Goal: Task Accomplishment & Management: Manage account settings

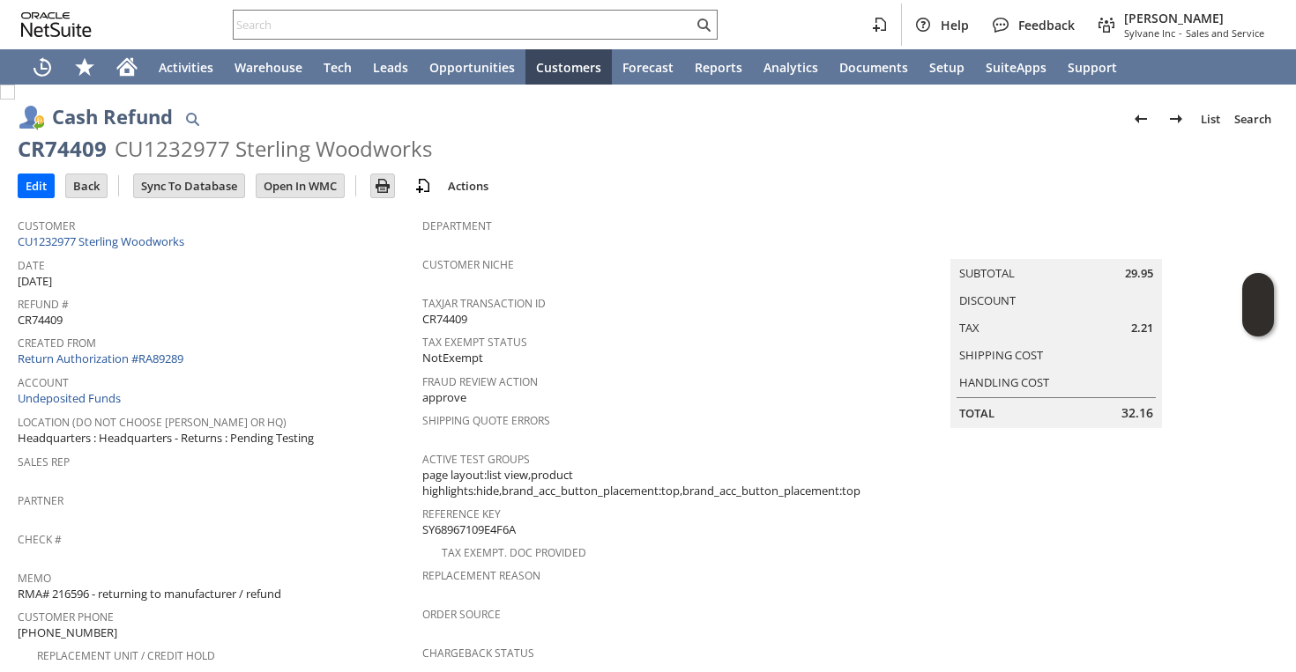
click at [501, 31] on input "text" at bounding box center [463, 24] width 459 height 21
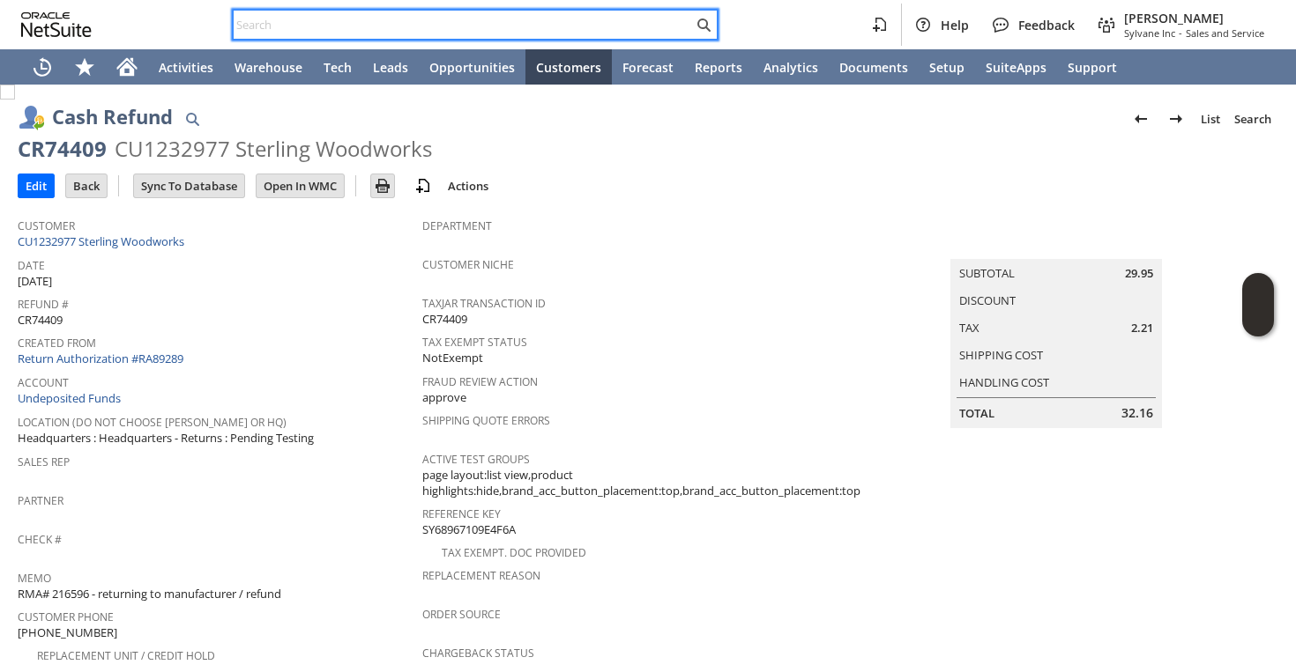
paste input "9546550715"
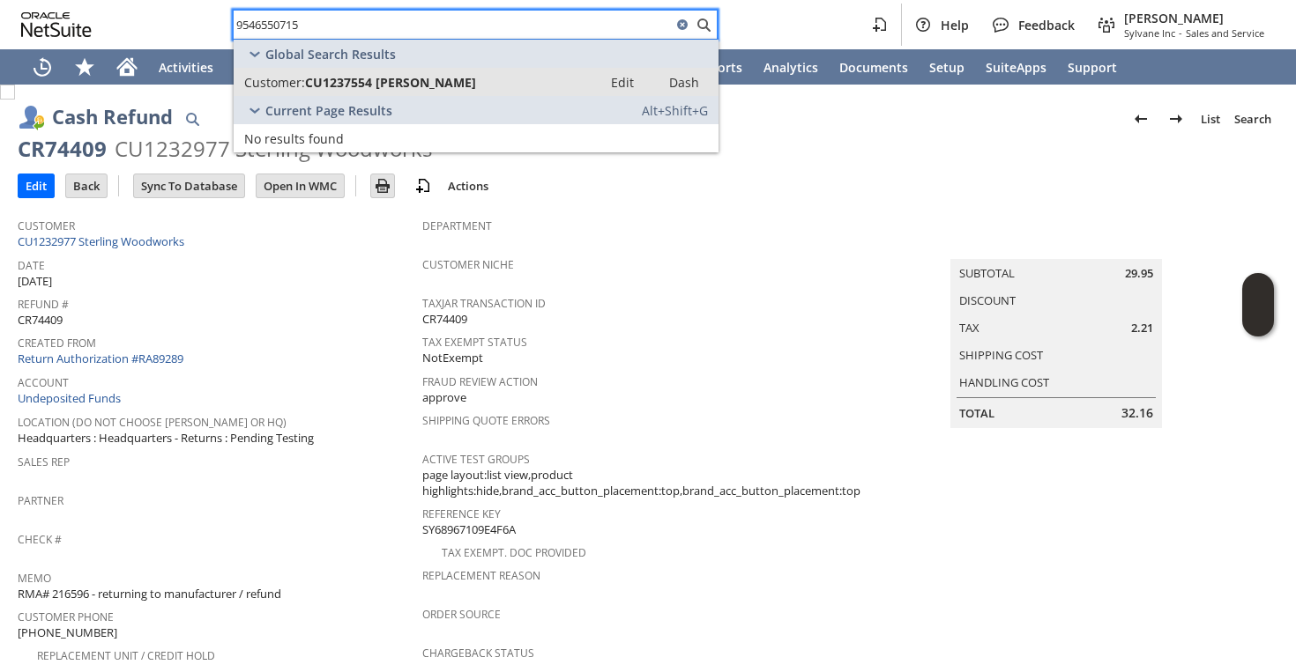
type input "9546550715"
click at [484, 85] on div "Customer: CU1237554 [PERSON_NAME]" at bounding box center [417, 82] width 347 height 17
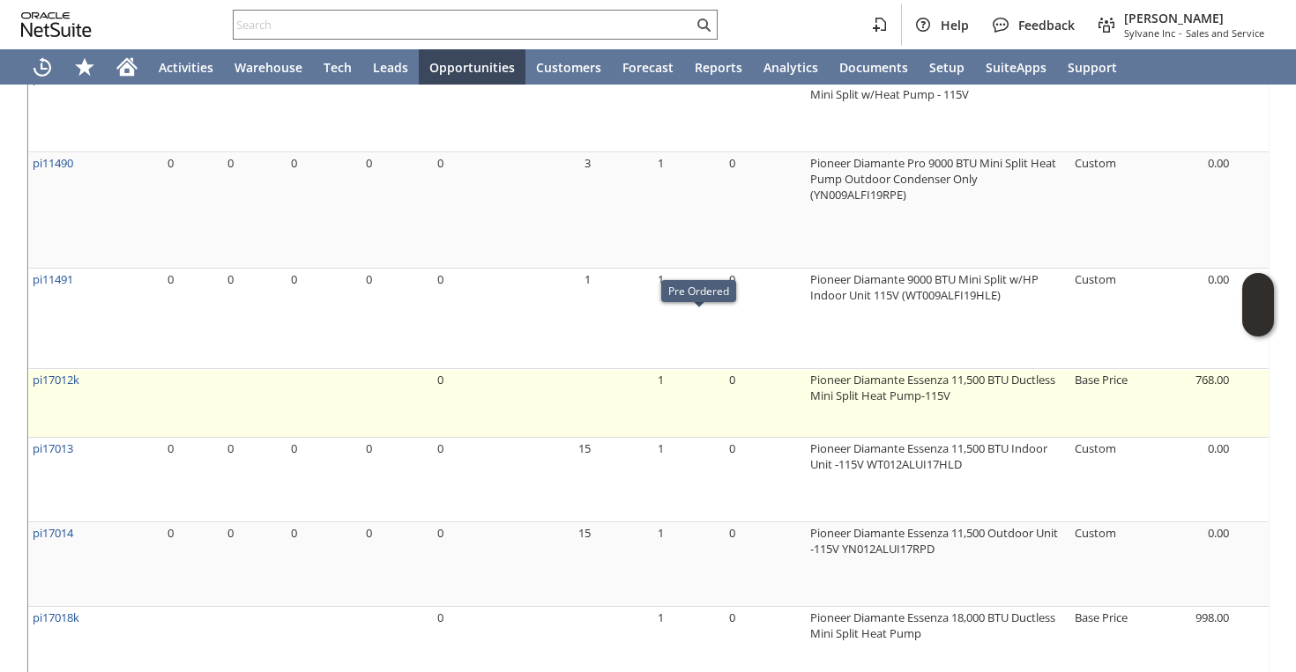
scroll to position [1615, 0]
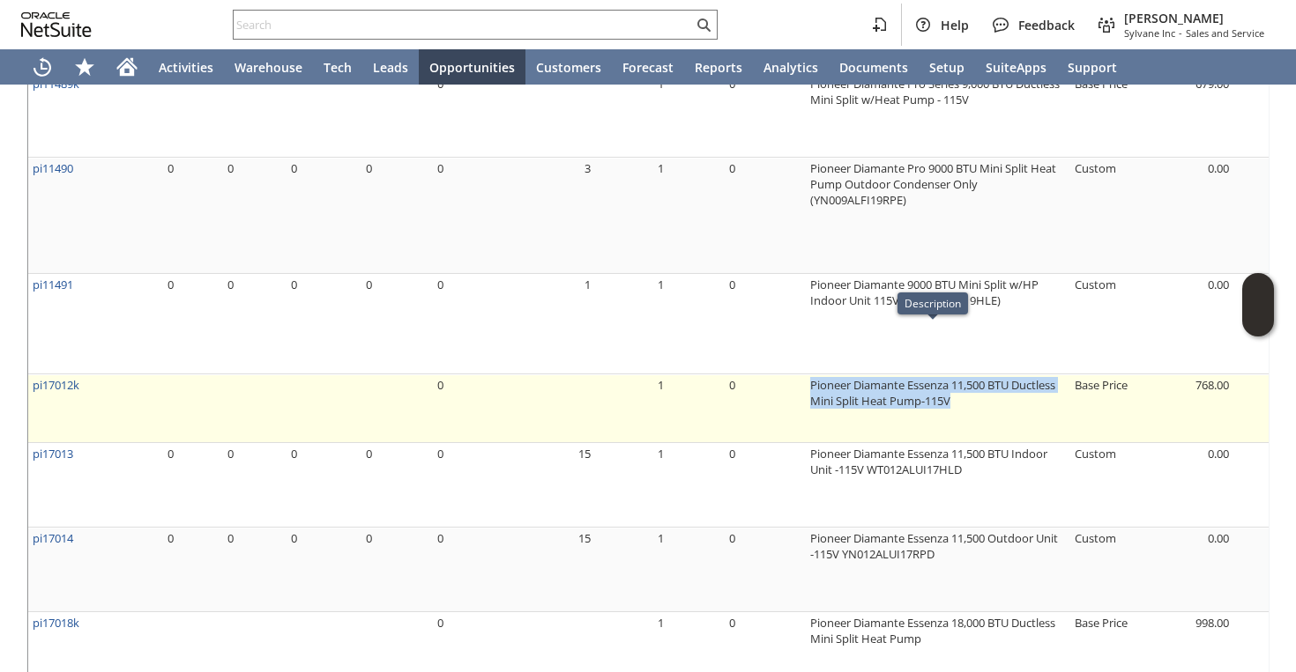
drag, startPoint x: 799, startPoint y: 338, endPoint x: 962, endPoint y: 341, distance: 163.1
copy tr "Pioneer Diamante Essenza 11,500 BTU Ductless Mini Split Heat Pump-115V"
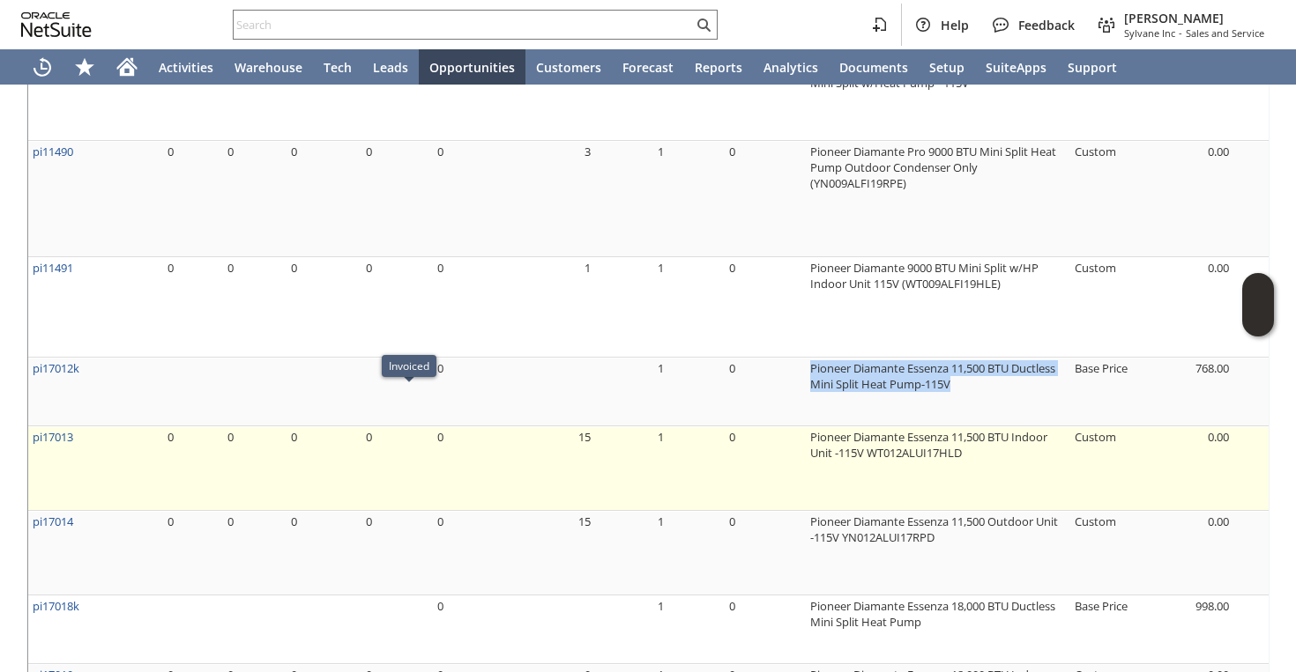
scroll to position [1637, 0]
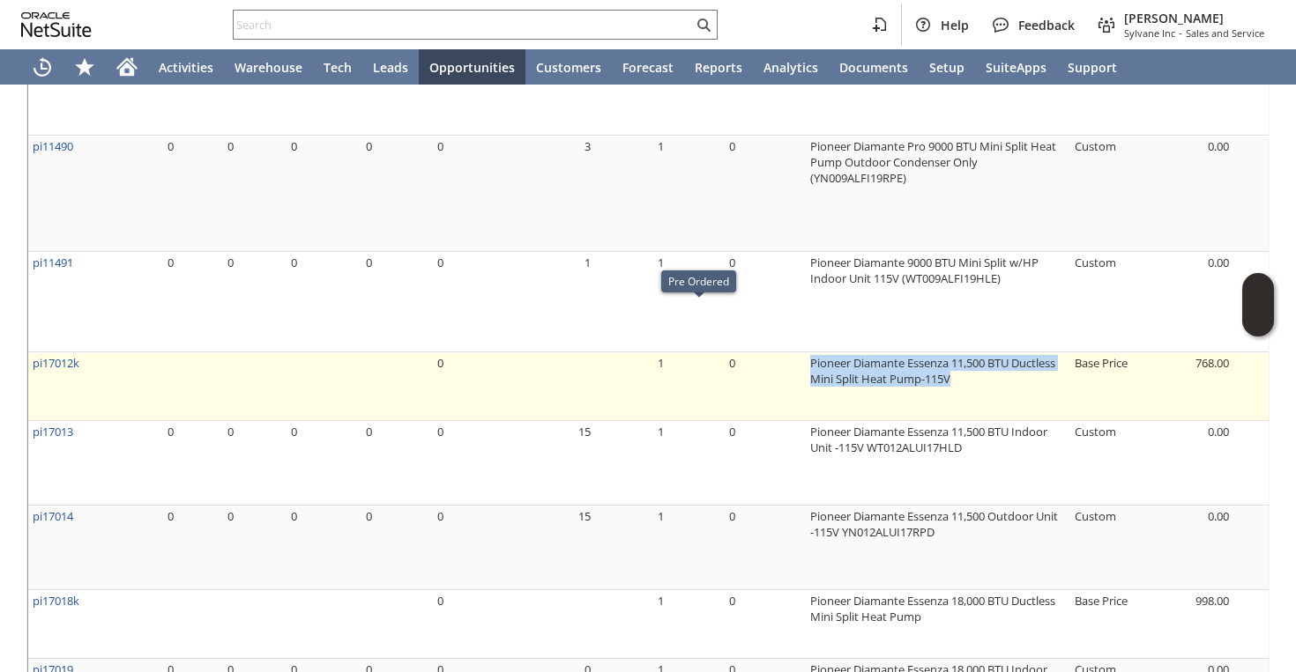
copy tr "Pioneer Diamante Essenza 11,500 BTU Ductless Mini Split Heat Pump-115V"
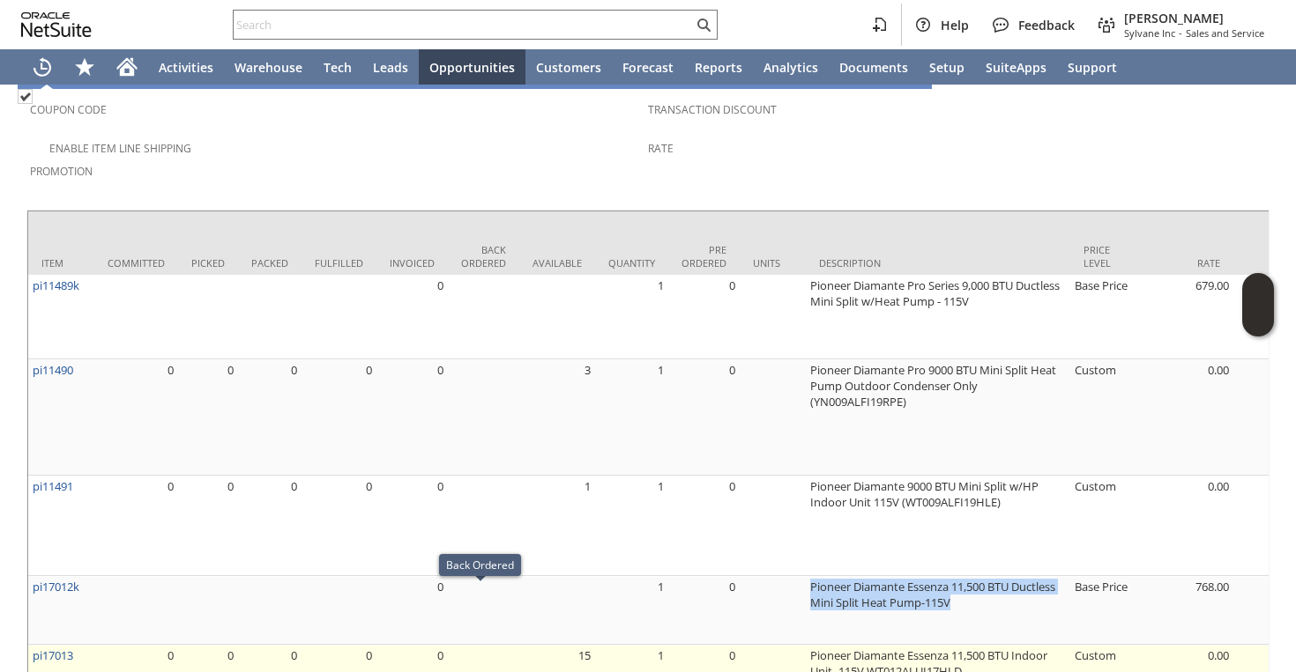
scroll to position [1408, 0]
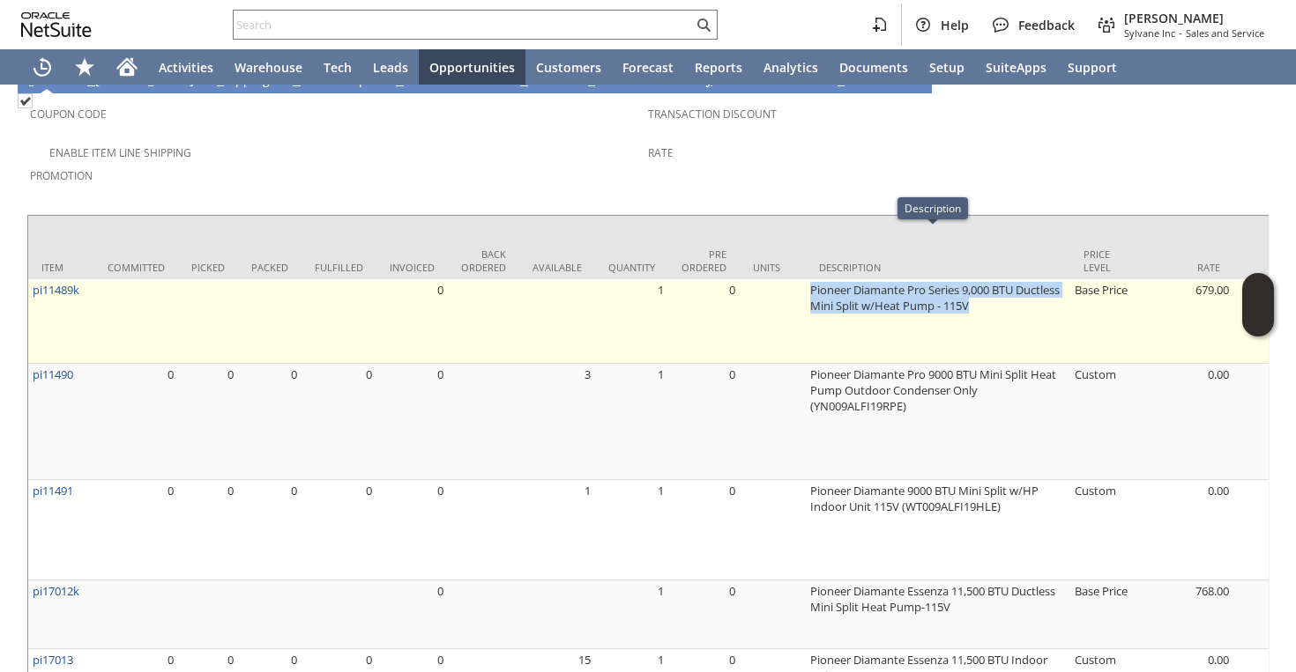
drag, startPoint x: 805, startPoint y: 238, endPoint x: 1014, endPoint y: 259, distance: 210.8
click at [1014, 279] on td "Pioneer Diamante Pro Series 9,000 BTU Ductless Mini Split w/Heat Pump - 115V" at bounding box center [938, 321] width 264 height 85
copy td "Pioneer Diamante Pro Series 9,000 BTU Ductless Mini Split w/Heat Pump - 115V"
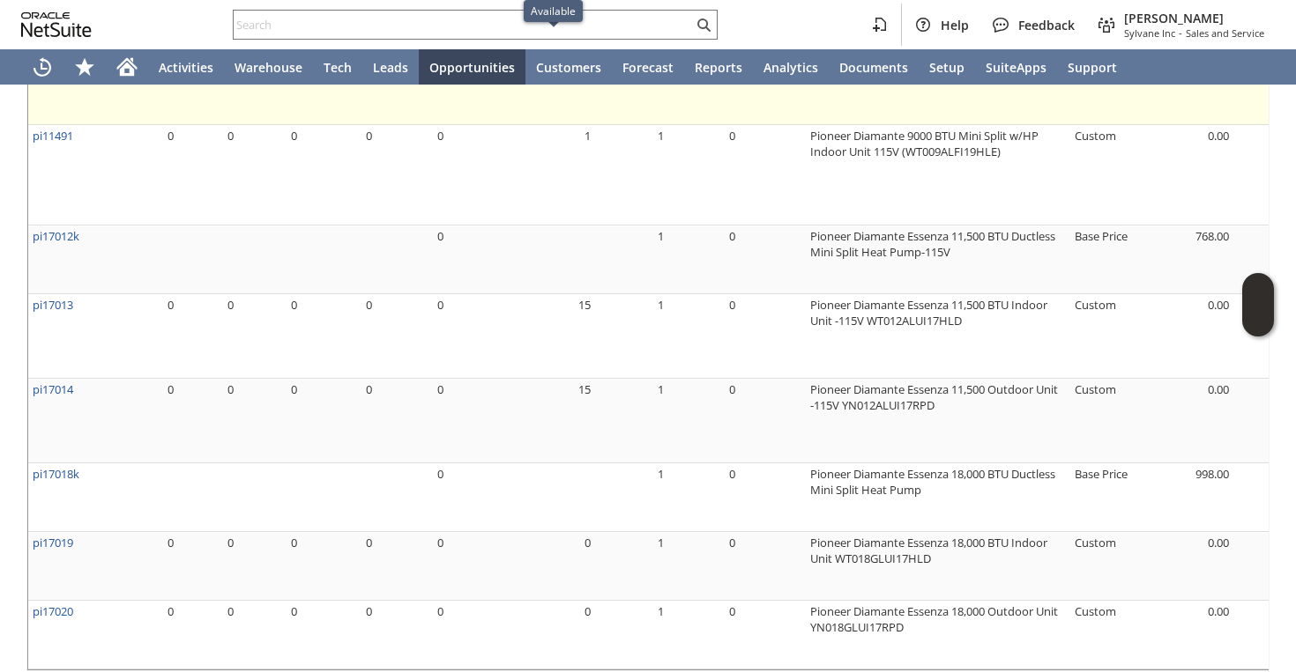
scroll to position [1766, 0]
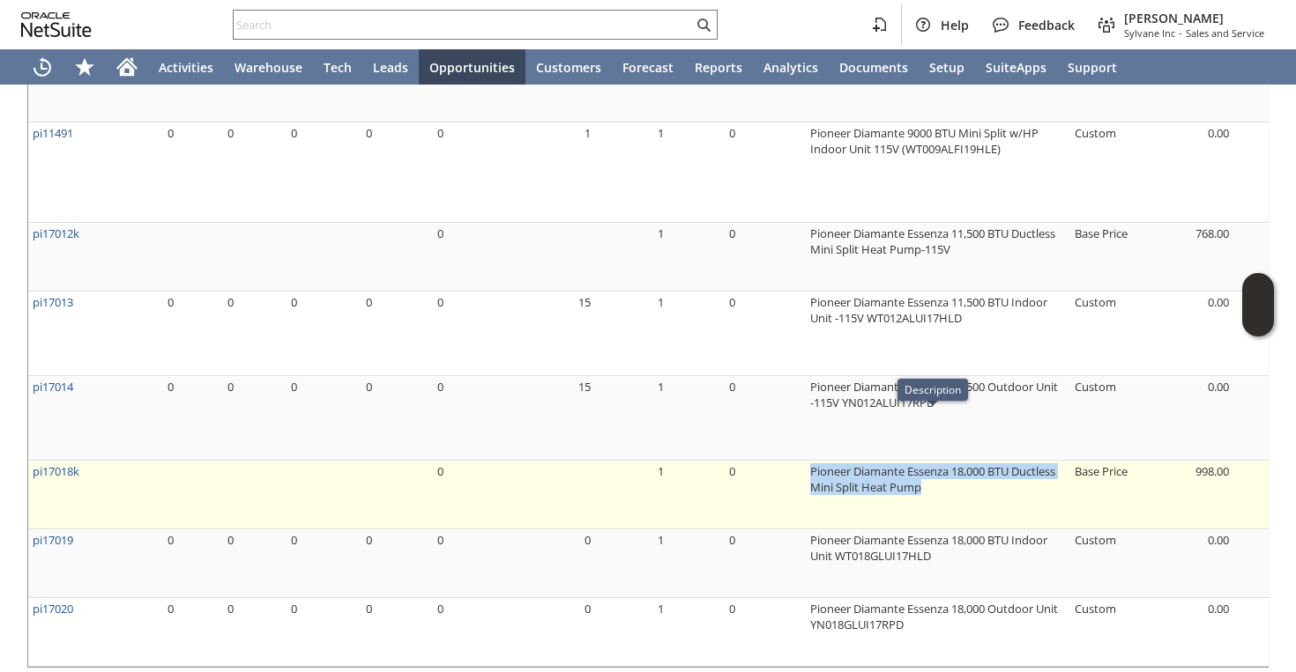
drag, startPoint x: 947, startPoint y: 441, endPoint x: 806, endPoint y: 420, distance: 143.5
click at [806, 461] on td "Pioneer Diamante Essenza 18,000 BTU Ductless Mini Split Heat Pump" at bounding box center [938, 495] width 264 height 69
copy td "Pioneer Diamante Essenza 18,000 BTU Ductless Mini Split Heat Pump"
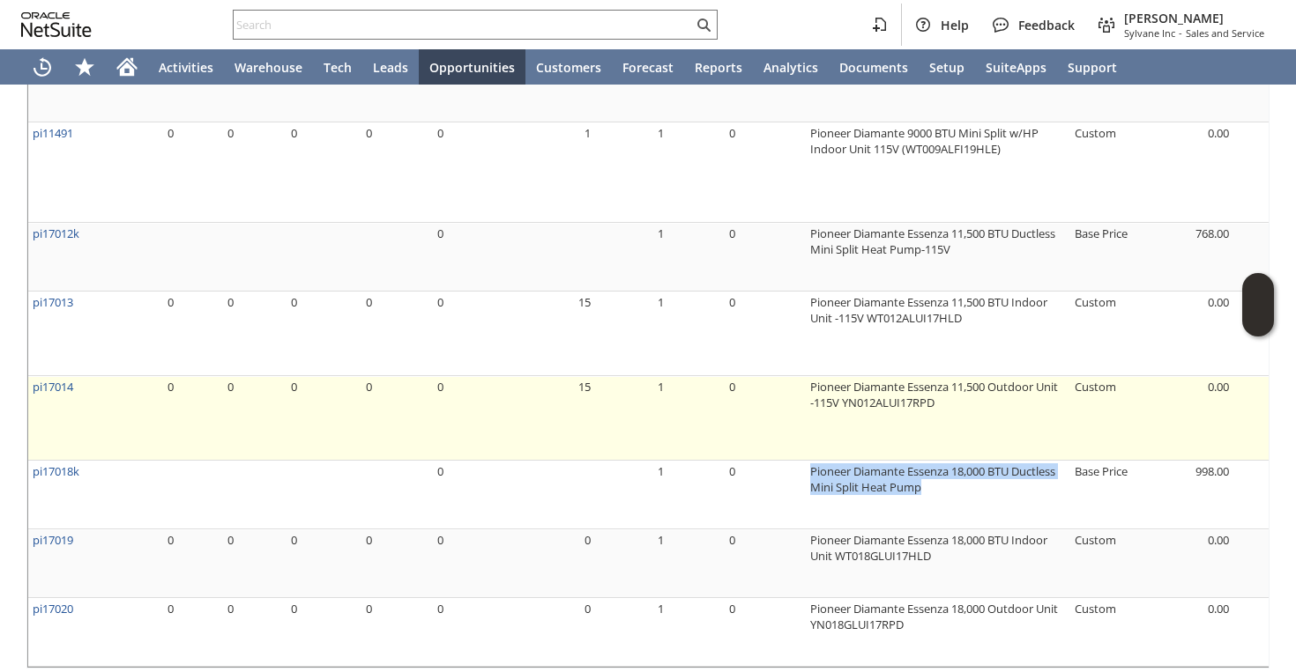
scroll to position [1776, 0]
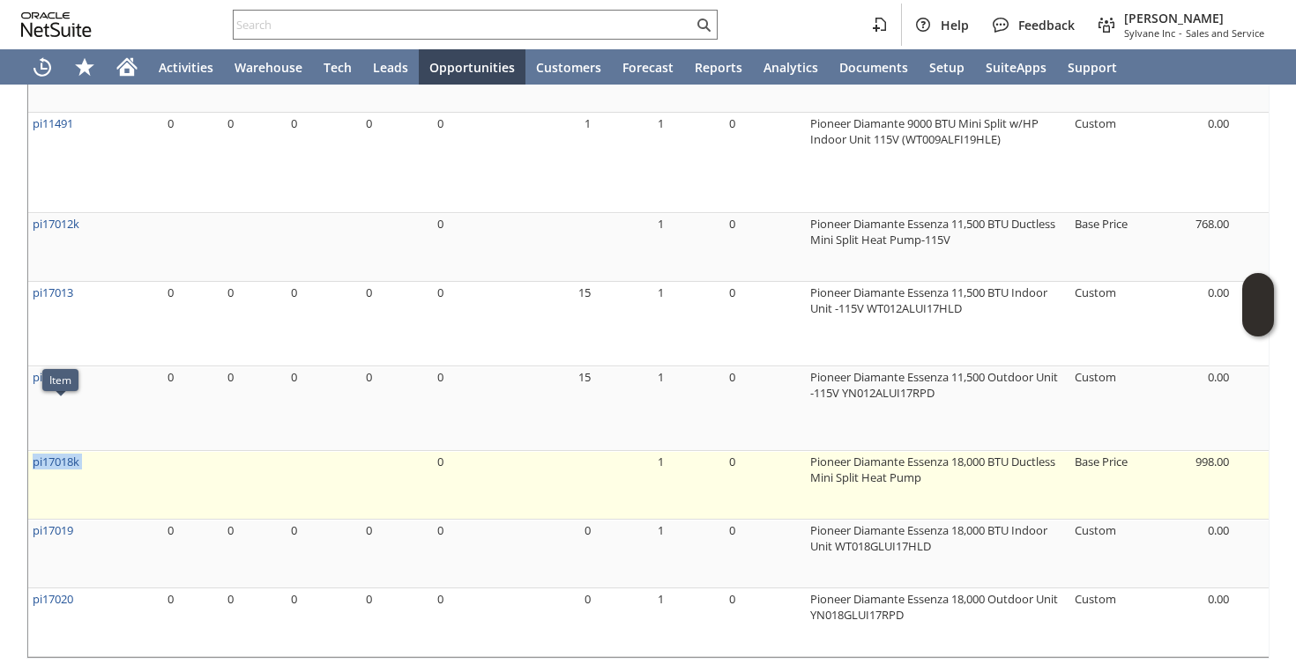
copy tr "pi17018k"
drag, startPoint x: 97, startPoint y: 412, endPoint x: 31, endPoint y: 411, distance: 66.1
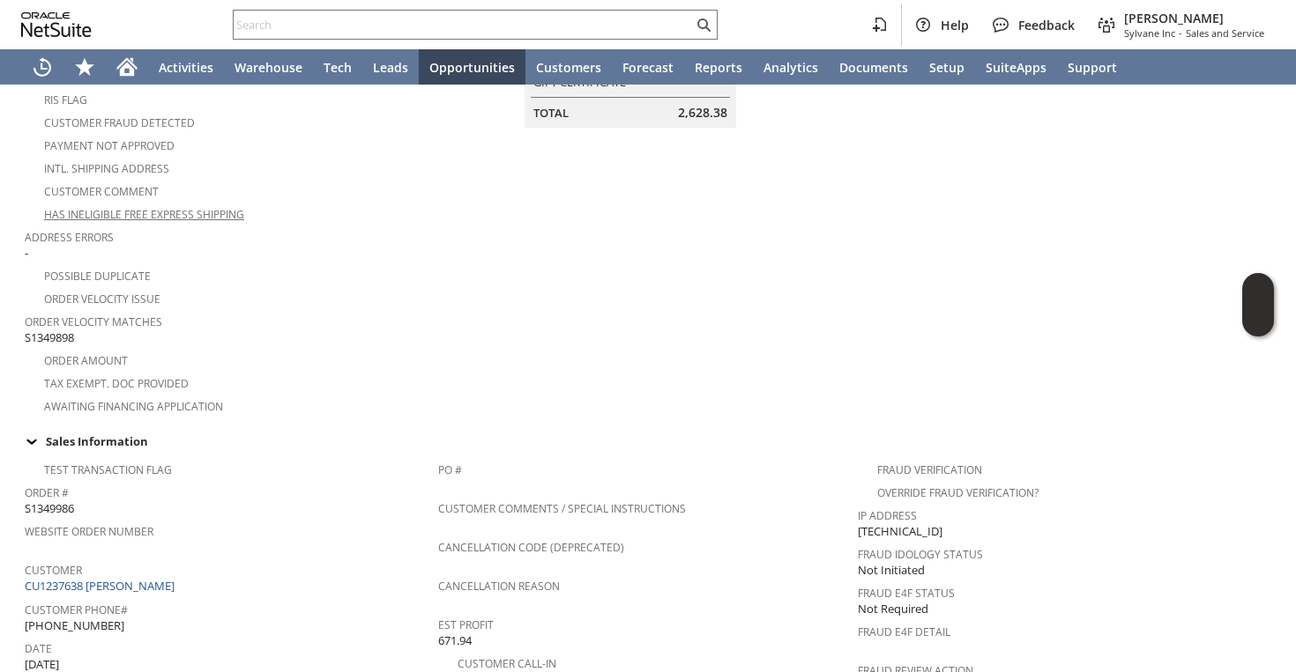
scroll to position [0, 0]
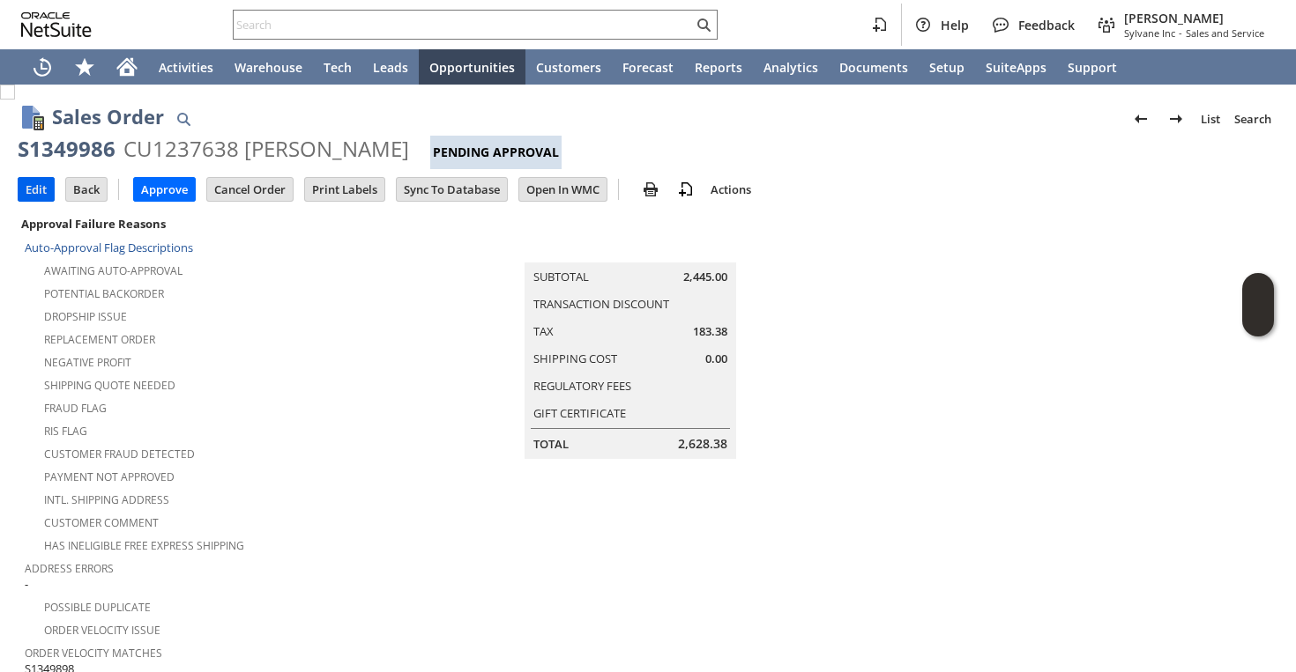
click at [41, 194] on input "Edit" at bounding box center [36, 189] width 35 height 23
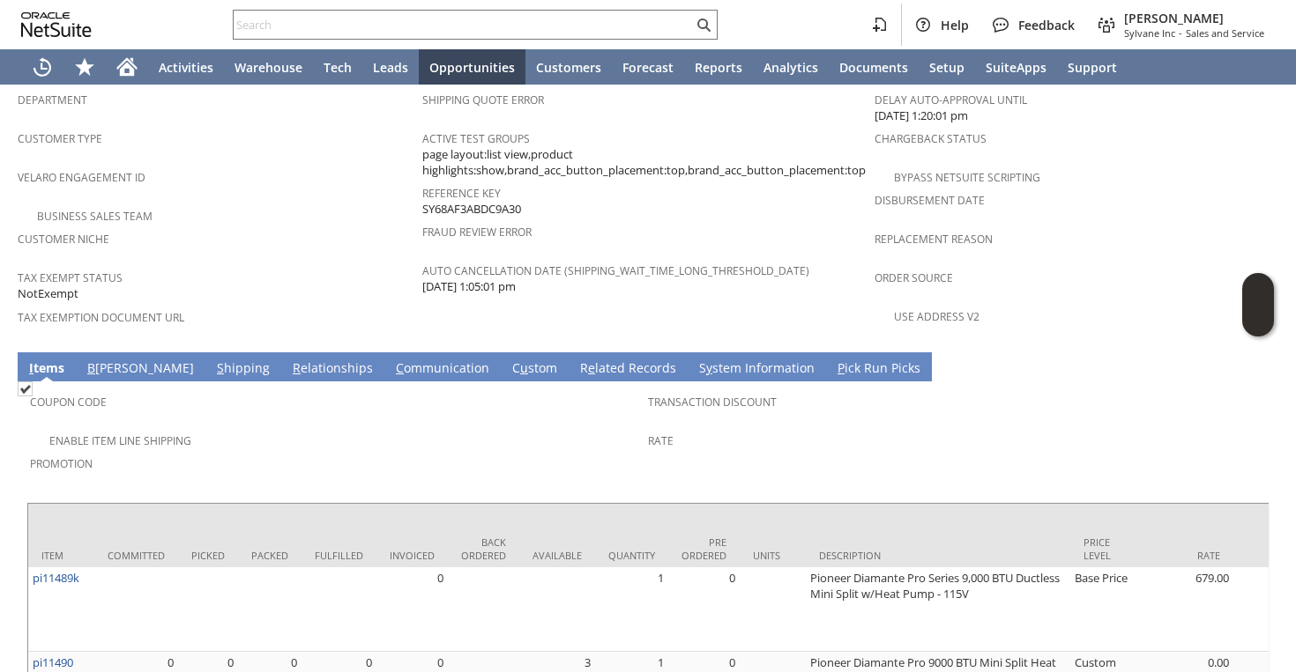
scroll to position [1292, 0]
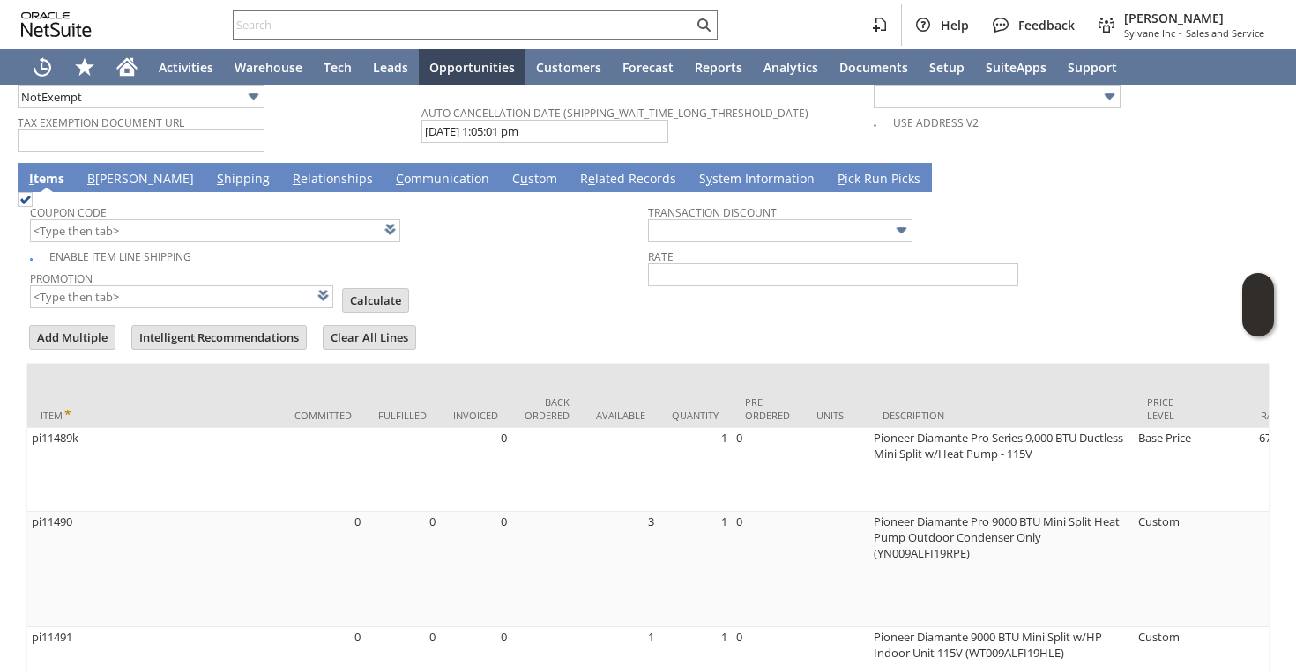
type input "Intelligent Recommendations¹⁰"
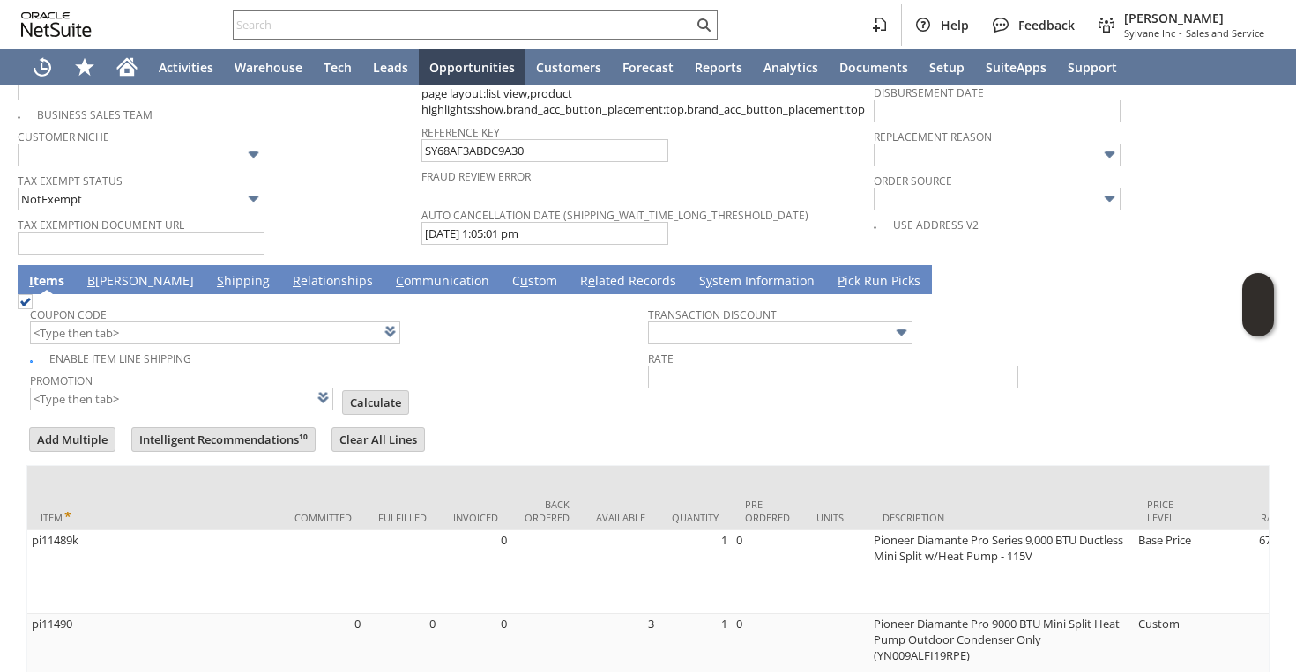
scroll to position [1369, 0]
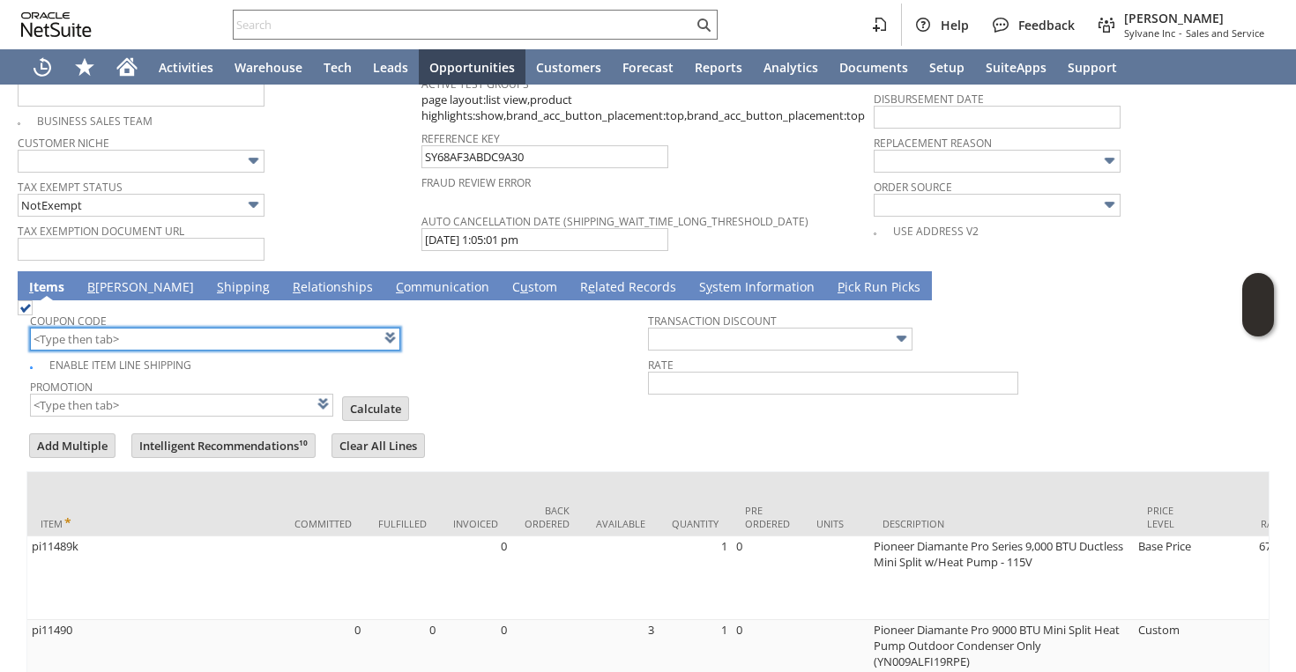
click at [158, 329] on input "text" at bounding box center [215, 339] width 370 height 23
type input "[DATE]5"
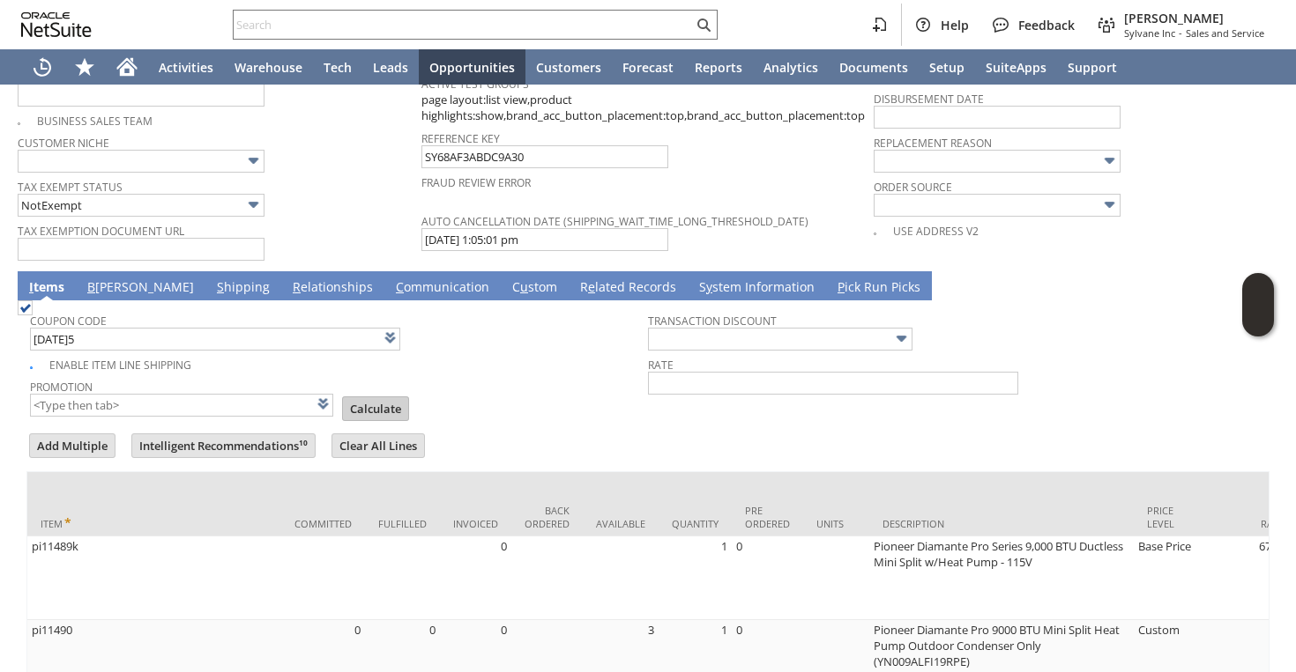
click at [354, 380] on body "Help Feedback Faye Neri Sylvane Inc - Sales and Service Activities Warehouse Te…" at bounding box center [648, 336] width 1296 height 672
type input "Buy [DATE] Discount"
type input "Promo Code"
type input "-5.0%"
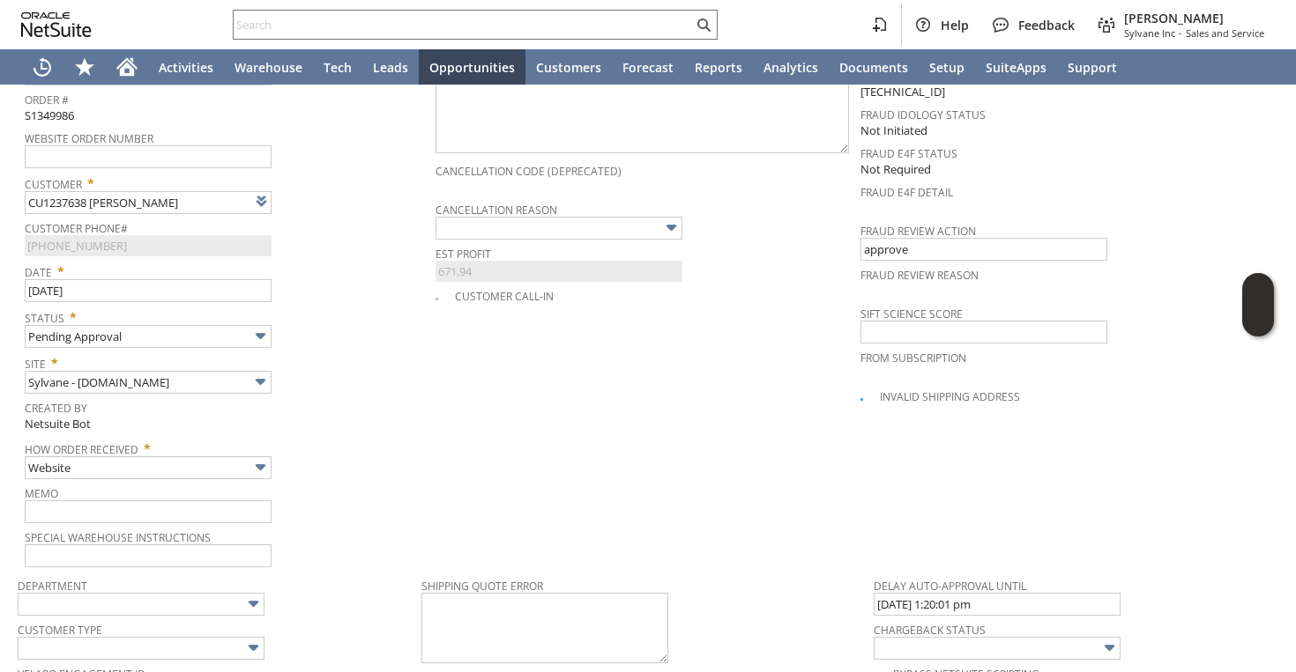
scroll to position [0, 0]
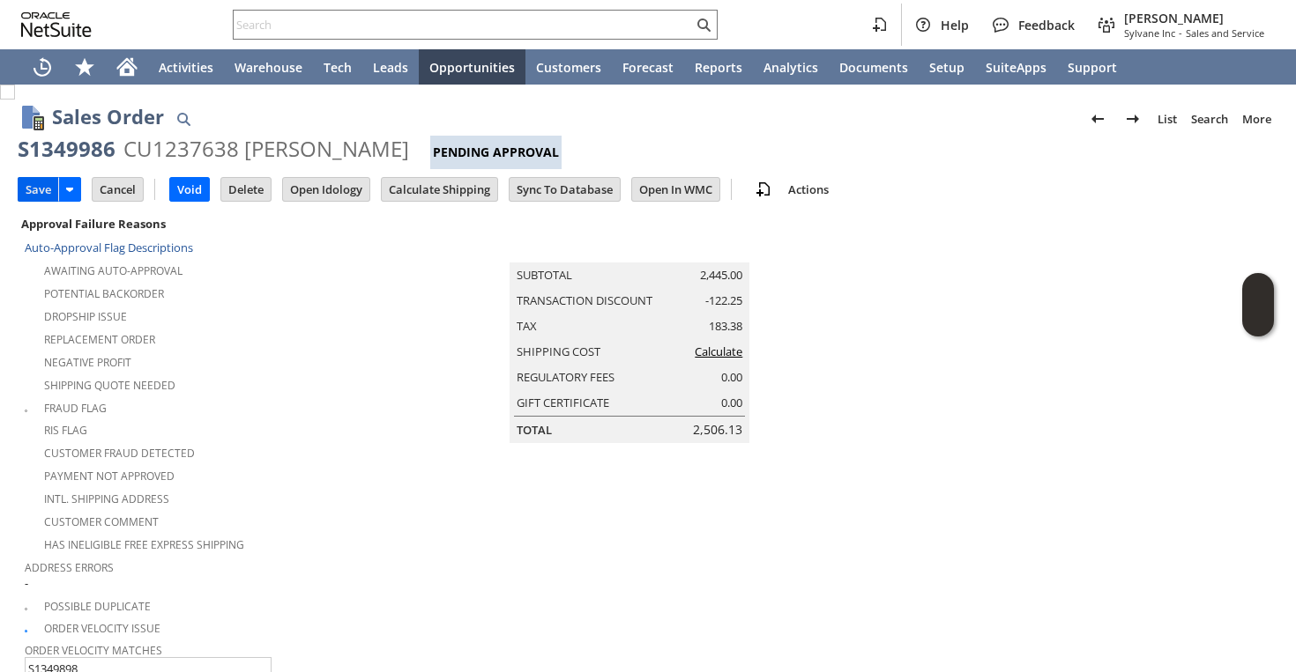
click at [37, 189] on input "Save" at bounding box center [39, 189] width 40 height 23
click at [704, 348] on td "Shipping Cost Calculate" at bounding box center [629, 352] width 240 height 26
click at [706, 360] on link "Calculate" at bounding box center [719, 352] width 48 height 16
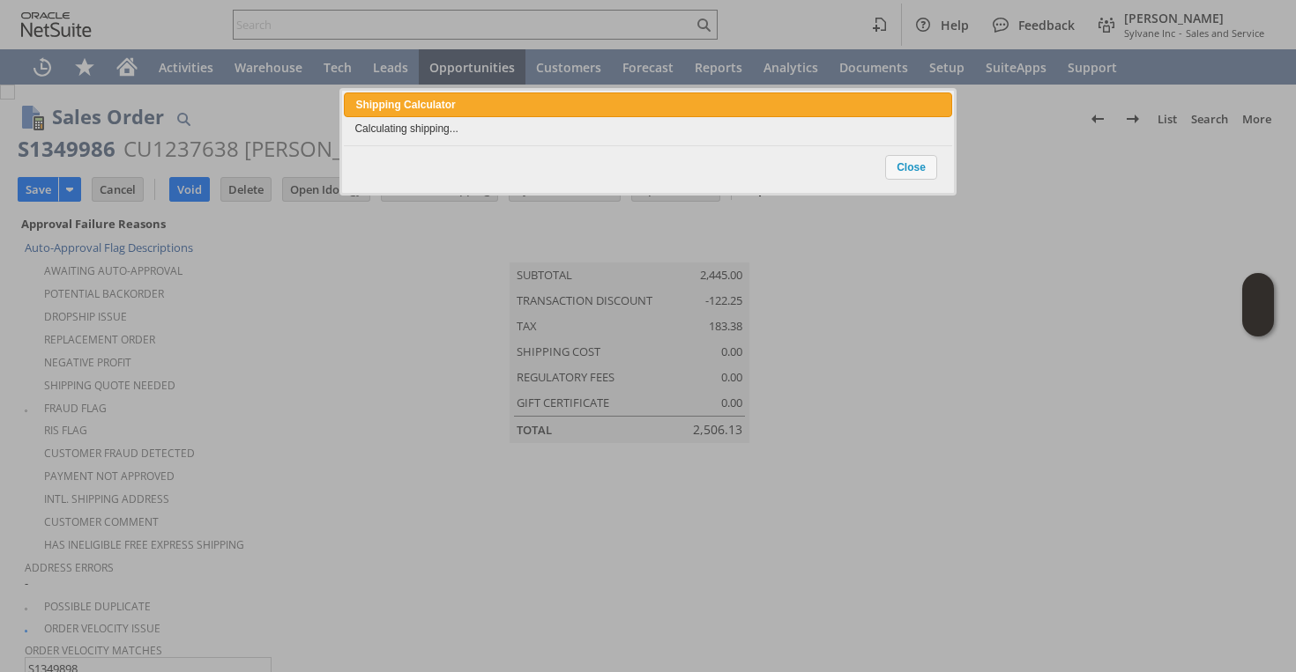
scroll to position [892, 0]
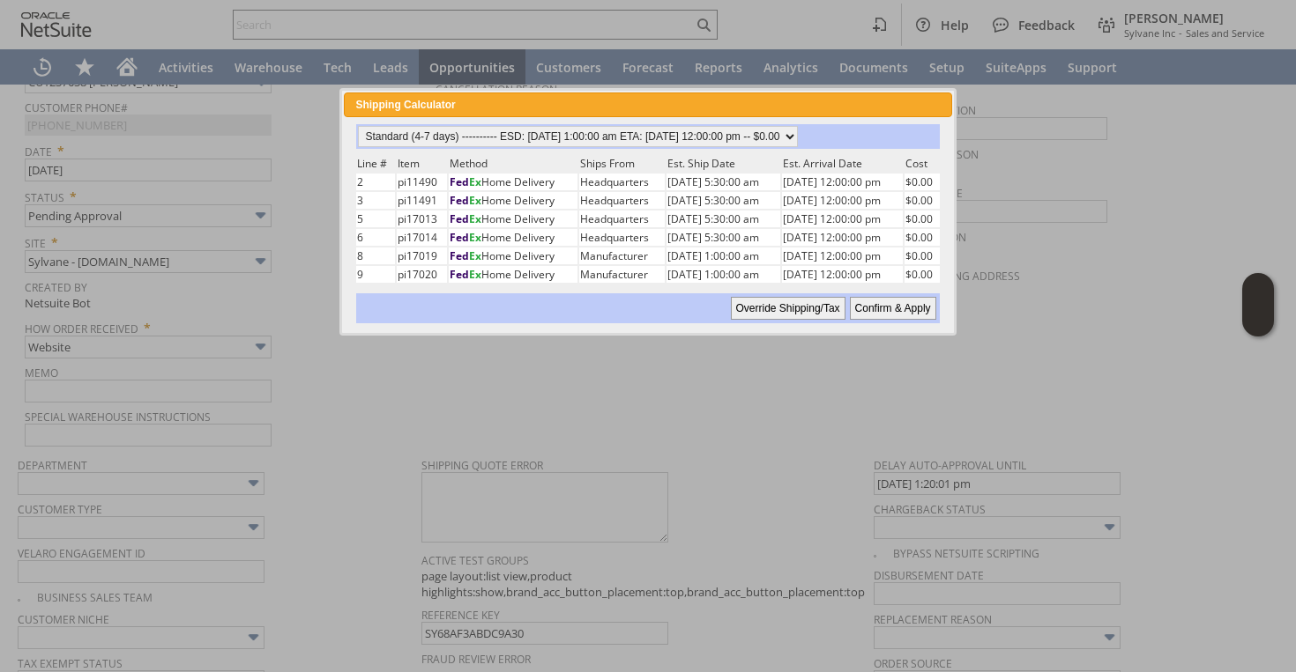
click at [871, 306] on input "Confirm & Apply" at bounding box center [893, 308] width 86 height 23
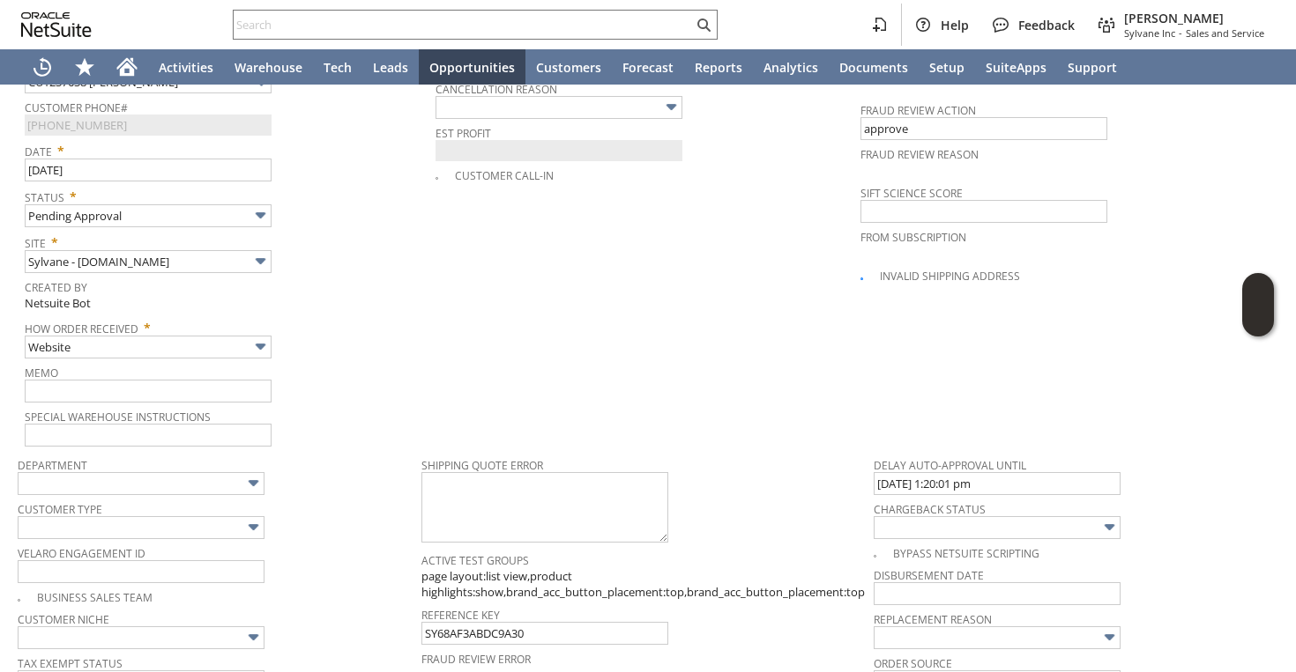
type input "Promo Code"
type input "-5.0%"
type input "Add"
type input "Copy Previous"
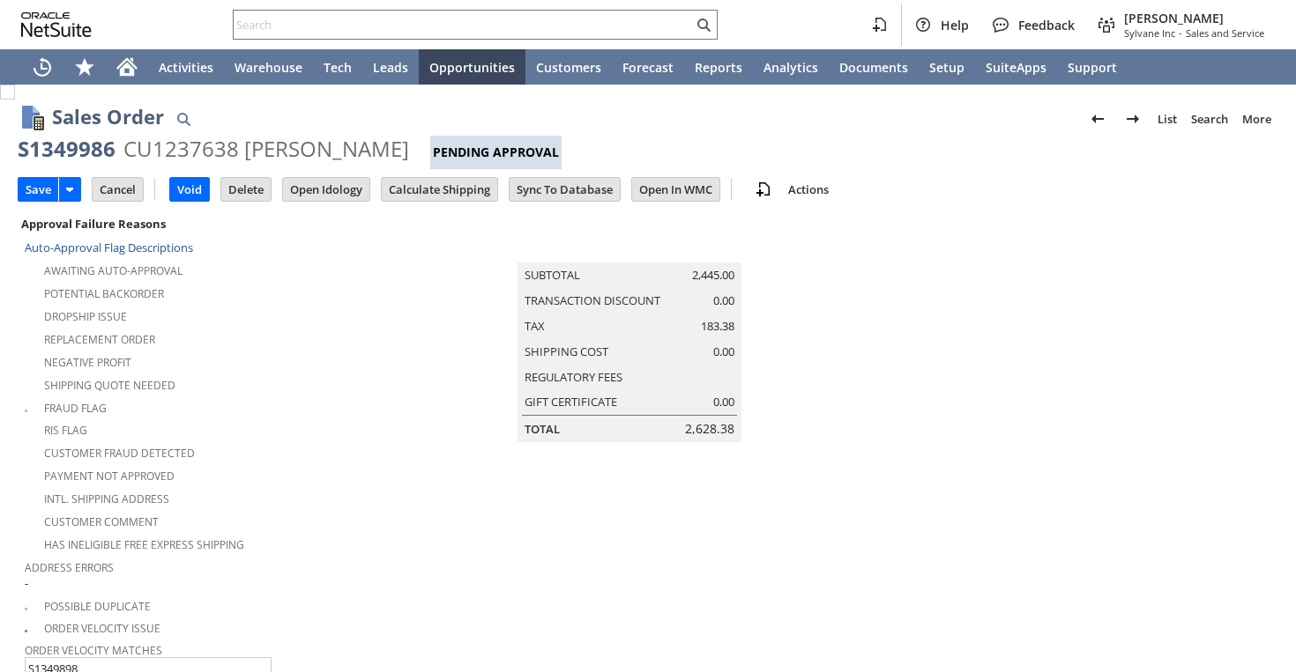
scroll to position [1258, 0]
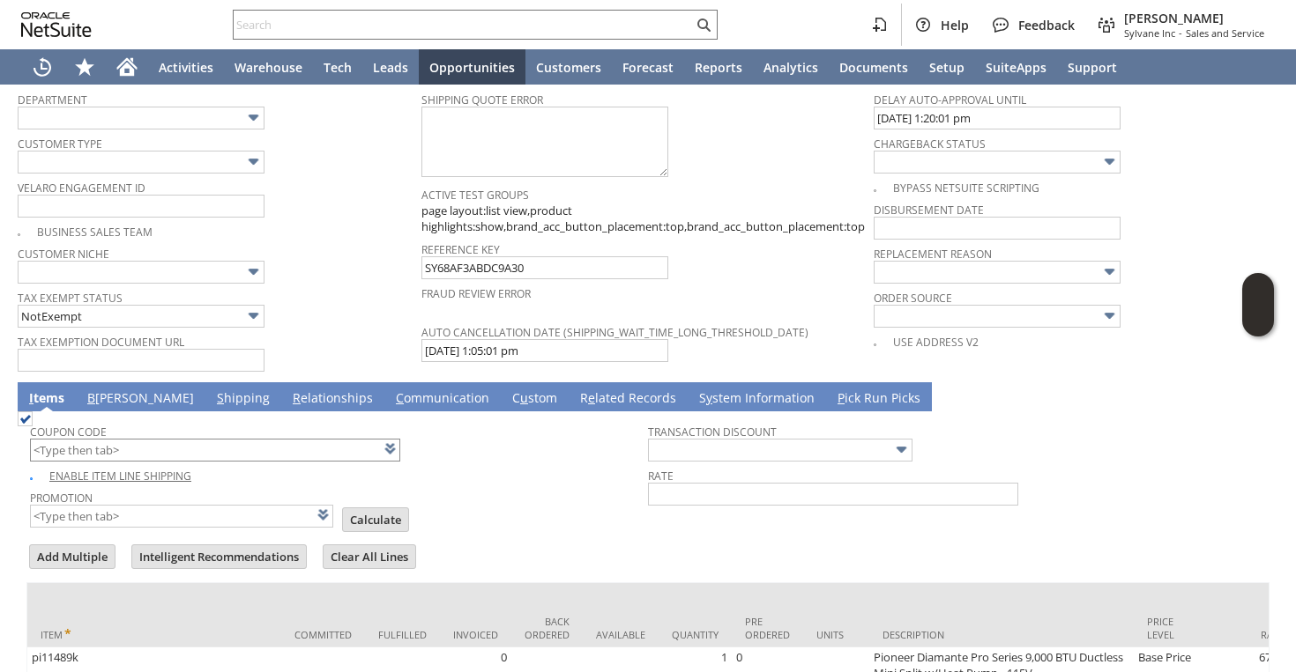
type input "Intelligent Recommendations¹⁰"
click at [167, 439] on input "text" at bounding box center [215, 450] width 370 height 23
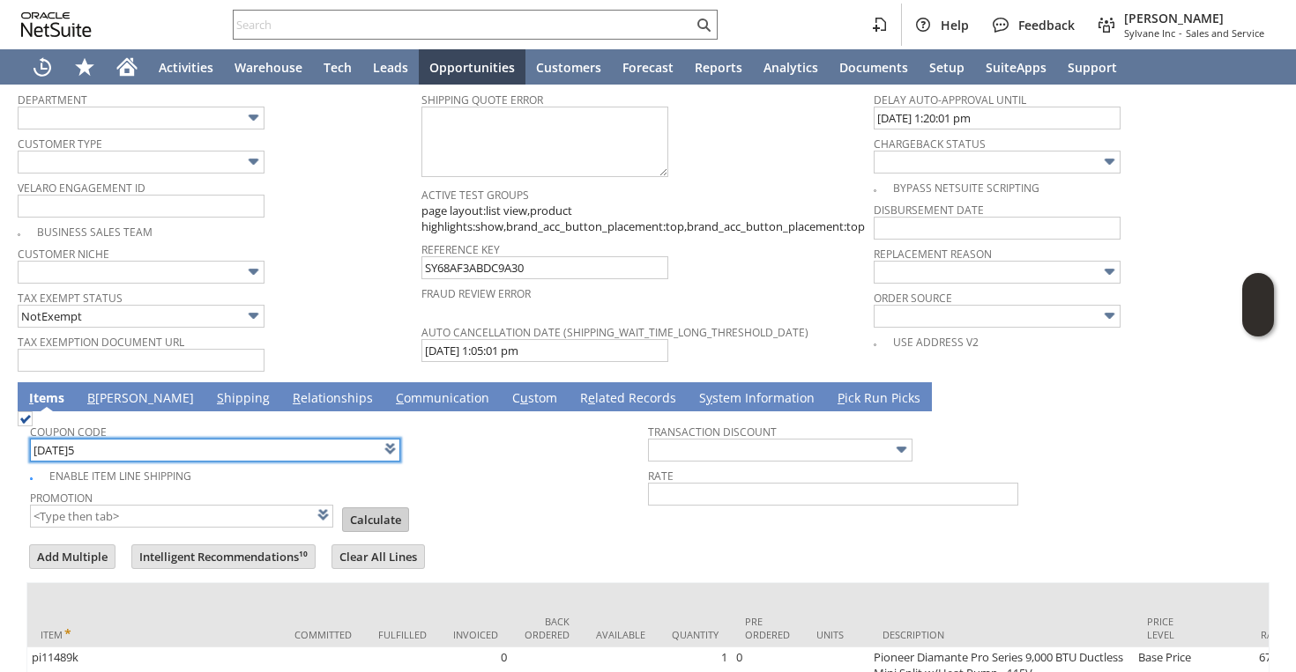
type input "[DATE]5"
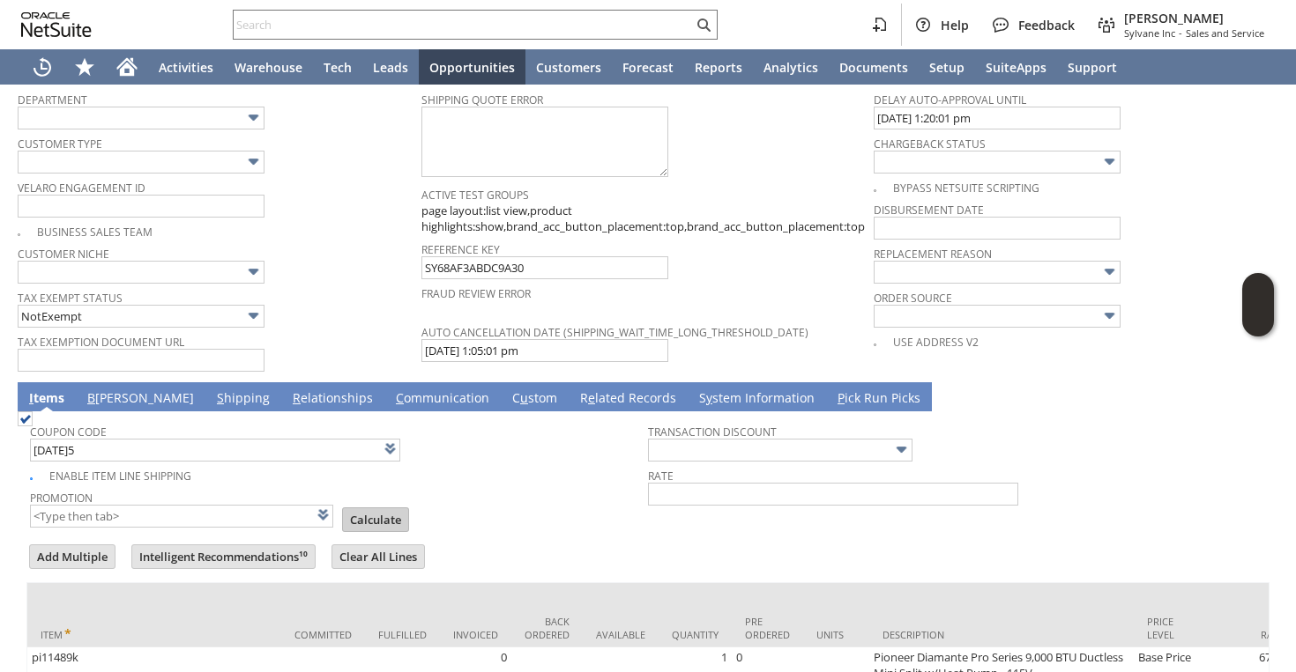
click at [360, 494] on body "Help Feedback Faye Neri Sylvane Inc - Sales and Service Activities Warehouse Te…" at bounding box center [648, 336] width 1296 height 672
type input "Buy [DATE] Discount"
type input "Promo Code"
type input "-5.0%"
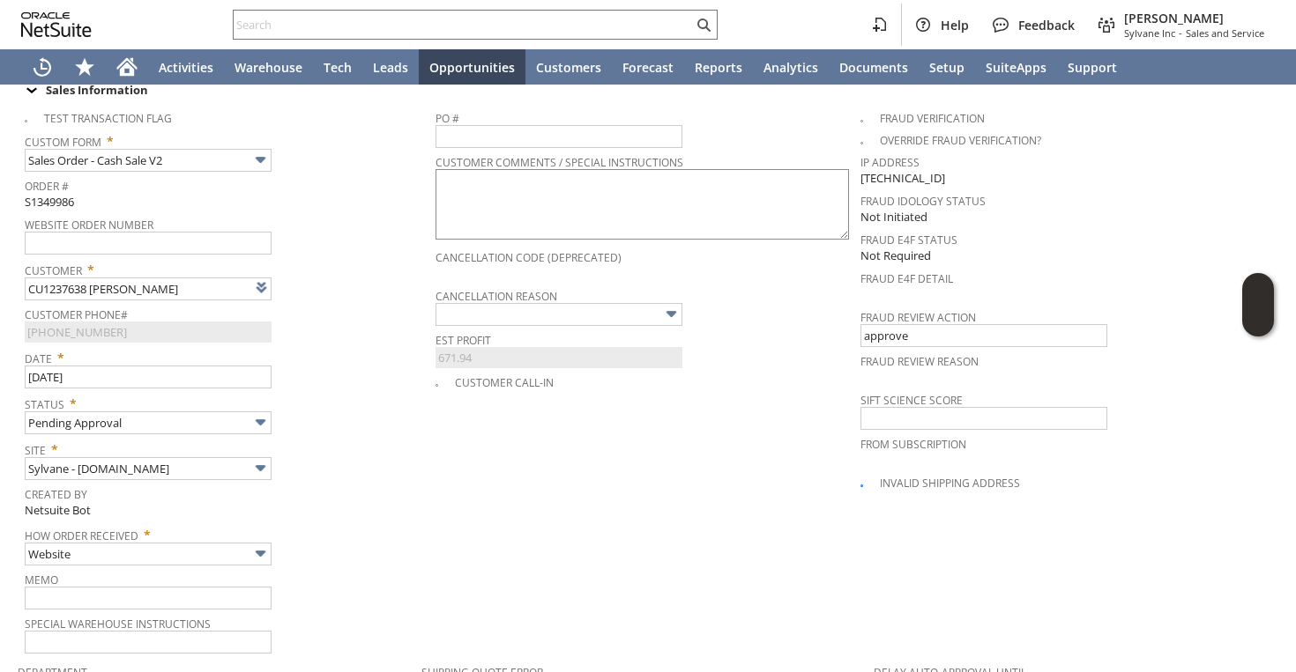
scroll to position [211, 0]
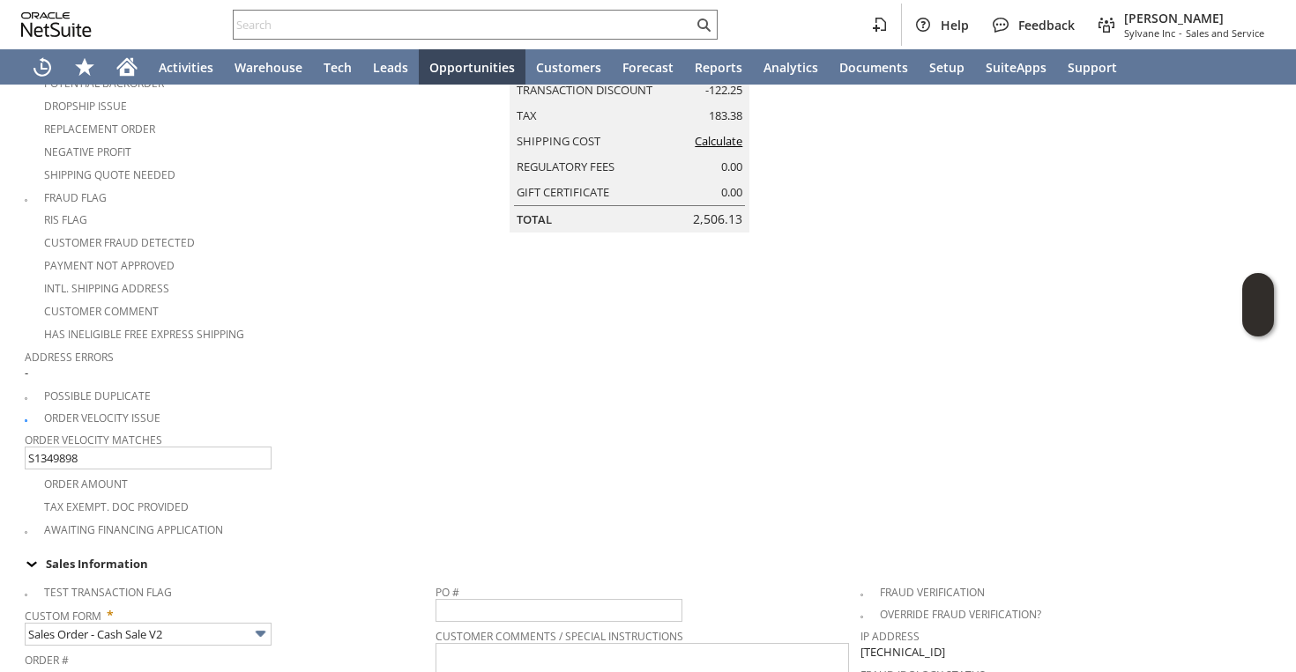
click at [734, 149] on link "Calculate" at bounding box center [719, 141] width 48 height 16
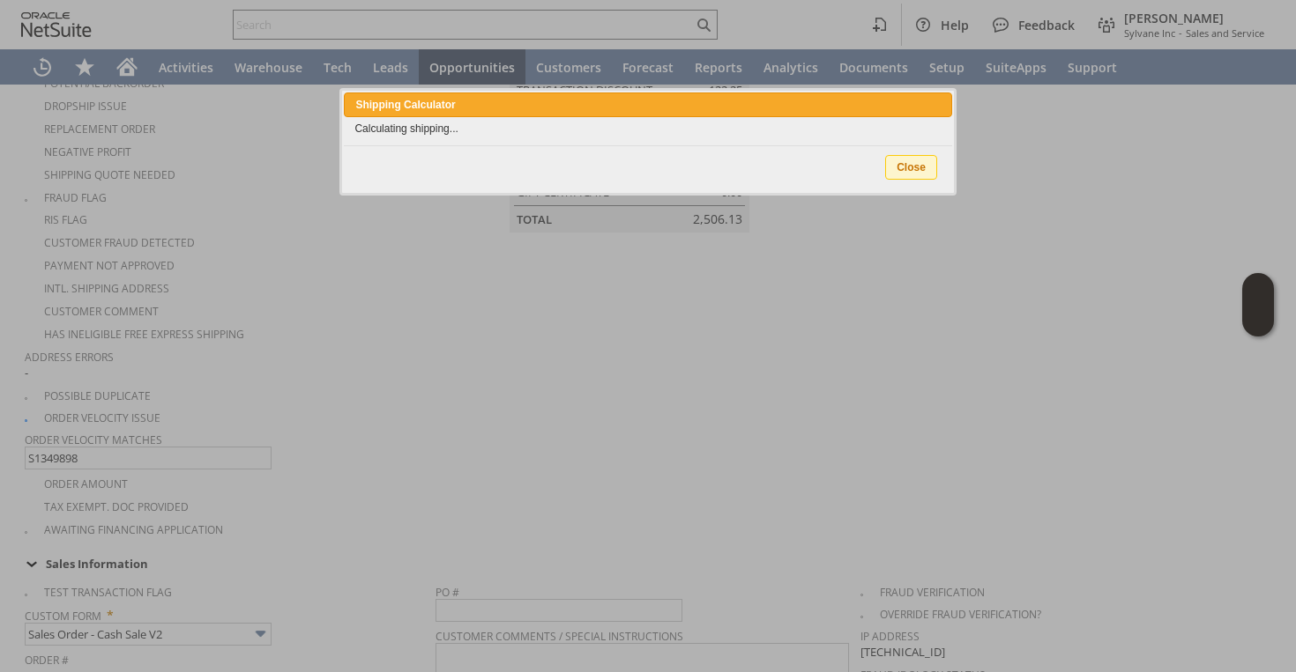
scroll to position [0, 0]
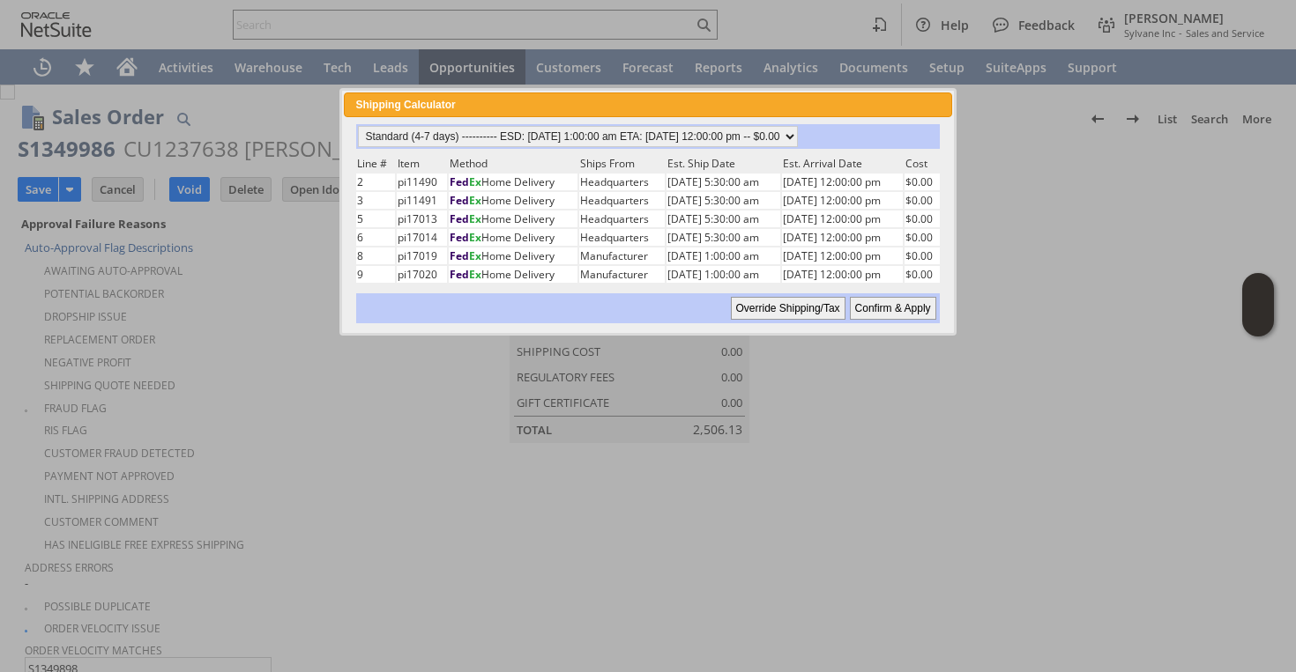
click at [907, 302] on input "Confirm & Apply" at bounding box center [893, 308] width 86 height 23
click at [234, 442] on div "Customer Fraud Detected" at bounding box center [223, 451] width 397 height 21
type input "Promo Code"
type input "-5.0%"
type input "Add"
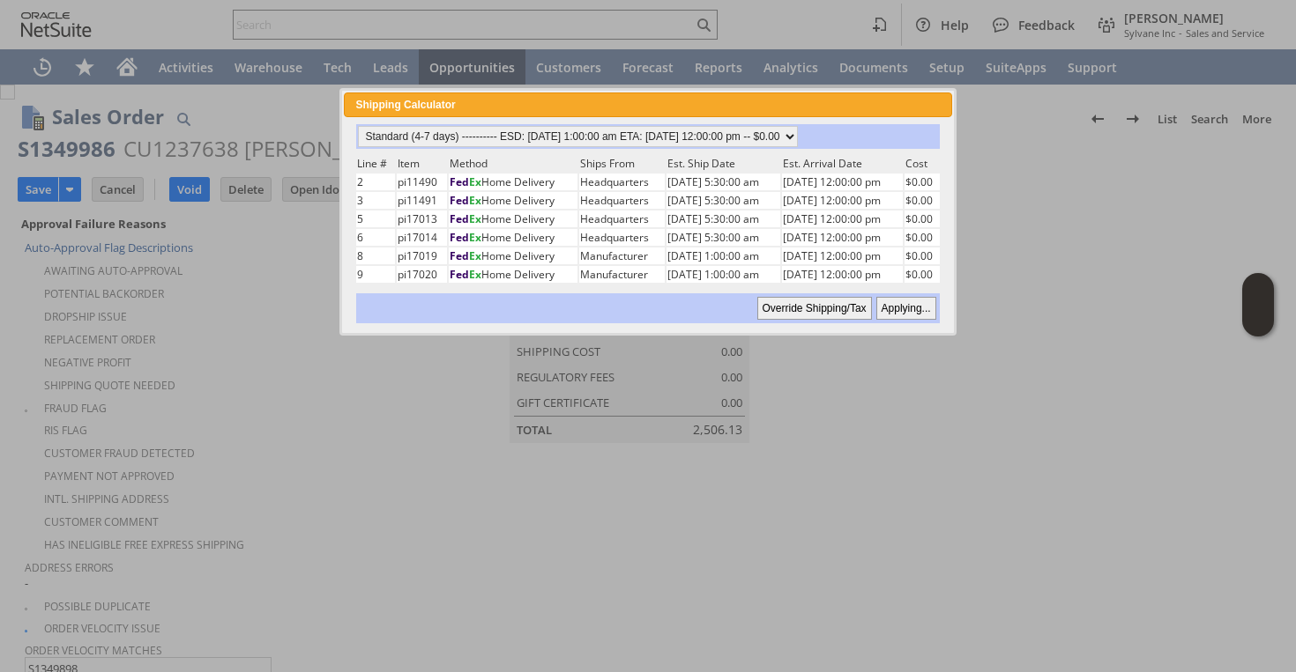
type input "Copy Previous"
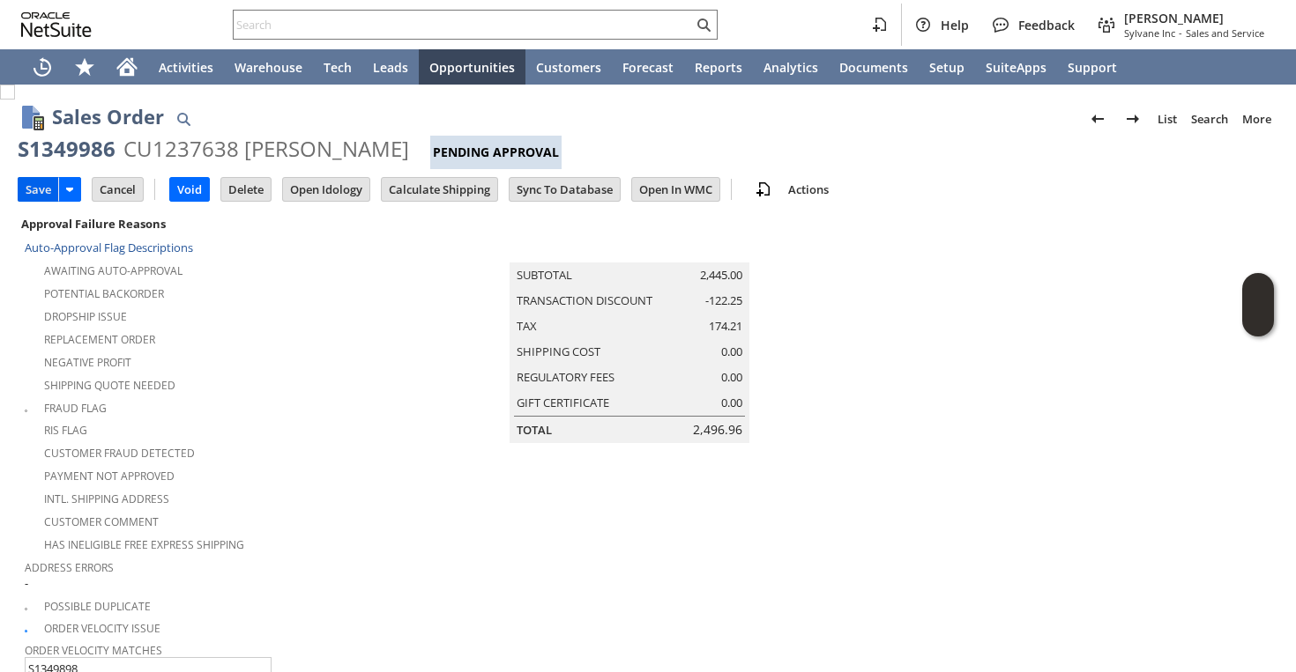
click at [37, 182] on input "Save" at bounding box center [39, 189] width 40 height 23
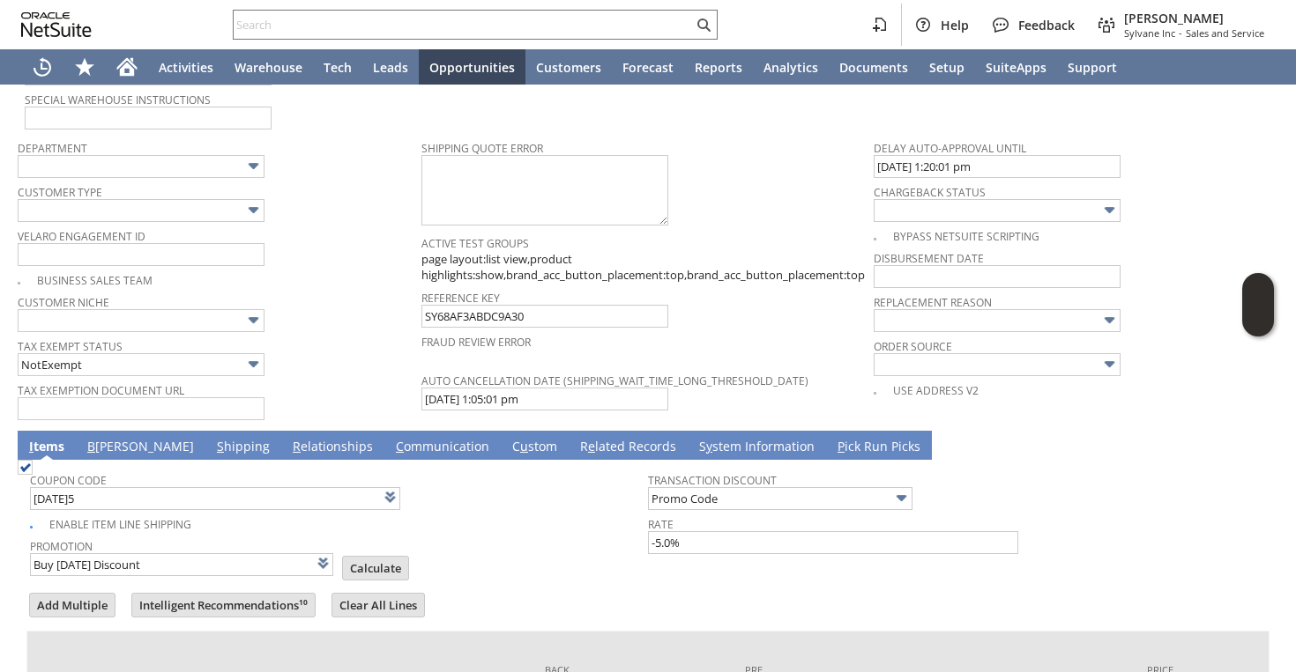
scroll to position [1234, 0]
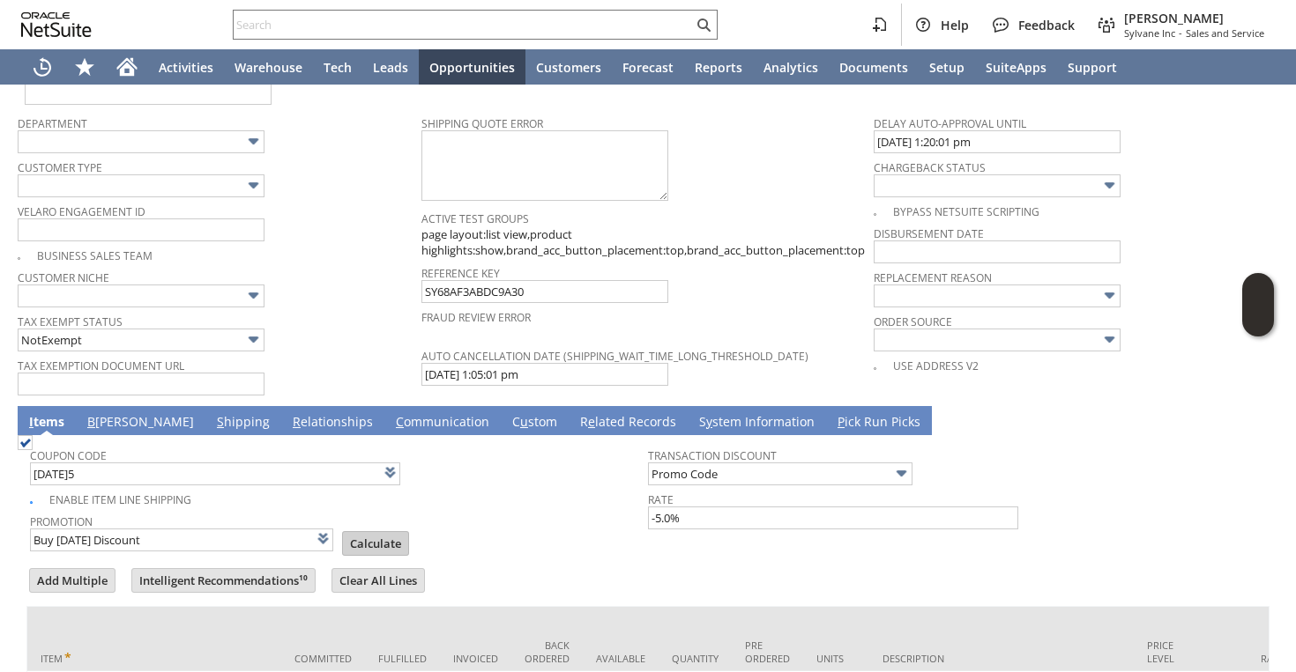
click at [362, 532] on input "Calculate" at bounding box center [375, 543] width 65 height 23
type input "Promo Code"
type input "-5.0%"
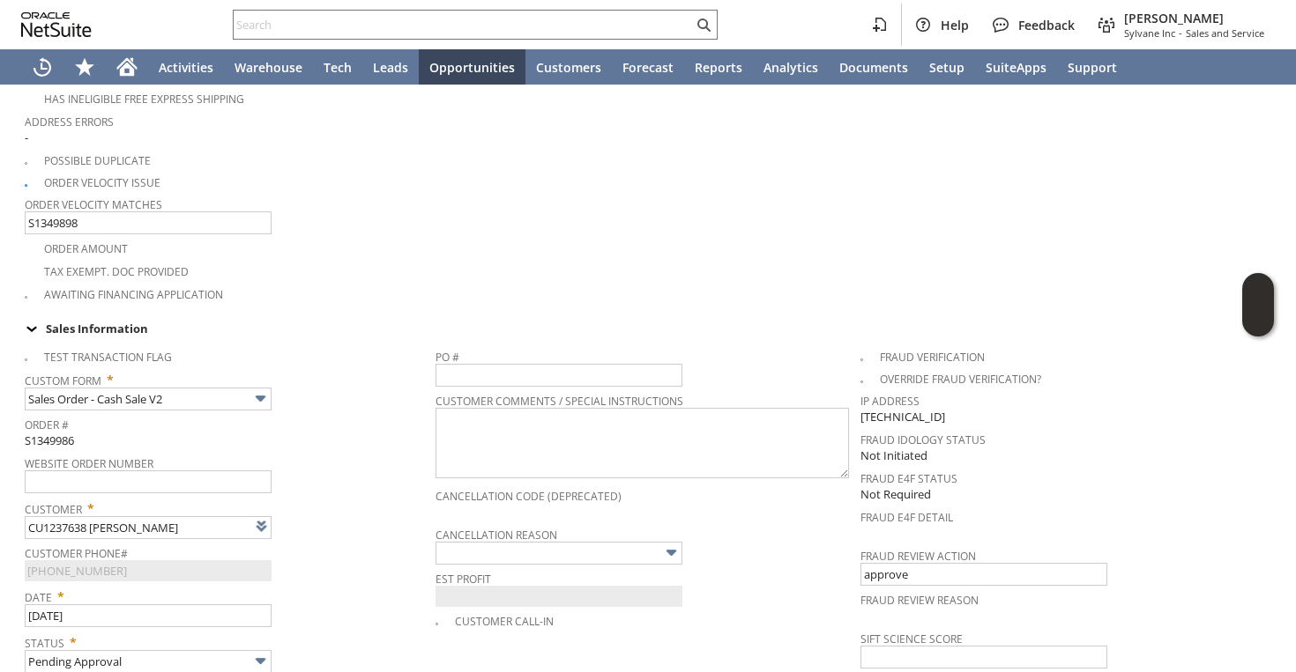
scroll to position [0, 0]
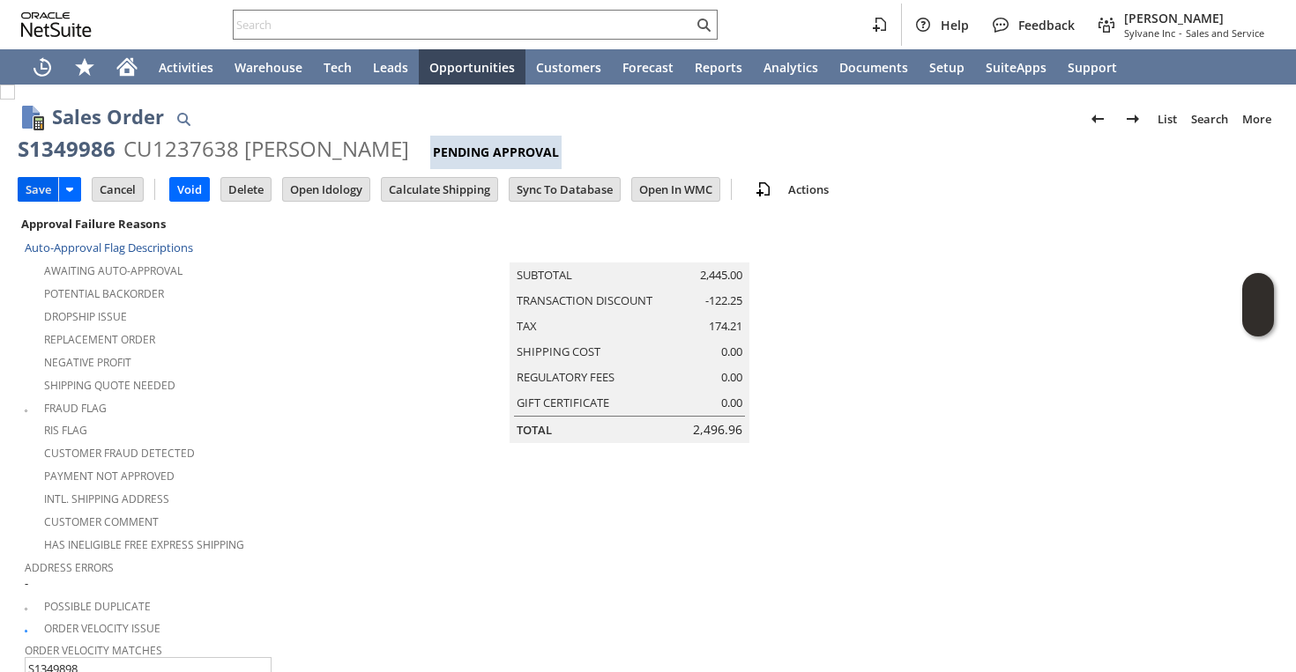
click at [46, 197] on input "Save" at bounding box center [39, 189] width 40 height 23
click at [31, 186] on input "Save" at bounding box center [39, 189] width 40 height 23
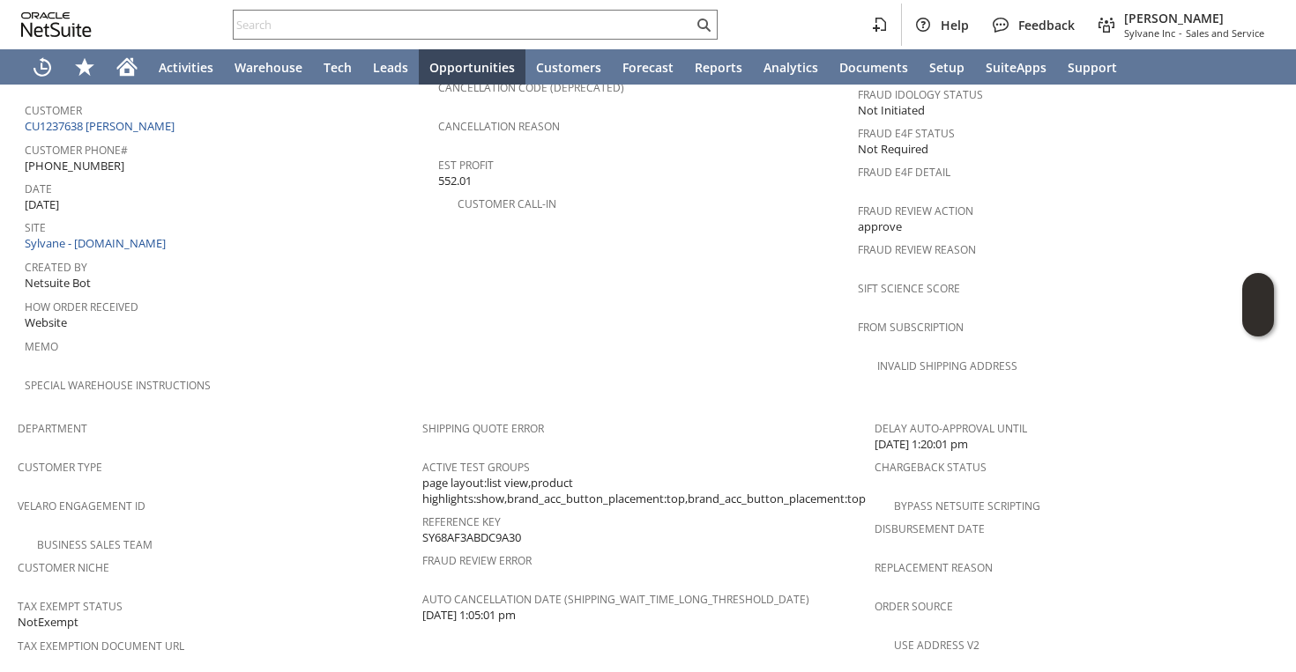
scroll to position [1174, 0]
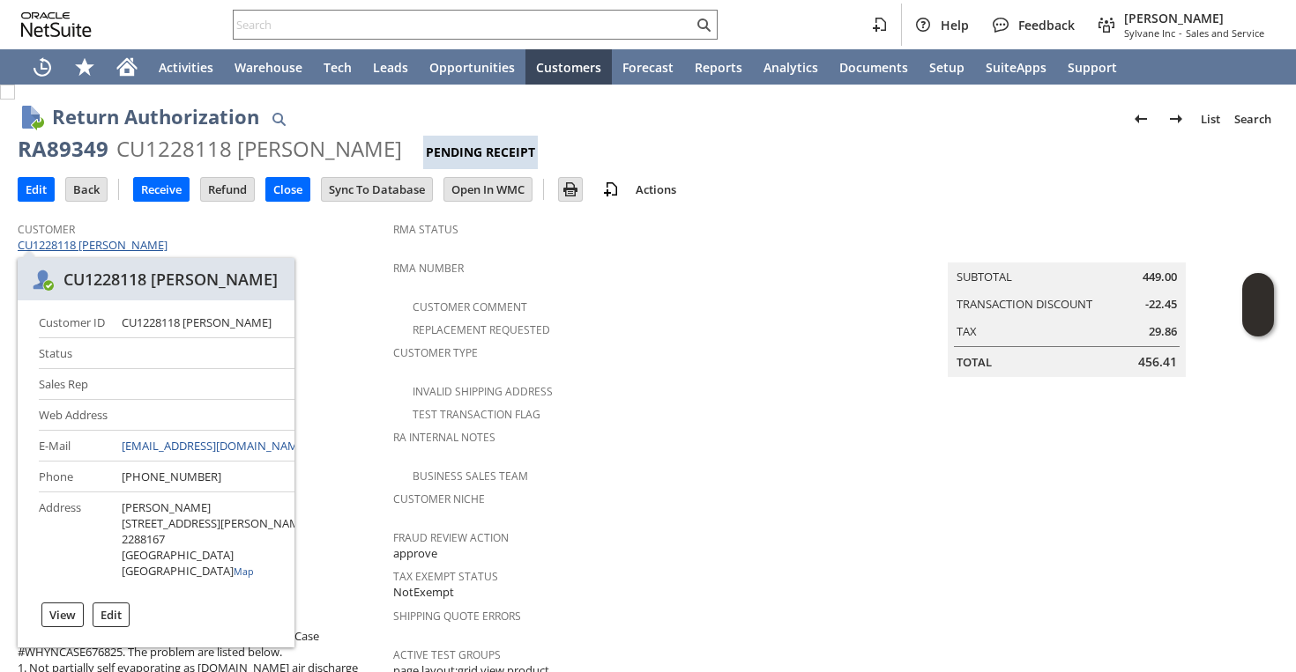
click at [148, 249] on link "CU1228118 [PERSON_NAME]" at bounding box center [95, 245] width 154 height 16
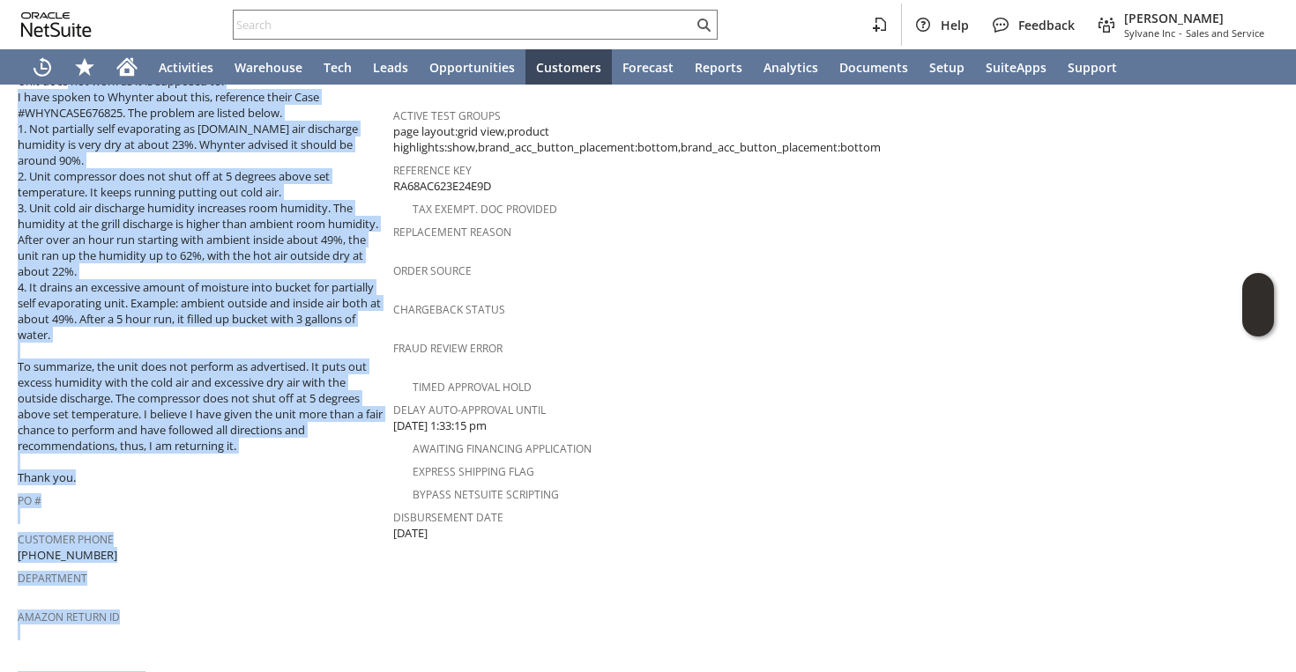
scroll to position [568, 0]
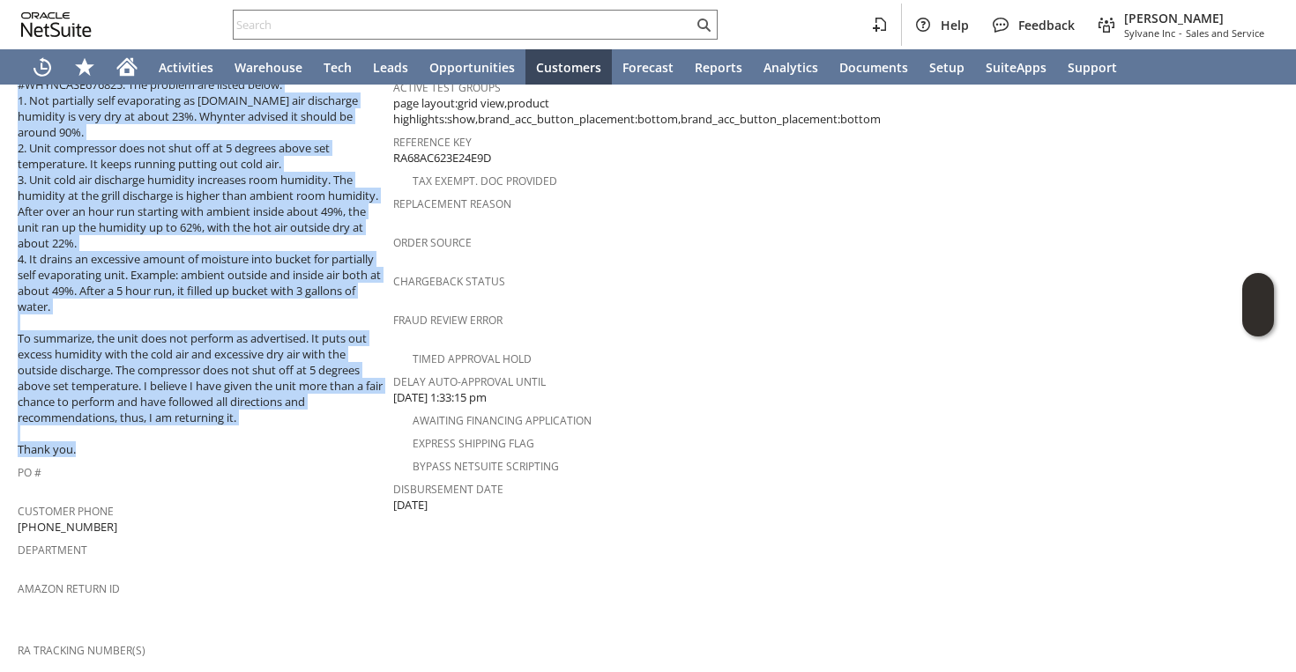
drag, startPoint x: 18, startPoint y: 266, endPoint x: 255, endPoint y: 429, distance: 287.7
click at [255, 429] on span "Unit does not work as it is supposed to. I have spoken to Whynter about this, r…" at bounding box center [201, 251] width 367 height 413
copy span "Unit does not work as it is supposed to. I have spoken to Whynter about this, r…"
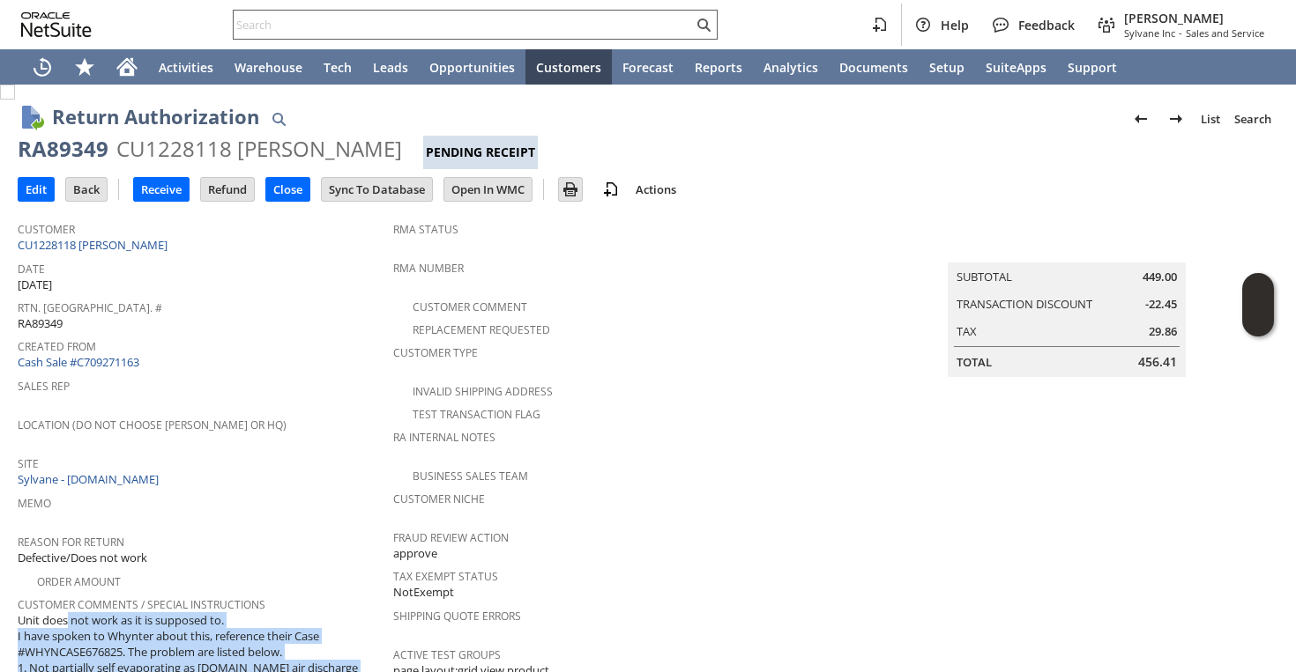
click at [408, 31] on input "text" at bounding box center [463, 24] width 459 height 21
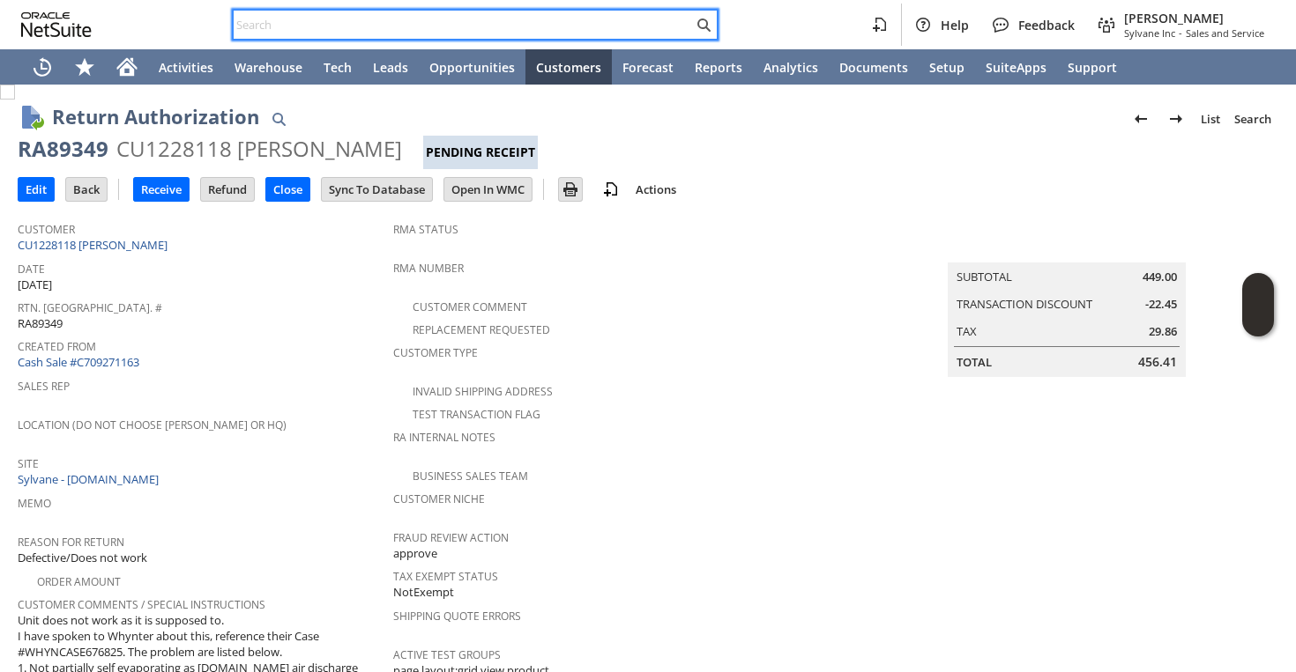
paste input "SY689E328CA17C2."
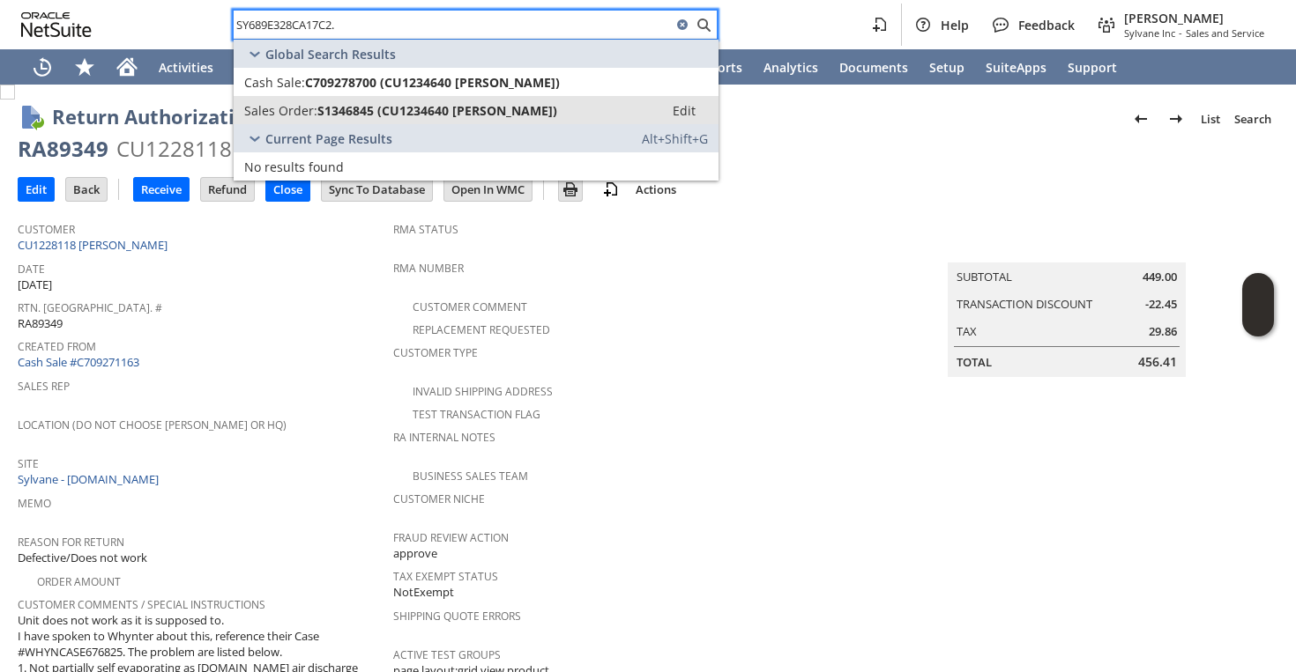
type input "SY689E328CA17C2."
click at [373, 104] on span "S1346845 (CU1234640 Mark Deno)" at bounding box center [437, 110] width 240 height 17
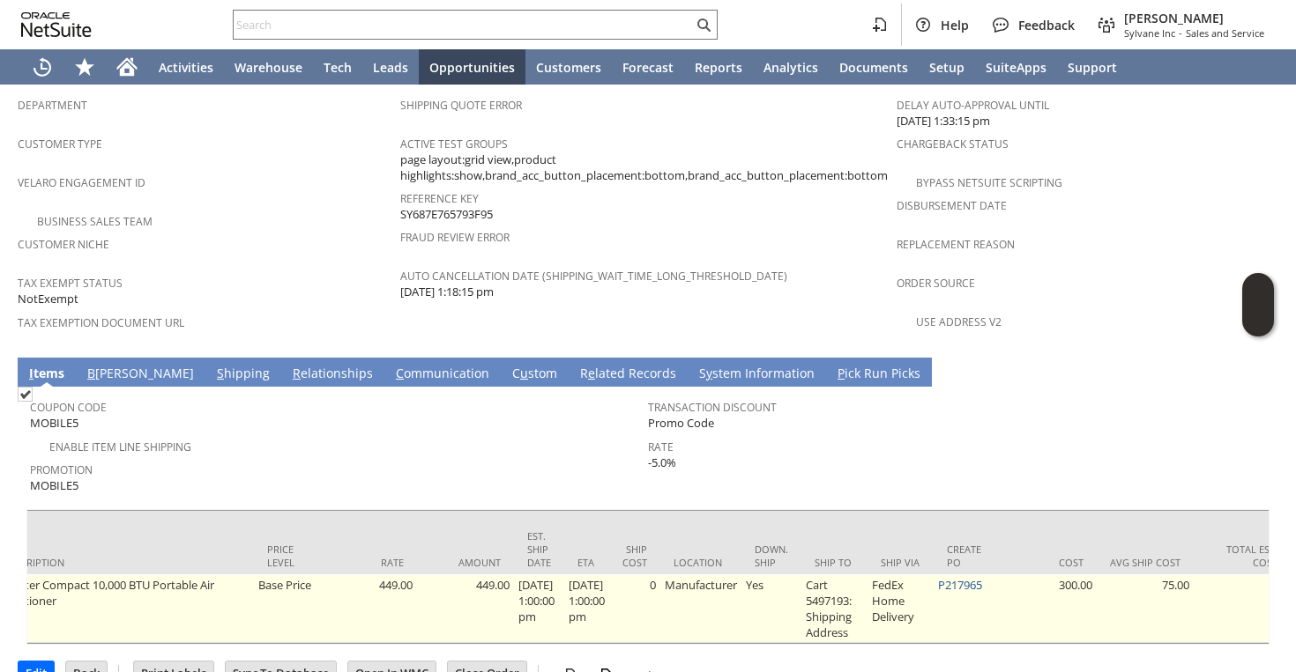
scroll to position [0, 1003]
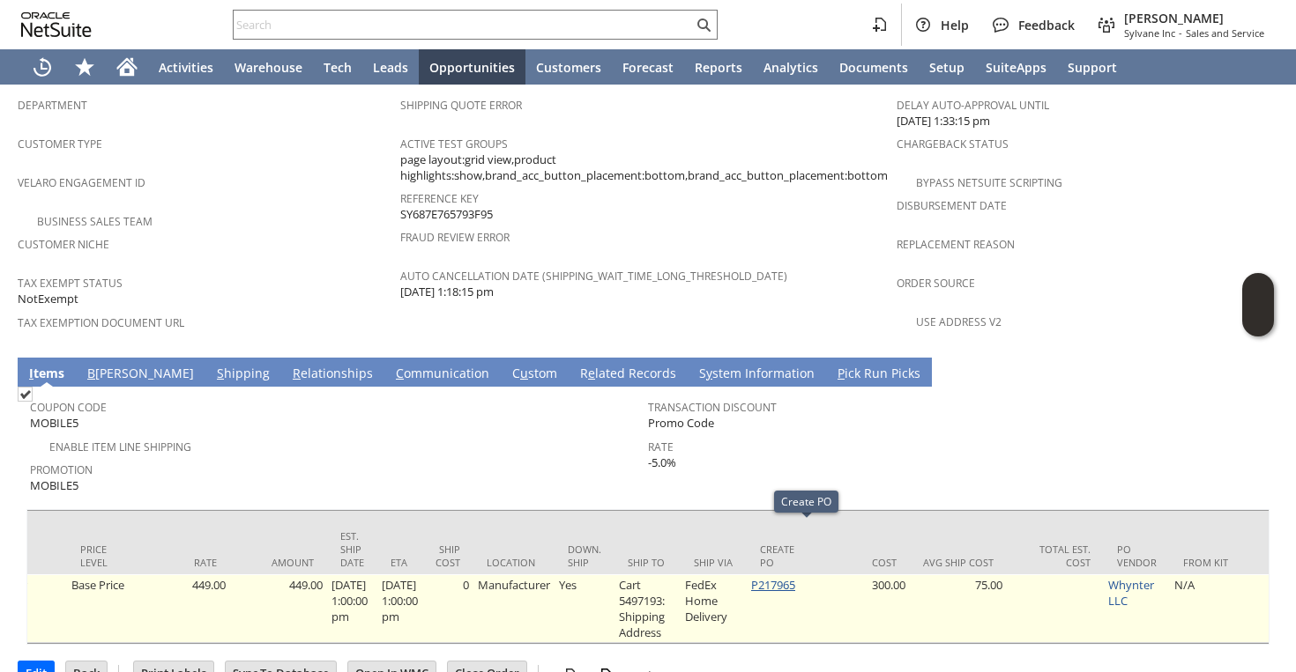
click at [795, 577] on link "P217965" at bounding box center [773, 585] width 44 height 16
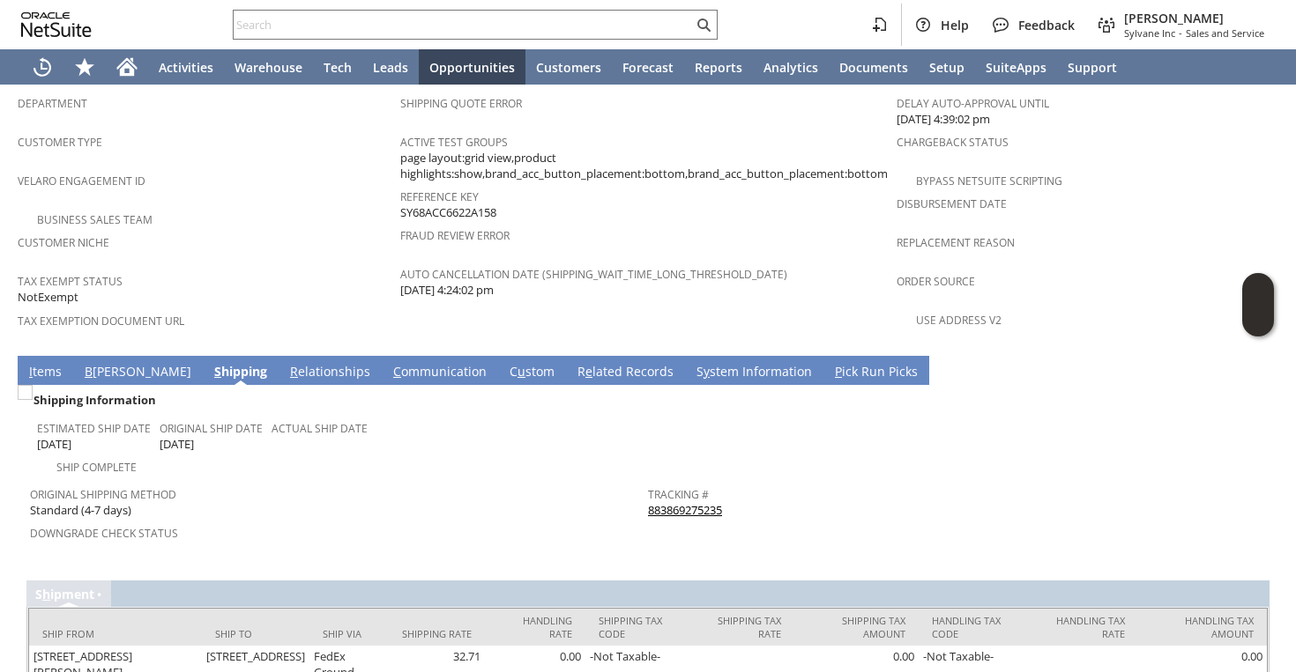
scroll to position [1141, 0]
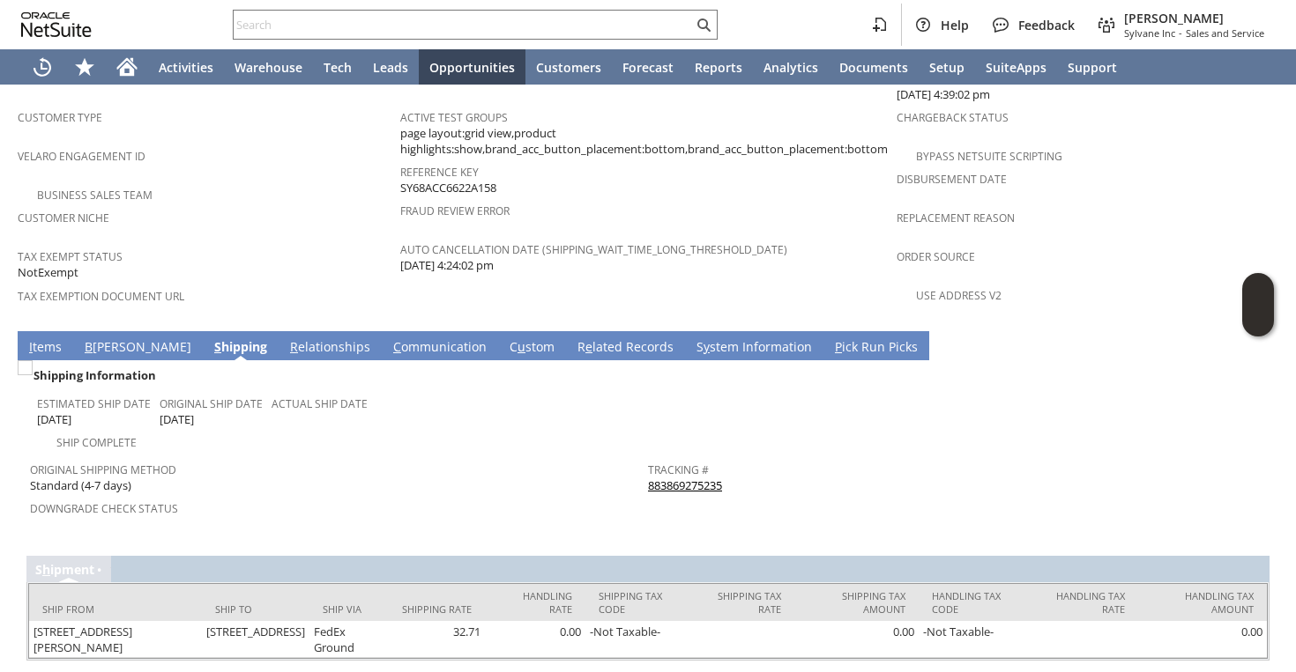
click at [658, 478] on link "883869275235" at bounding box center [685, 486] width 74 height 16
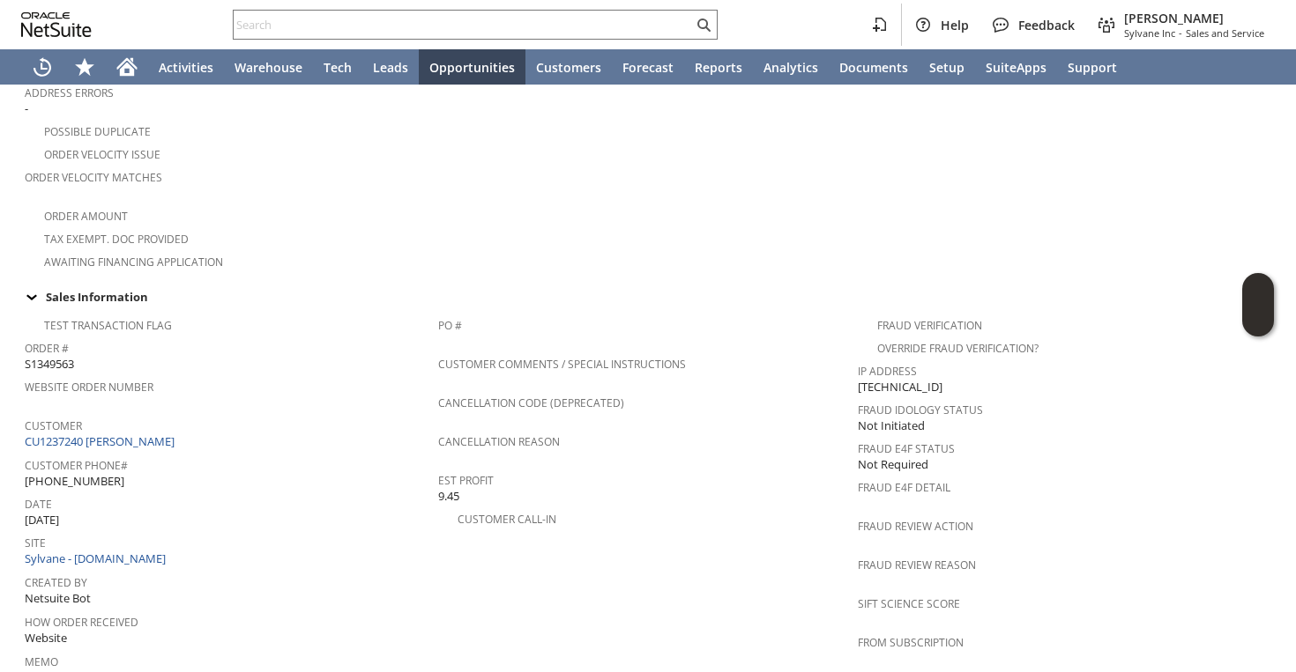
scroll to position [494, 0]
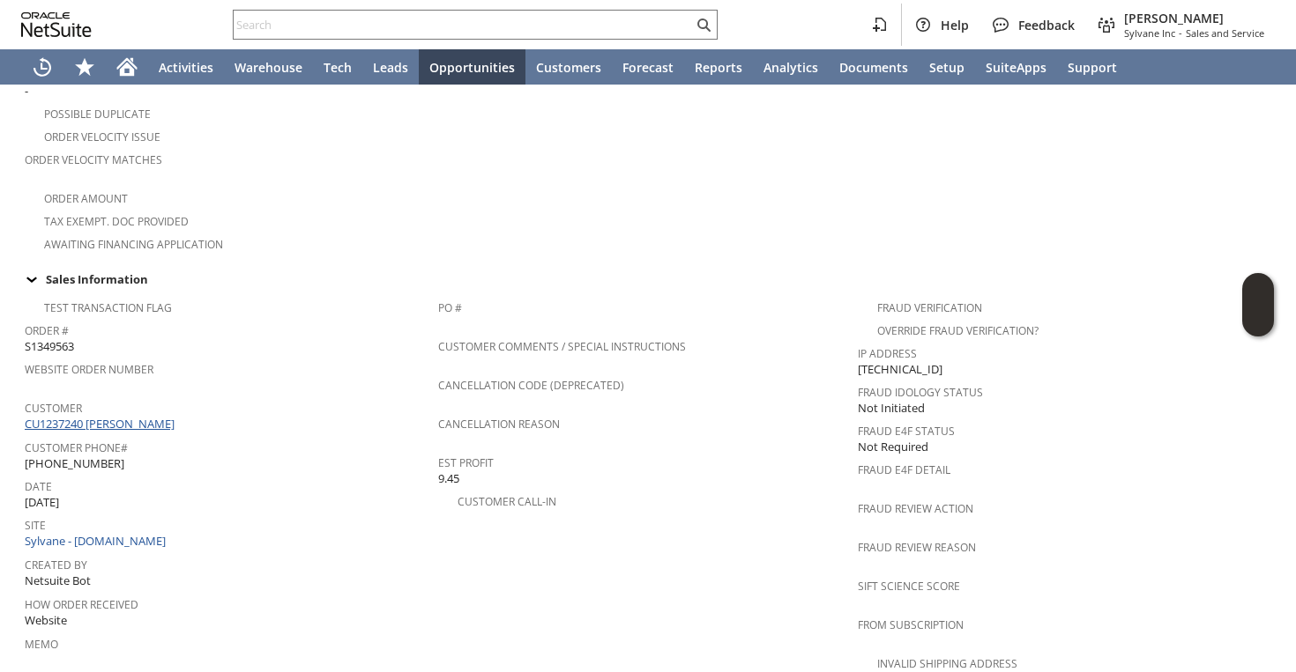
click at [134, 416] on link "CU1237240 [PERSON_NAME]" at bounding box center [102, 424] width 154 height 16
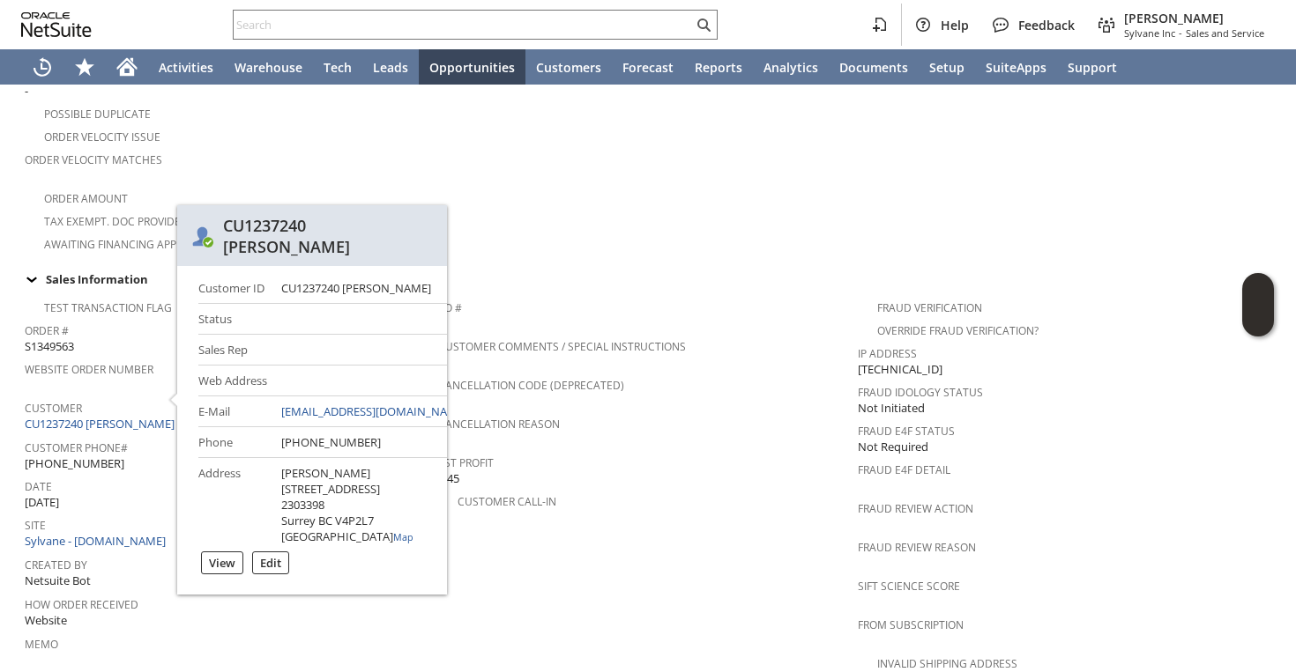
click at [582, 489] on div "Customer Call-in" at bounding box center [648, 499] width 420 height 21
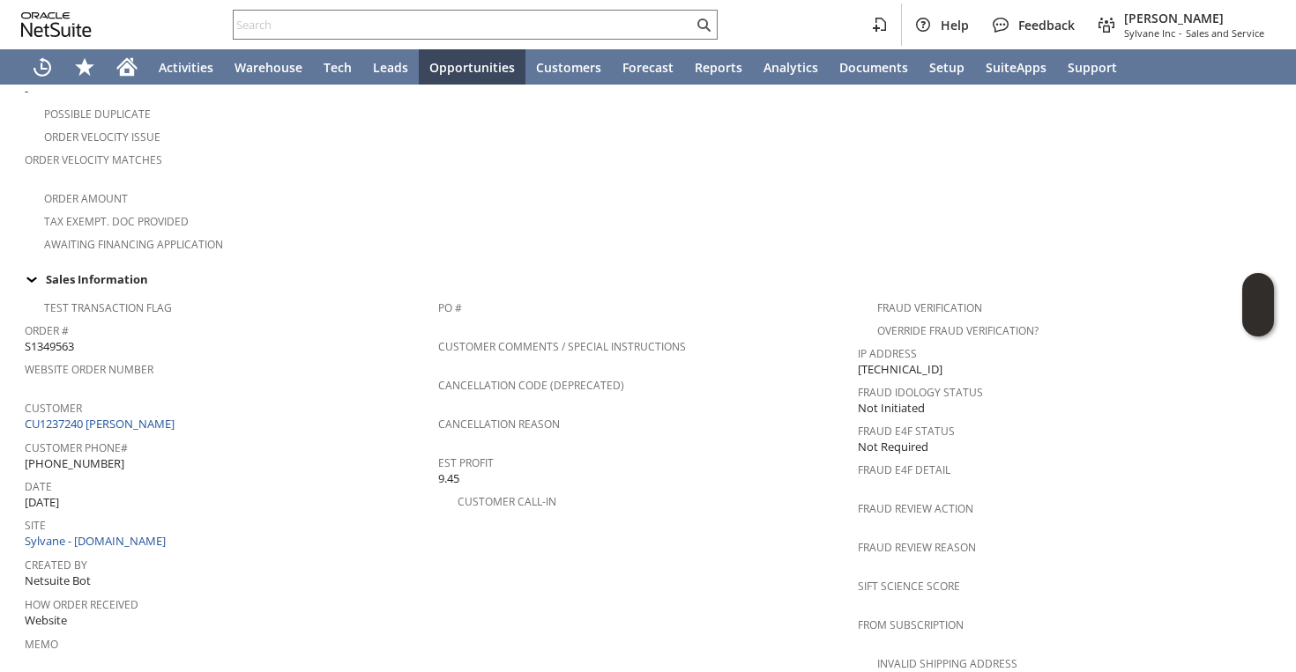
scroll to position [1141, 0]
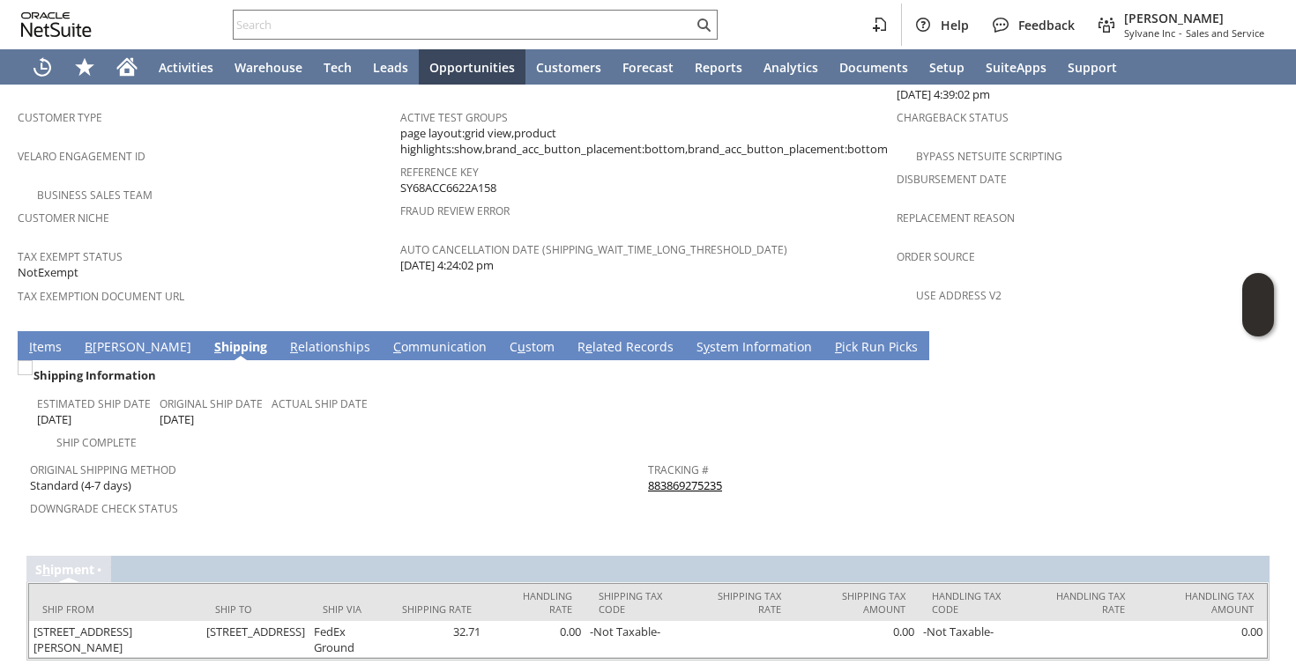
click at [37, 338] on link "I tems" at bounding box center [45, 347] width 41 height 19
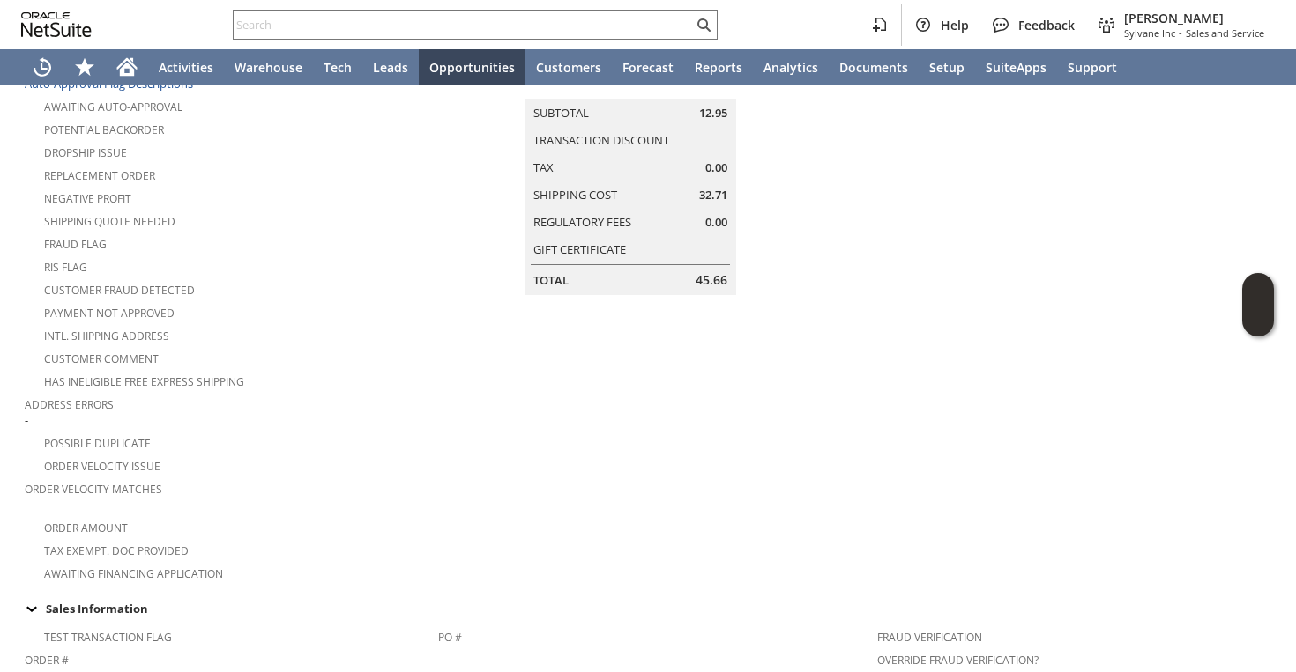
scroll to position [0, 0]
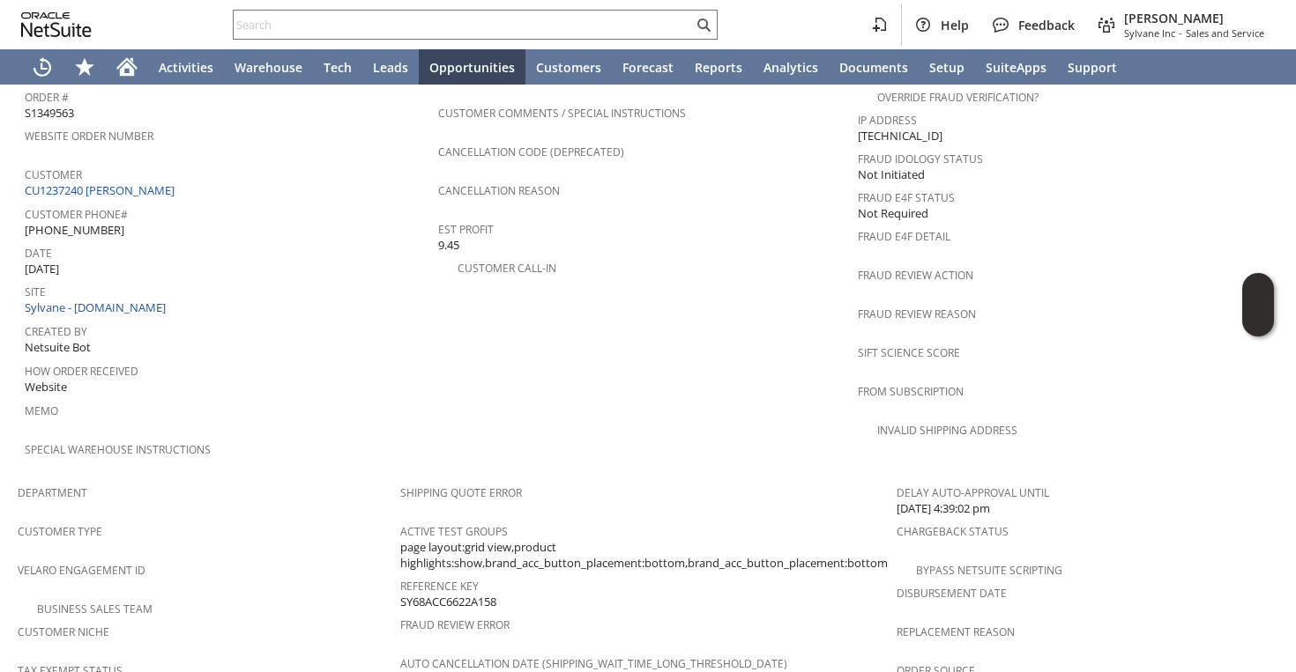
scroll to position [650, 0]
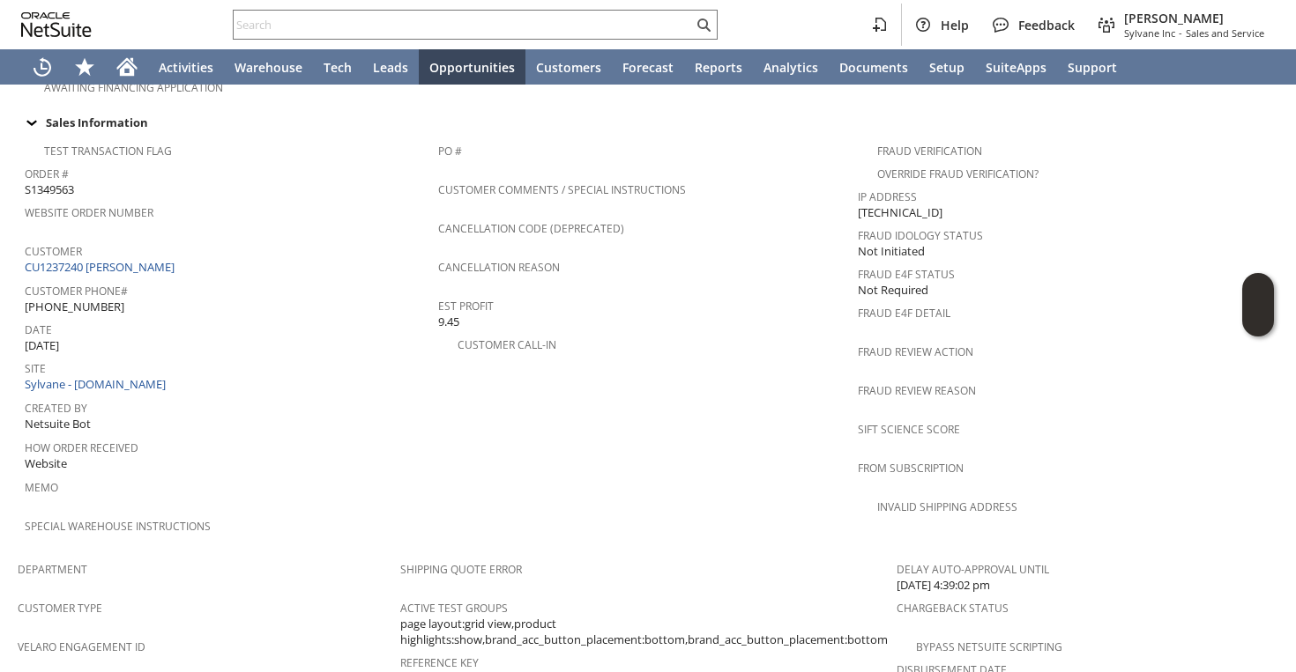
click at [150, 251] on td "Customer CU1237240 [PERSON_NAME]" at bounding box center [231, 259] width 413 height 40
click at [152, 259] on link "CU1237240 [PERSON_NAME]" at bounding box center [102, 267] width 154 height 16
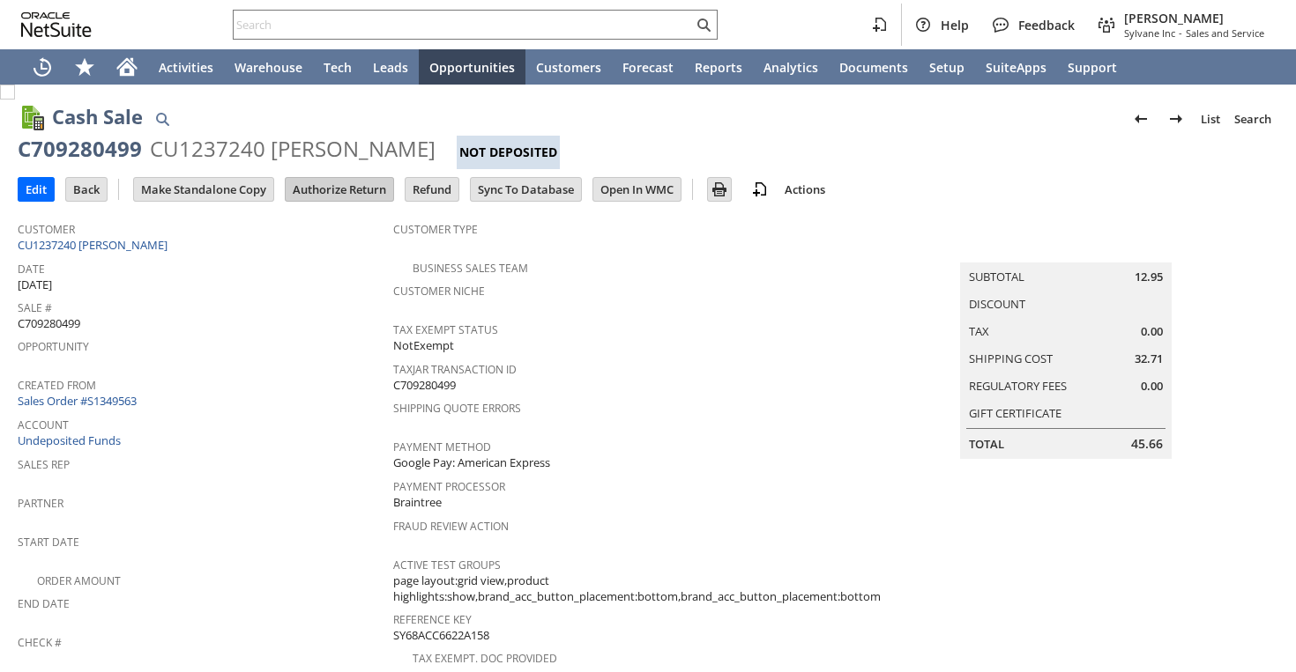
click at [357, 182] on input "Authorize Return" at bounding box center [340, 189] width 108 height 23
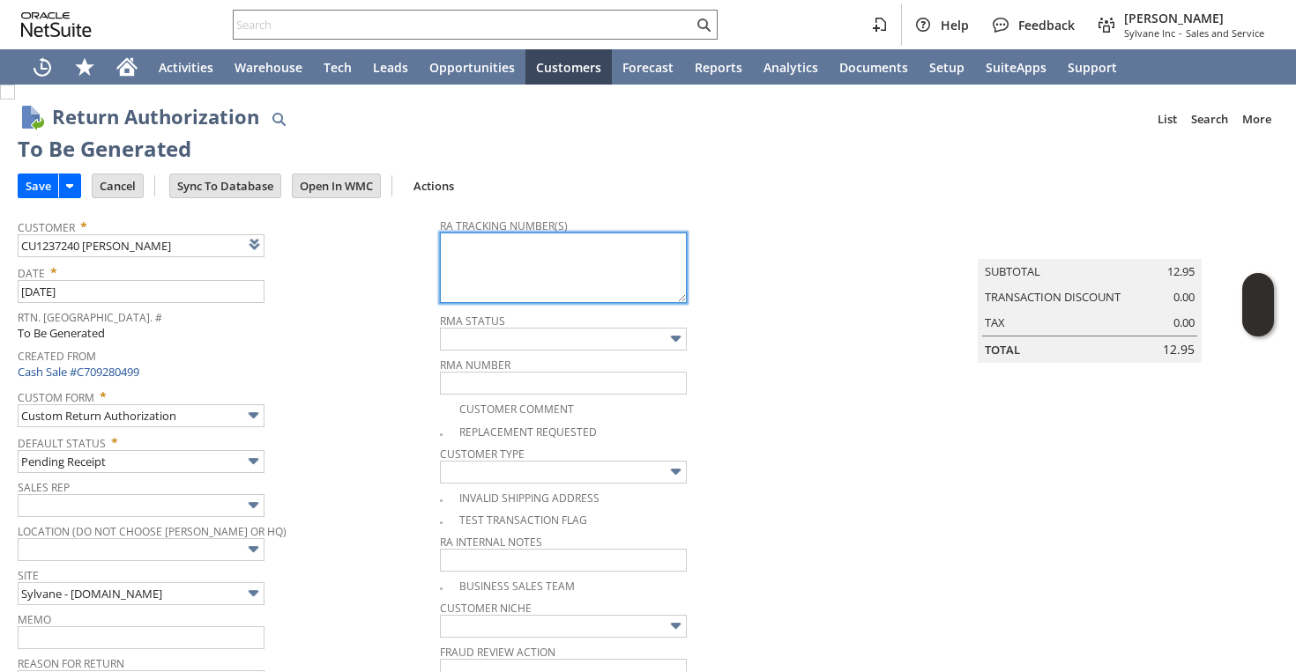
click at [478, 271] on textarea at bounding box center [563, 268] width 247 height 71
paste textarea "883869275235"
click at [440, 263] on textarea "883869275235" at bounding box center [563, 268] width 247 height 71
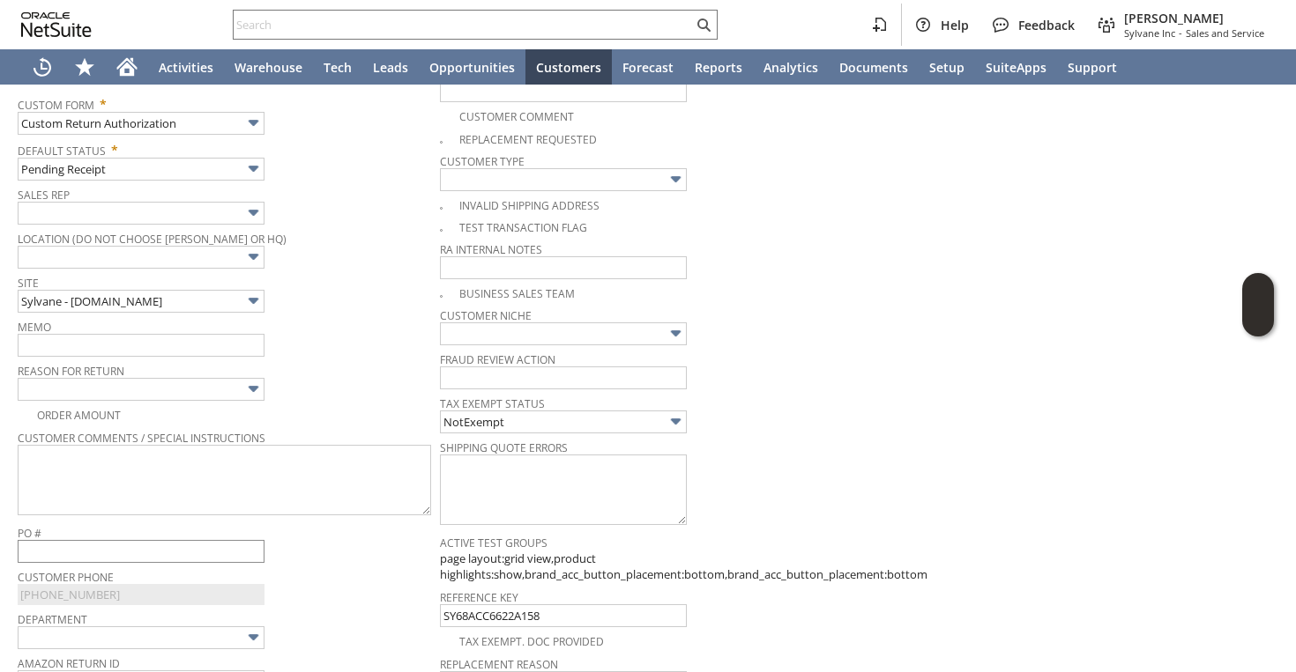
scroll to position [384, 0]
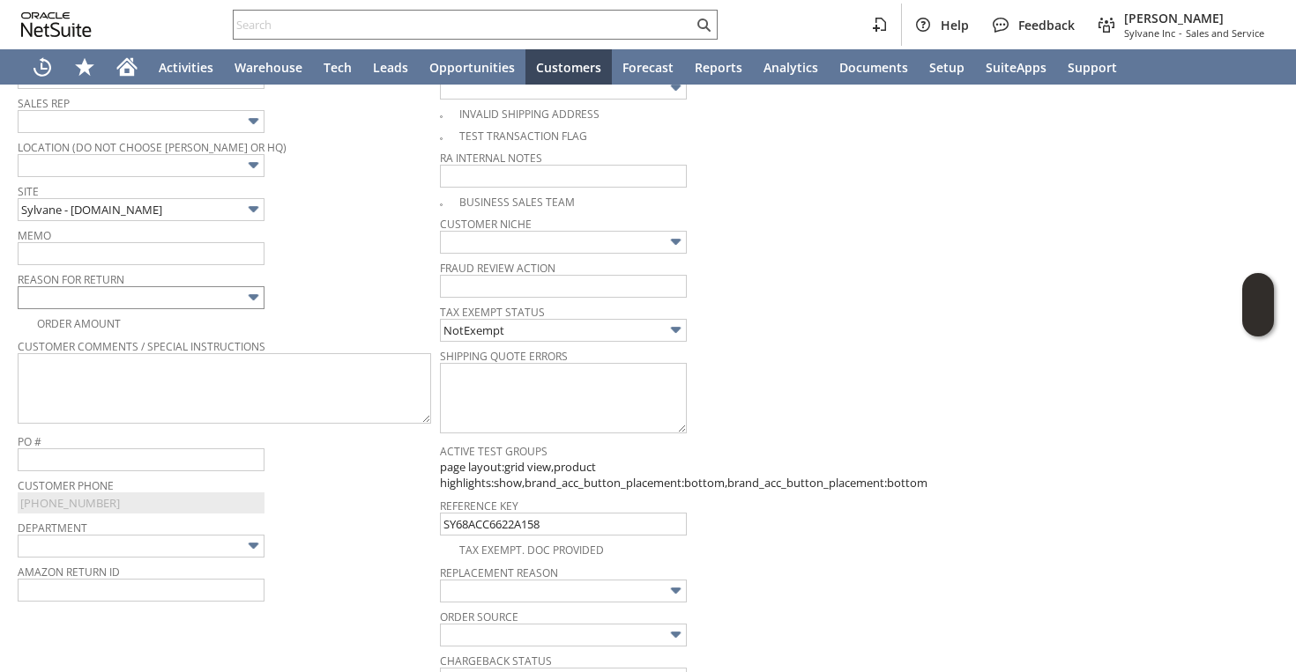
type textarea "883869275235"
click at [178, 289] on input "text" at bounding box center [141, 297] width 247 height 23
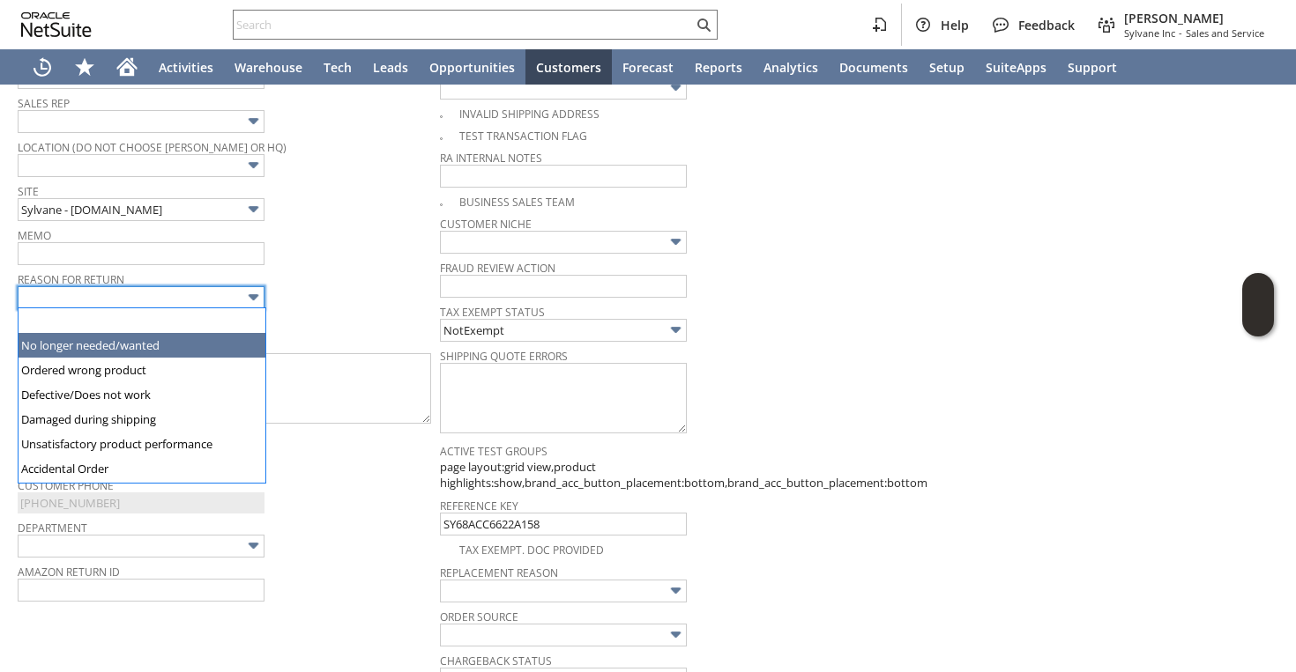
type input "No longer needed/wanted"
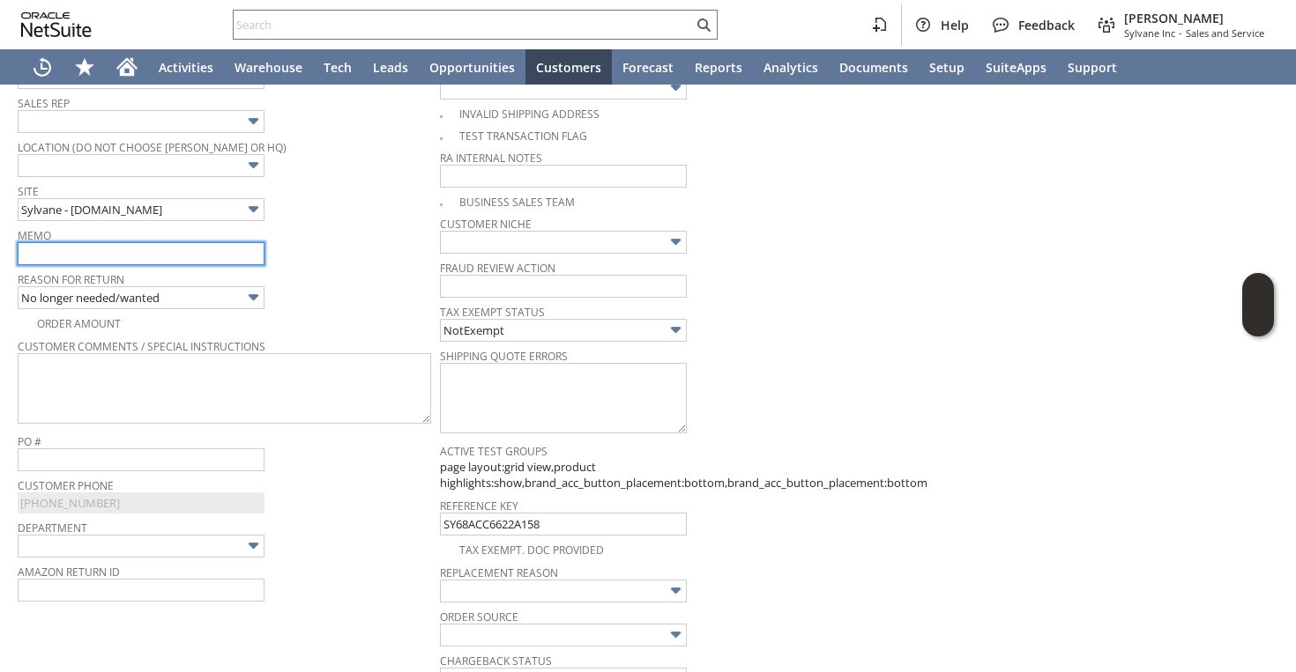
click at [153, 262] on input "text" at bounding box center [141, 253] width 247 height 23
type input "Requested to cancel | Will intercept | refund once returned to warehouse"
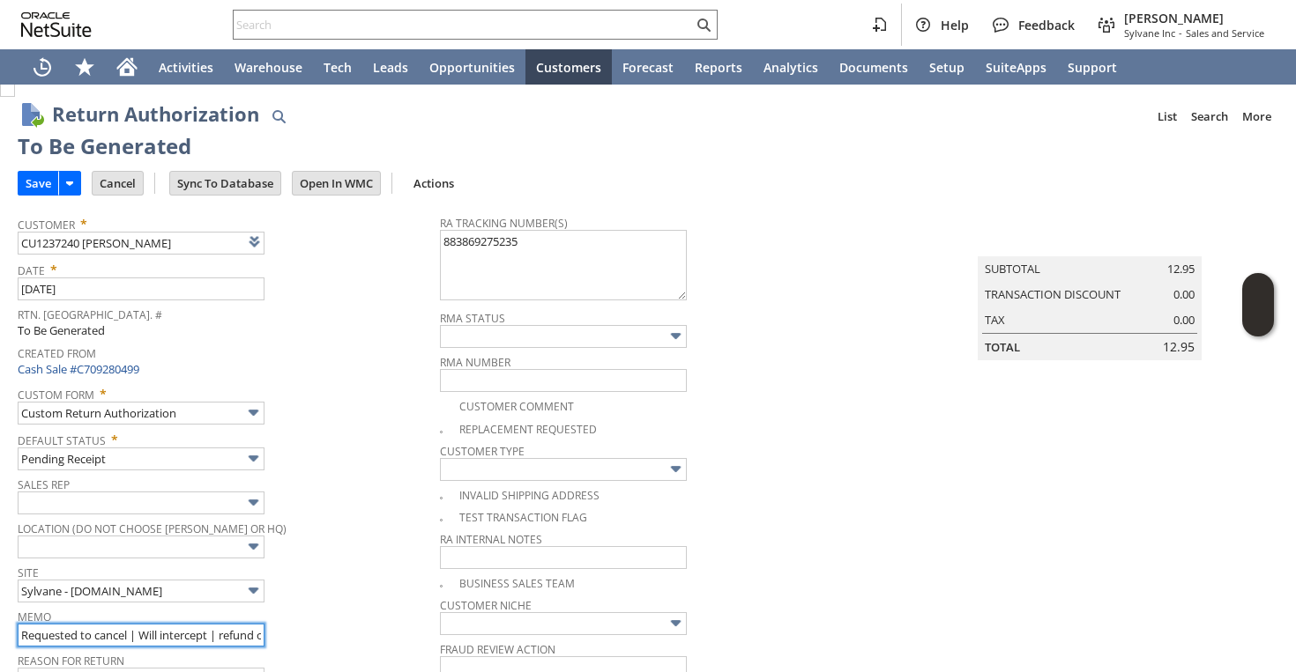
scroll to position [0, 0]
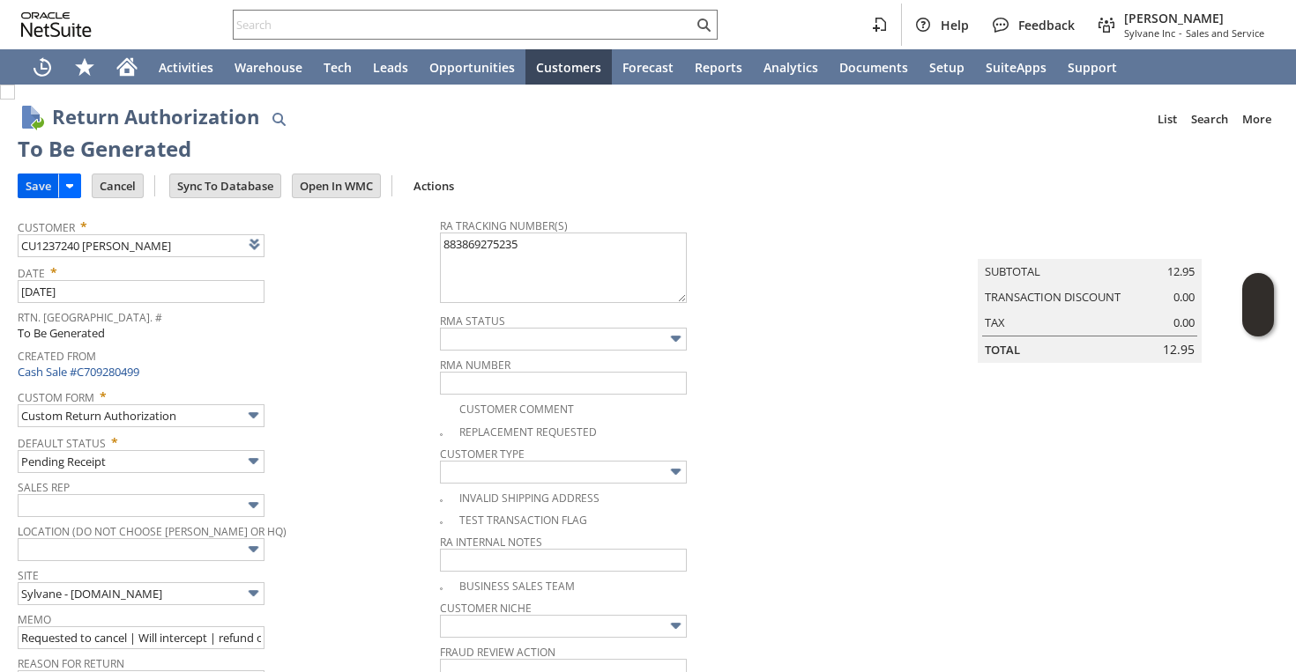
click at [41, 186] on input "Save" at bounding box center [39, 186] width 40 height 23
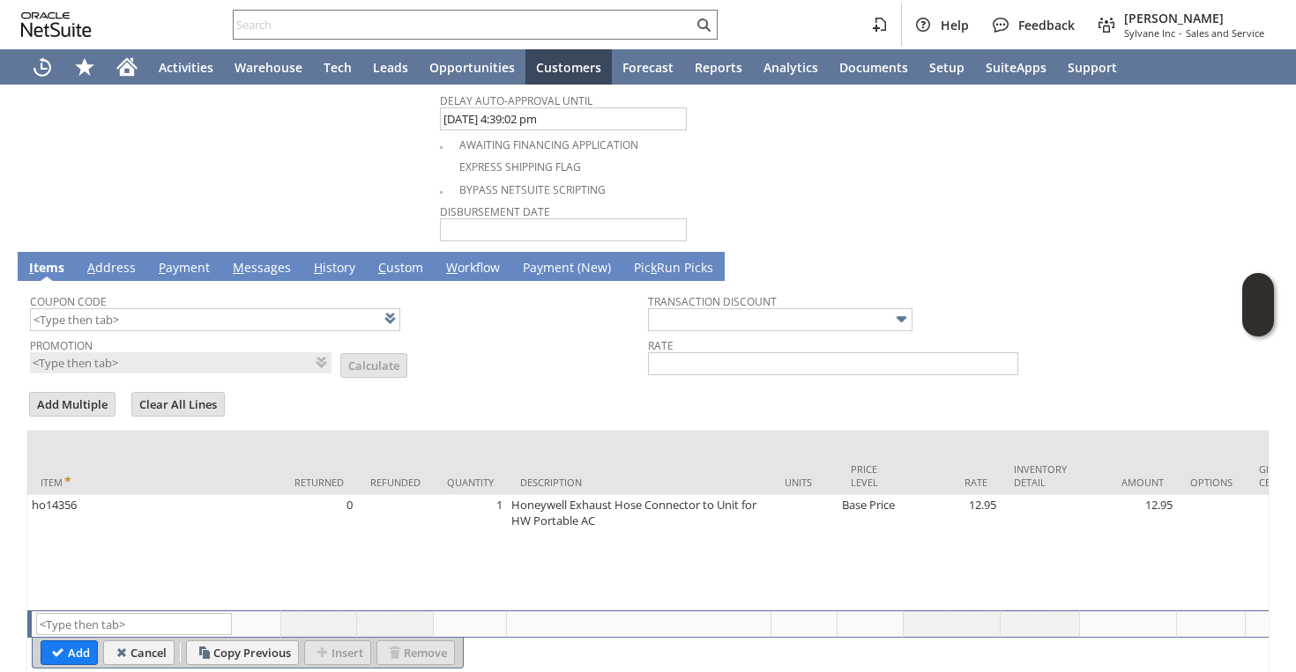
scroll to position [1057, 0]
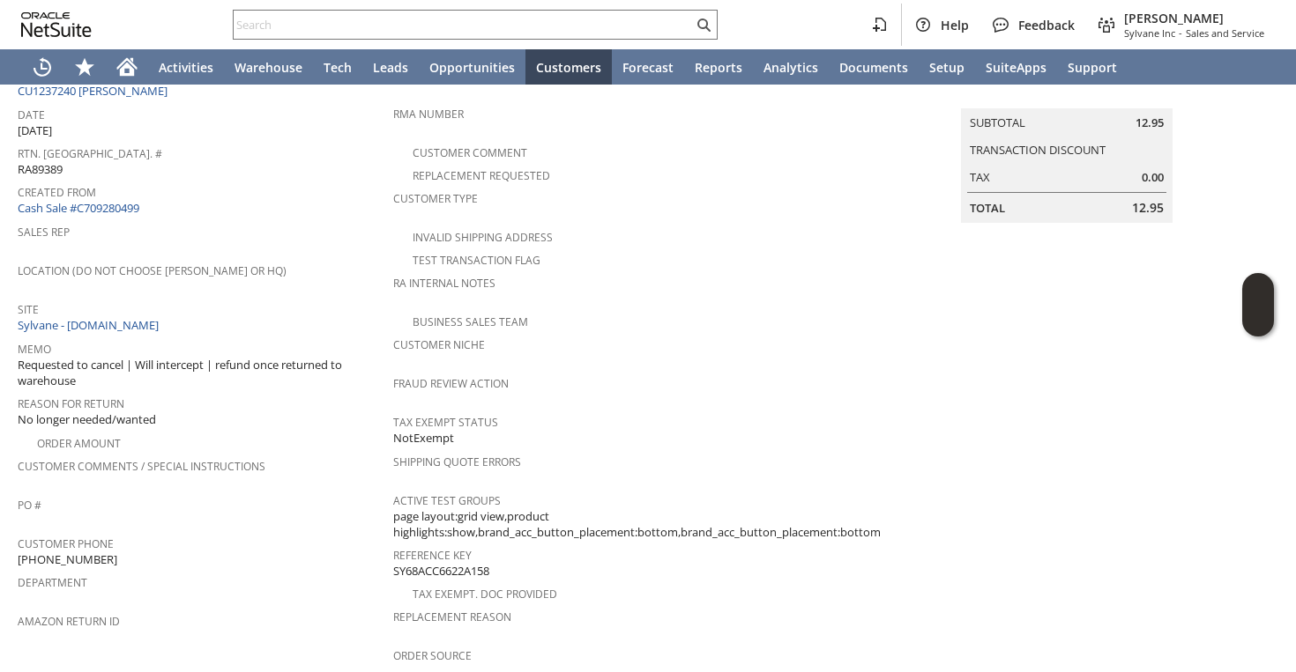
scroll to position [20, 0]
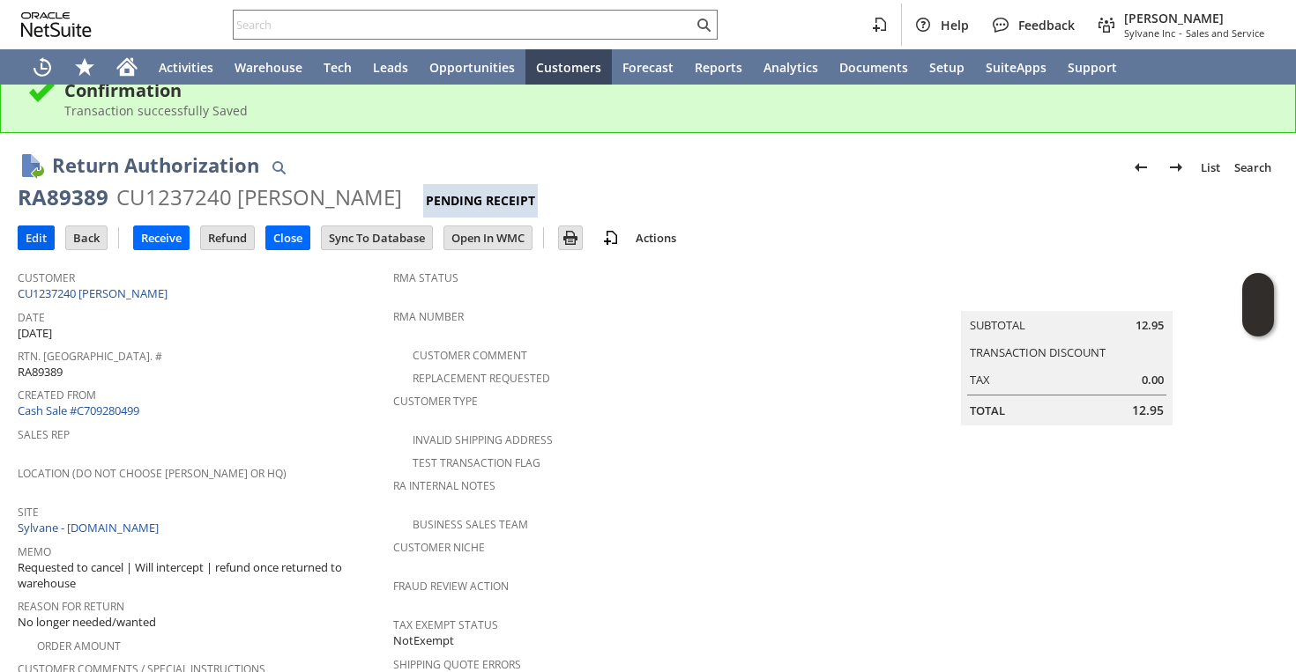
click at [49, 237] on input "Edit" at bounding box center [36, 238] width 35 height 23
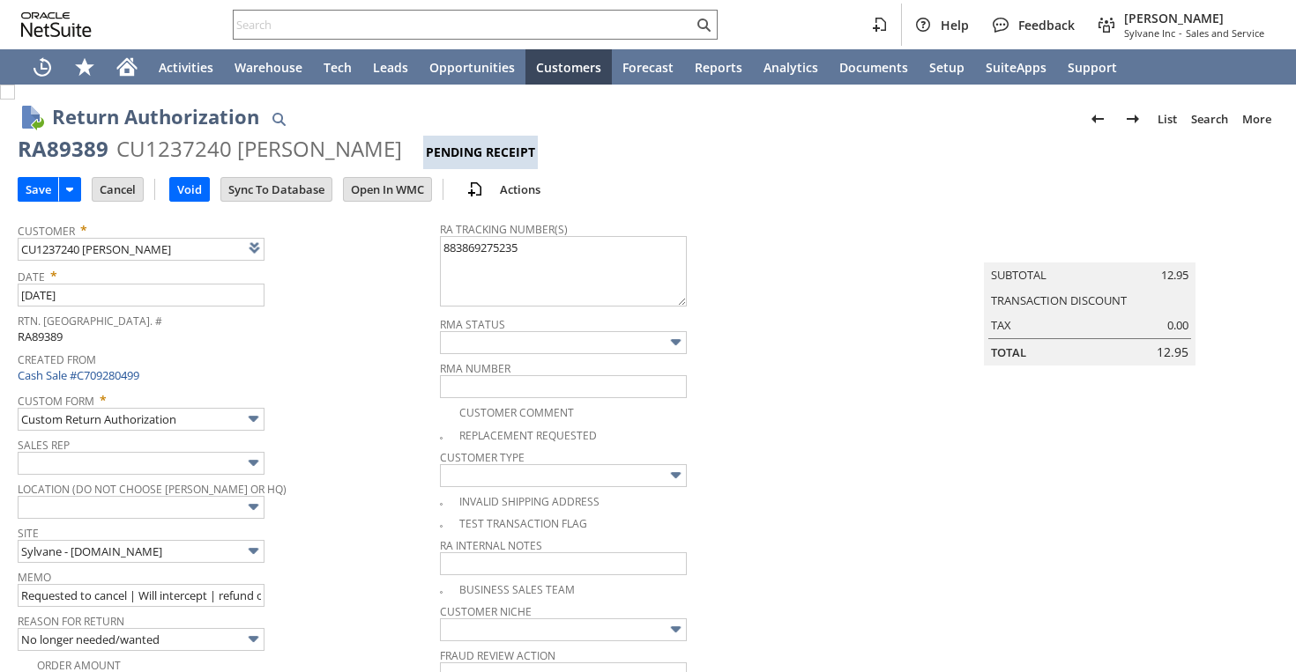
type input "Add"
type input "Copy Previous"
click at [48, 193] on input "Save" at bounding box center [39, 189] width 40 height 23
click at [120, 193] on input "Cancel" at bounding box center [118, 189] width 50 height 23
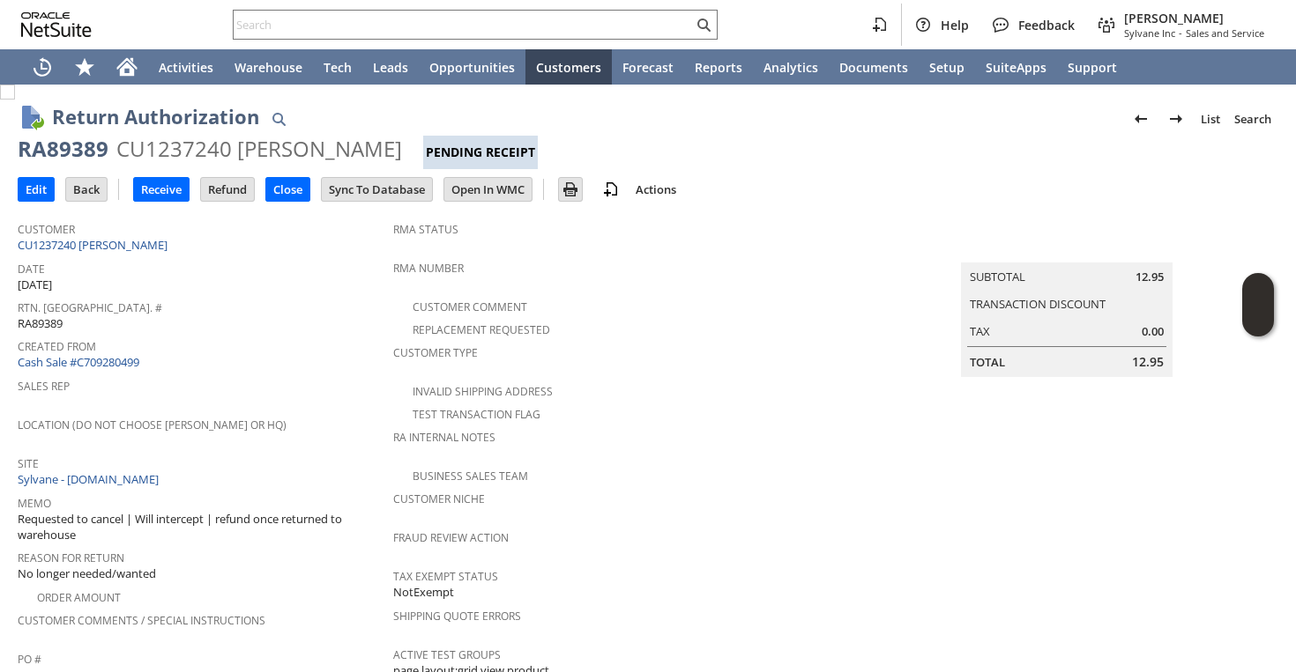
click at [325, 338] on span "Created From" at bounding box center [201, 344] width 367 height 20
click at [327, 253] on td "Customer CU1237240 Yen-Wen Chen" at bounding box center [205, 234] width 375 height 44
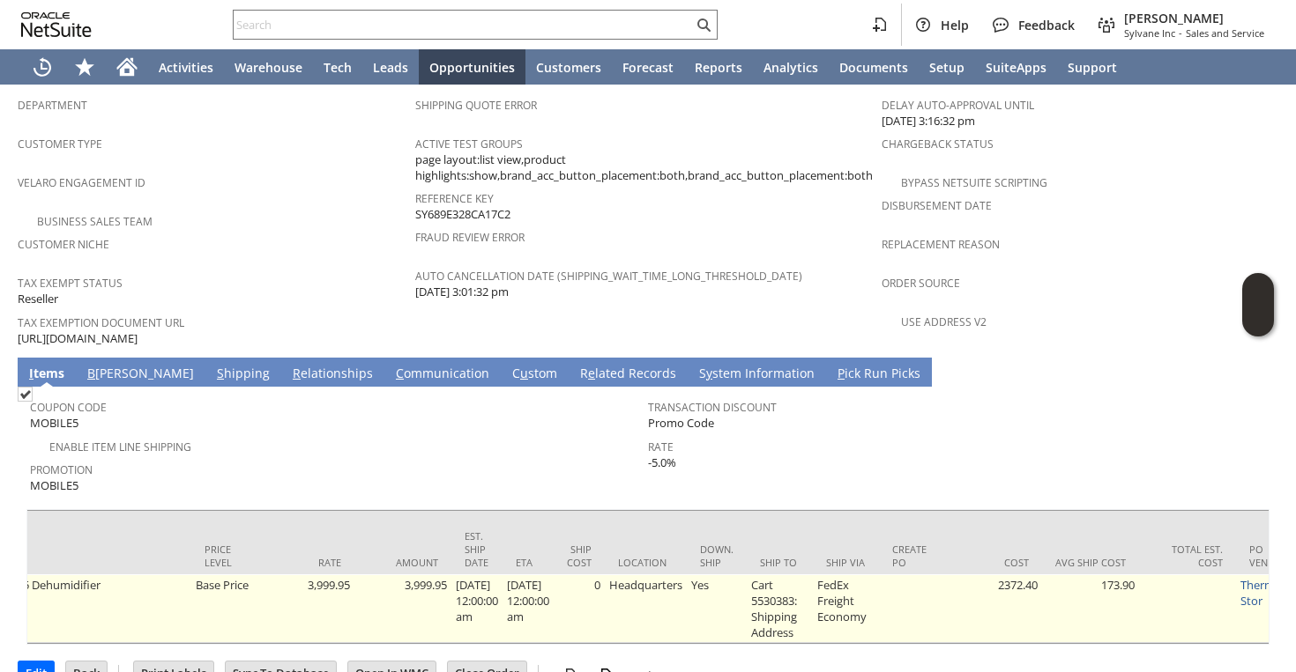
scroll to position [0, 883]
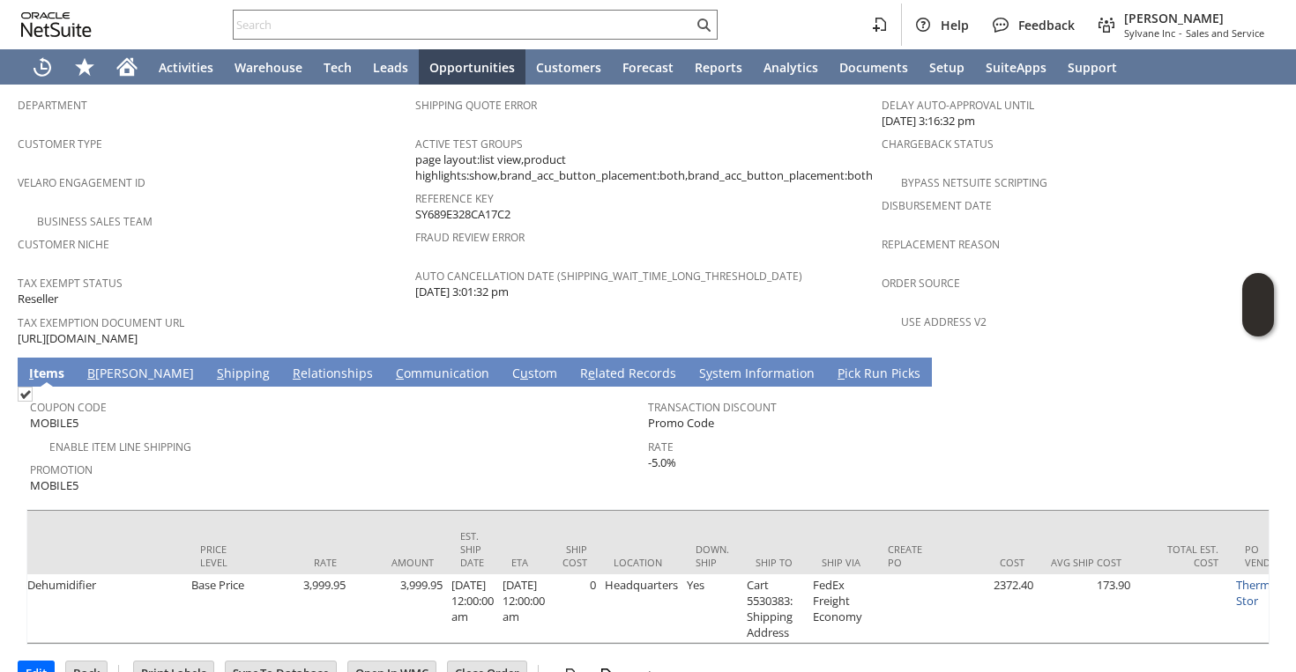
click at [578, 277] on td "Shipping Quote Error Active Test Groups page layout:list view,product highlight…" at bounding box center [648, 218] width 466 height 261
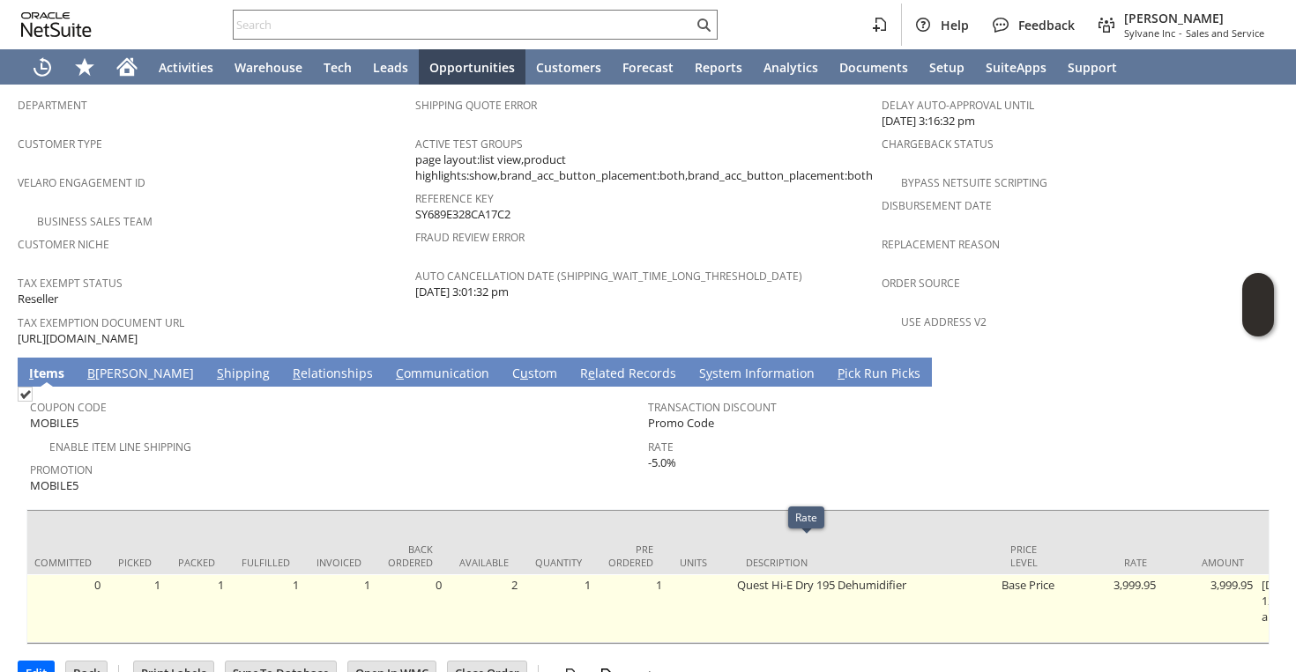
scroll to position [0, 0]
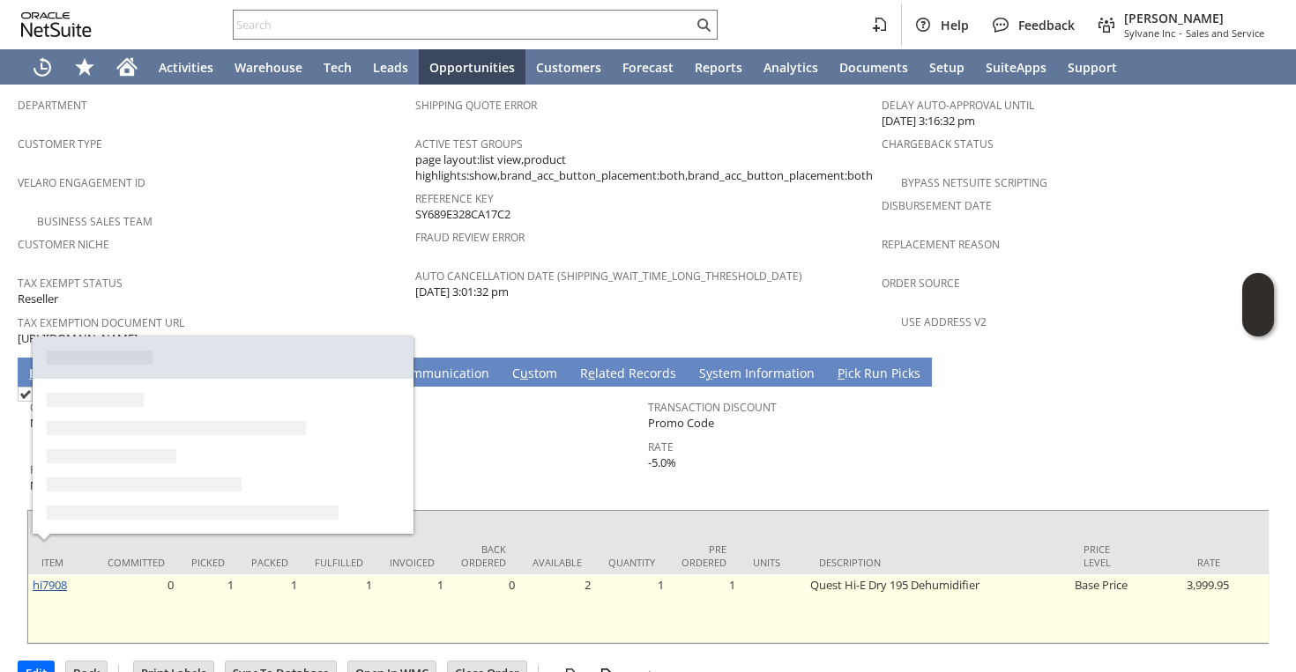
click at [36, 577] on link "hi7908" at bounding box center [50, 585] width 34 height 16
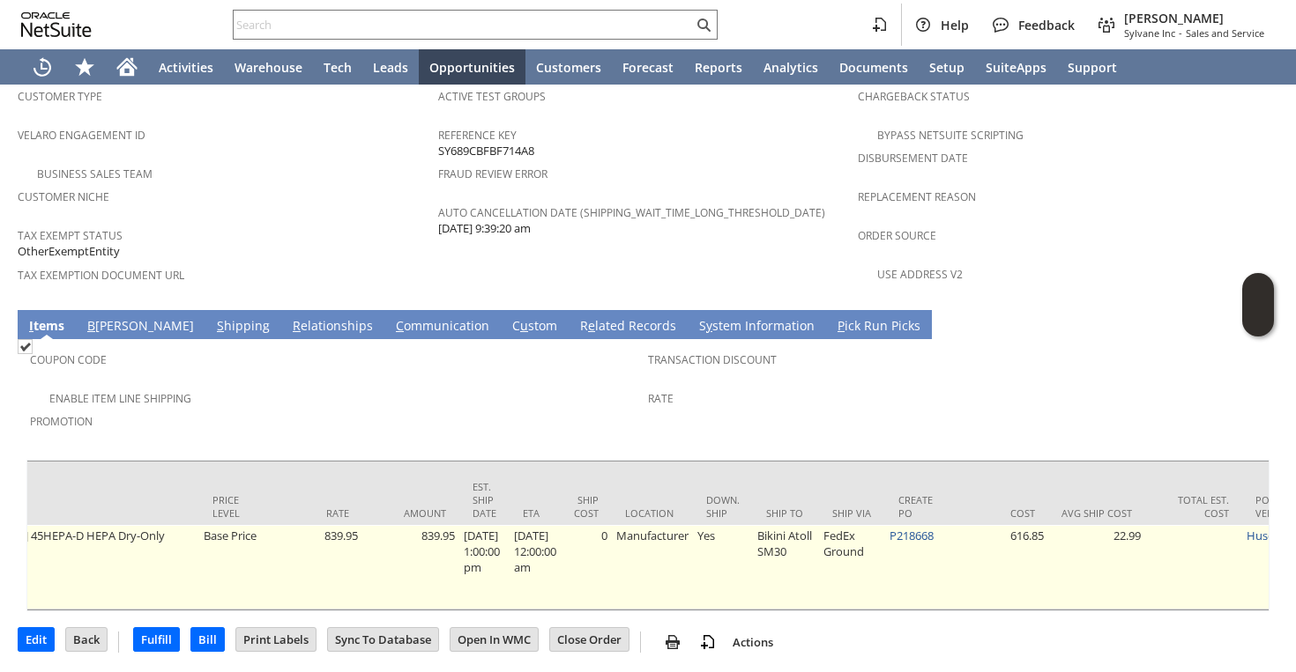
scroll to position [0, 875]
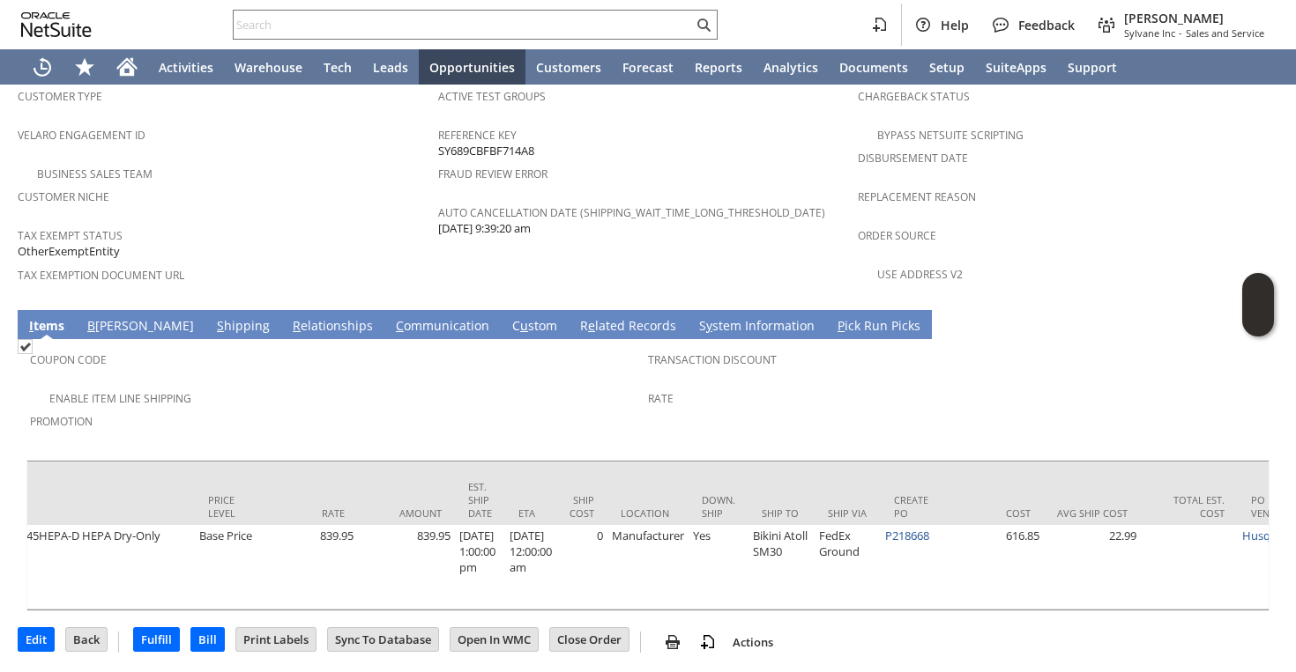
click at [747, 386] on div "Rate" at bounding box center [952, 404] width 609 height 37
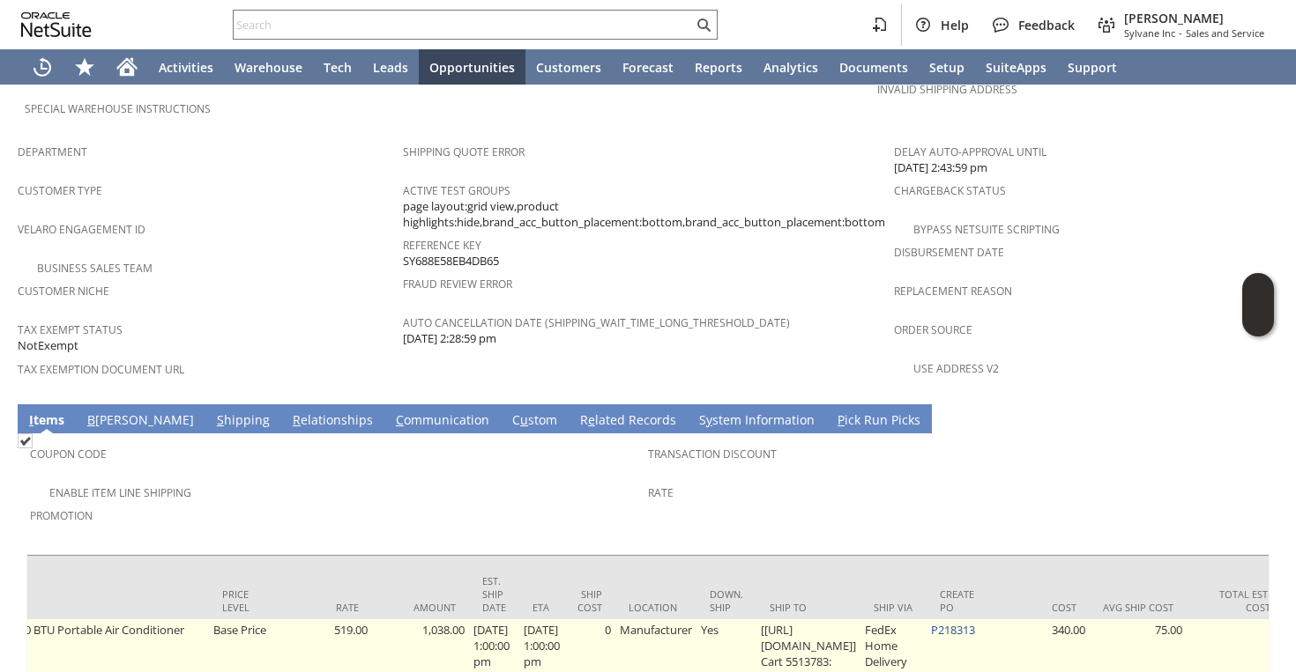
scroll to position [0, 925]
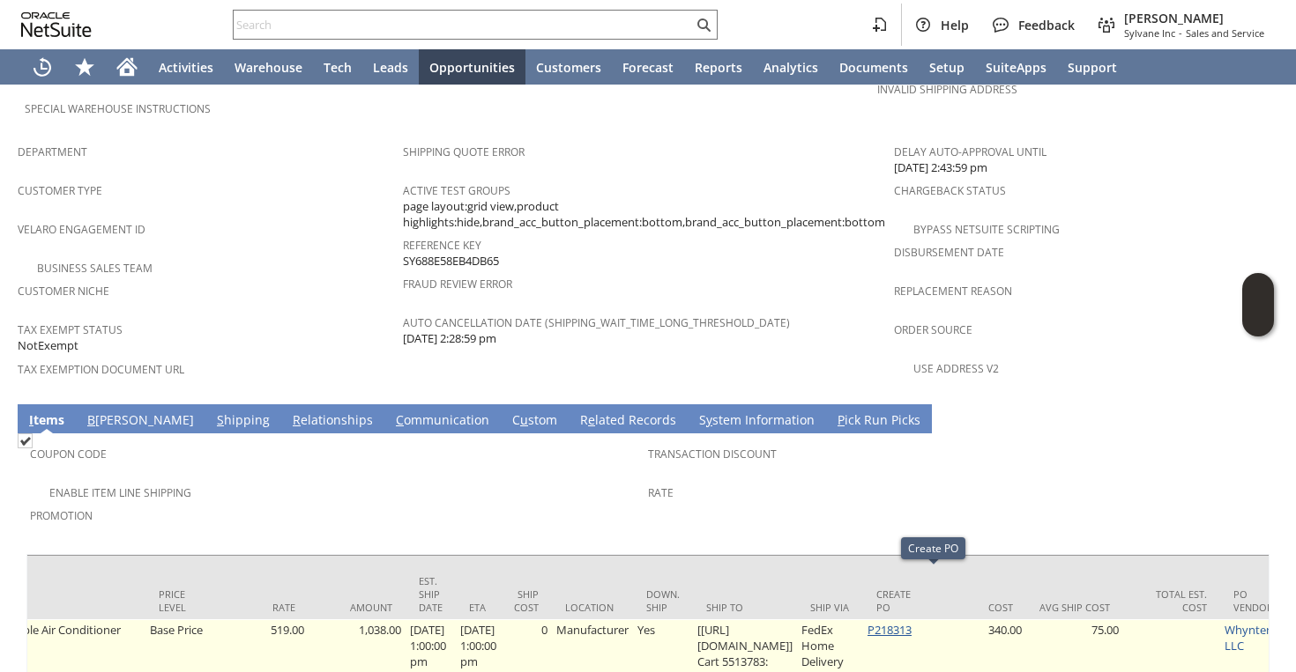
click at [911, 622] on link "P218313" at bounding box center [889, 630] width 44 height 16
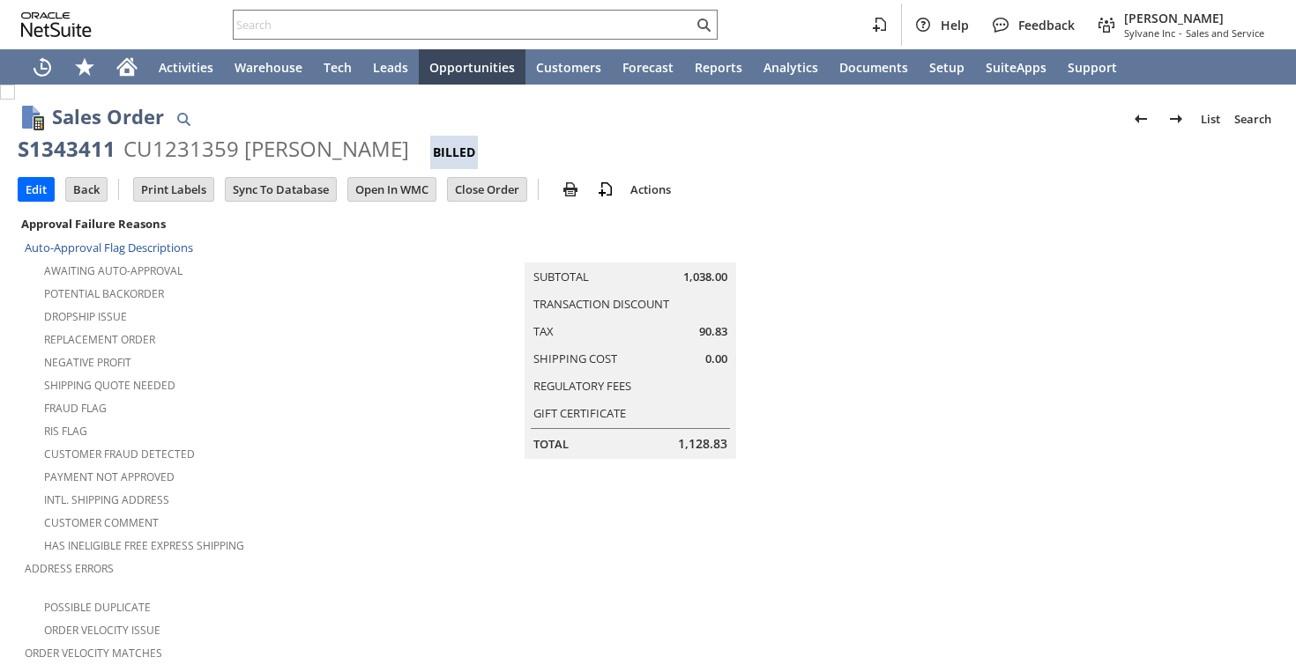
scroll to position [1115, 0]
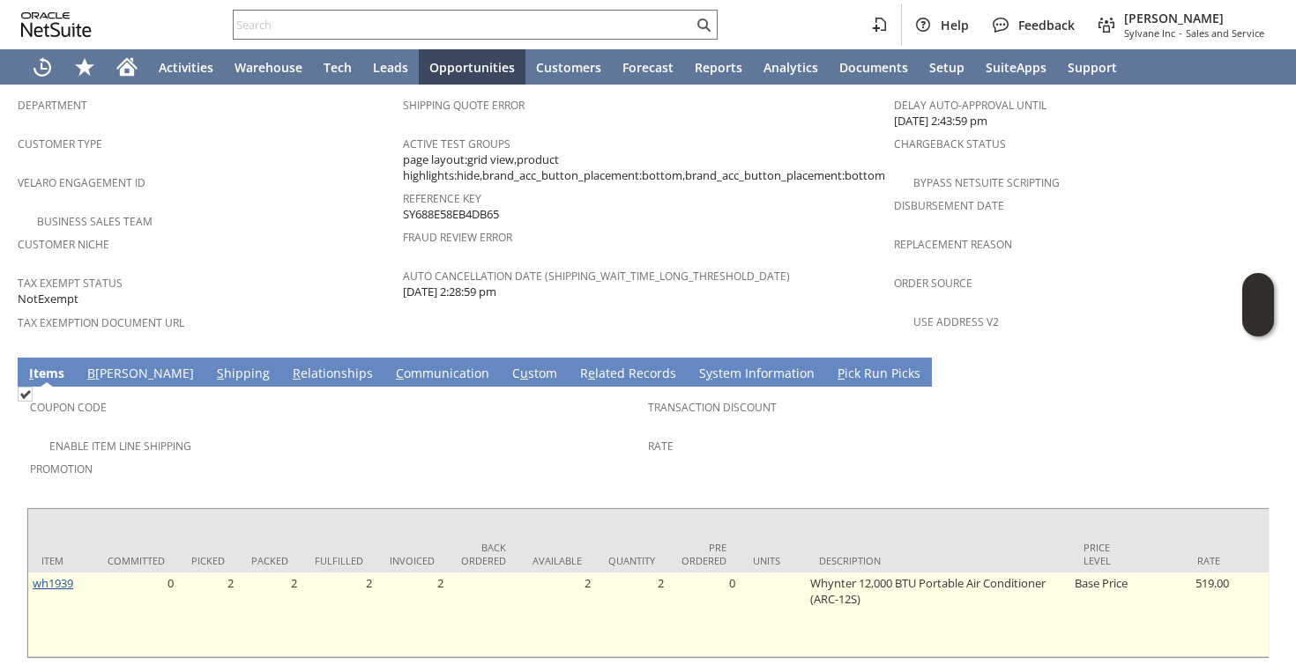
click at [47, 576] on link "wh1939" at bounding box center [53, 584] width 41 height 16
